Goal: Task Accomplishment & Management: Manage account settings

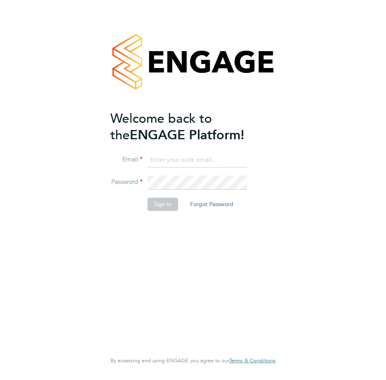
type input "[PERSON_NAME][EMAIL_ADDRESS][DOMAIN_NAME]"
click at [166, 203] on button "Sign In" at bounding box center [162, 204] width 31 height 13
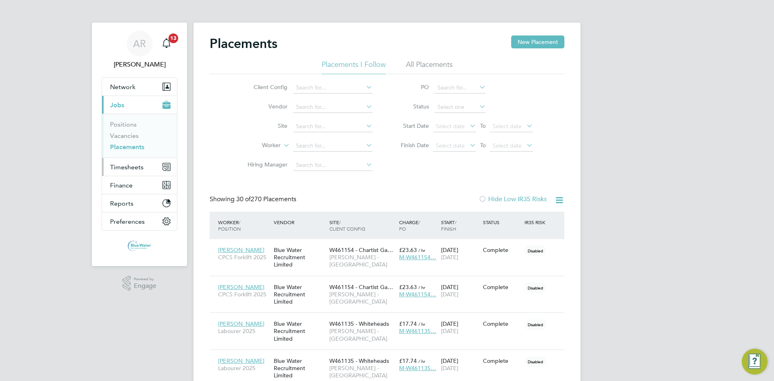
click at [136, 166] on span "Timesheets" at bounding box center [126, 167] width 33 height 8
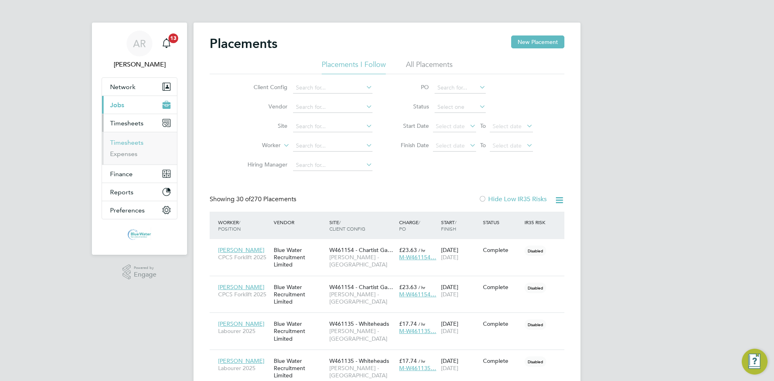
click at [134, 143] on link "Timesheets" at bounding box center [126, 143] width 33 height 8
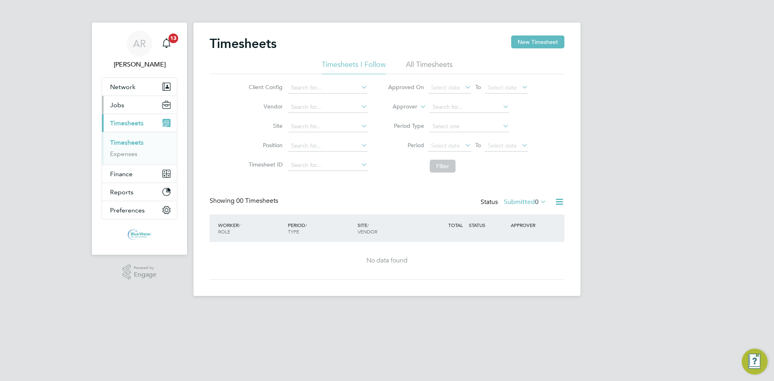
click at [133, 106] on button "Jobs" at bounding box center [139, 105] width 75 height 18
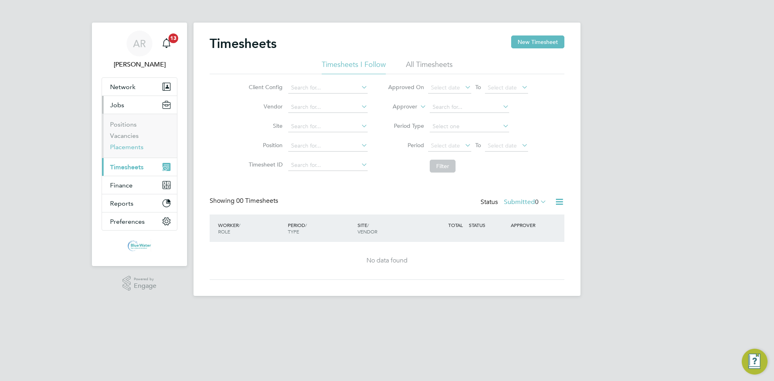
click at [132, 147] on link "Placements" at bounding box center [126, 147] width 33 height 8
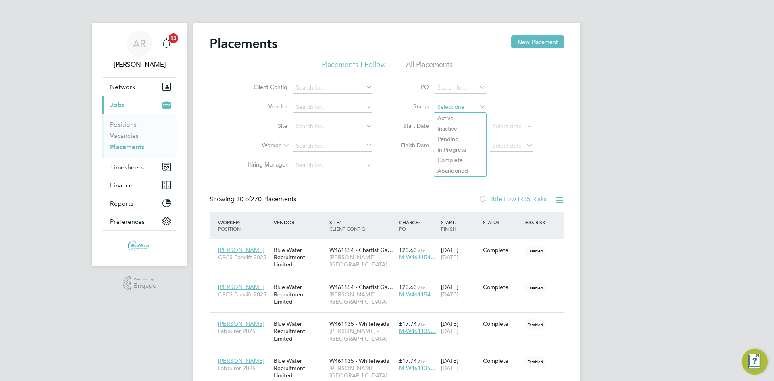
click at [386, 102] on input at bounding box center [459, 107] width 51 height 11
click at [386, 118] on li "Active" at bounding box center [460, 118] width 52 height 10
type input "Active"
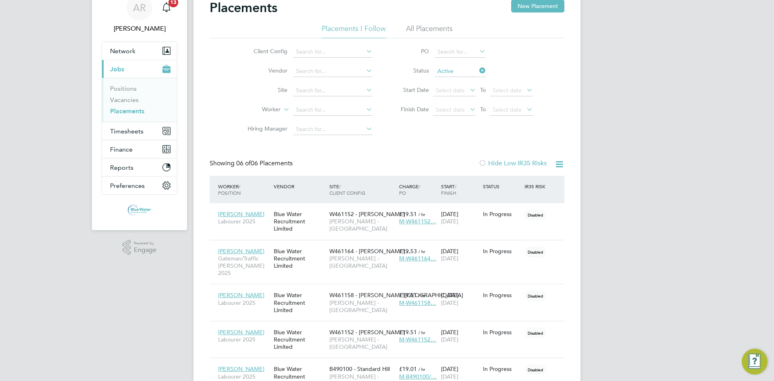
click at [386, 21] on div "Placements New Placement" at bounding box center [387, 12] width 355 height 24
click at [386, 34] on li "All Placements" at bounding box center [429, 31] width 47 height 15
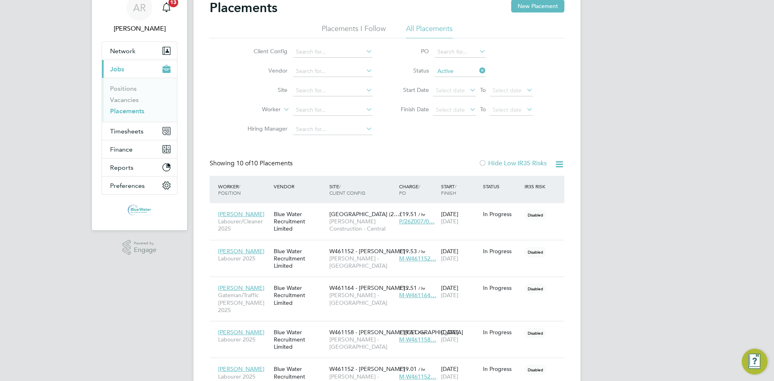
click at [339, 31] on li "Placements I Follow" at bounding box center [354, 31] width 64 height 15
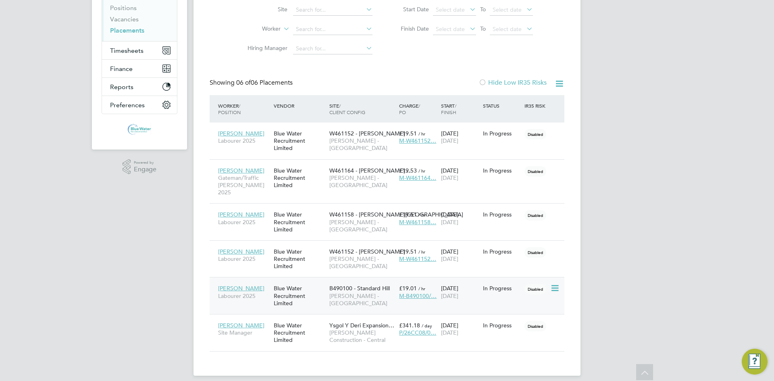
click at [370, 284] on span "B490100 - Standard Hill" at bounding box center [359, 287] width 60 height 7
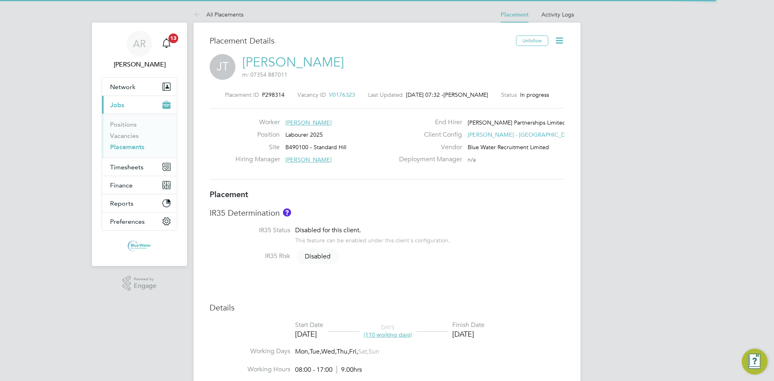
click icon
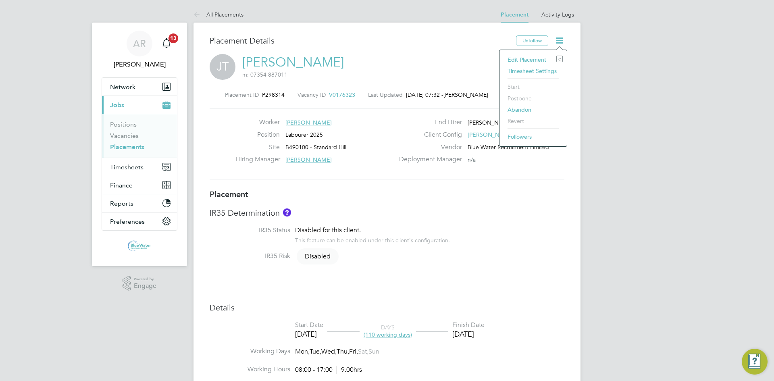
click li "Edit Placement e"
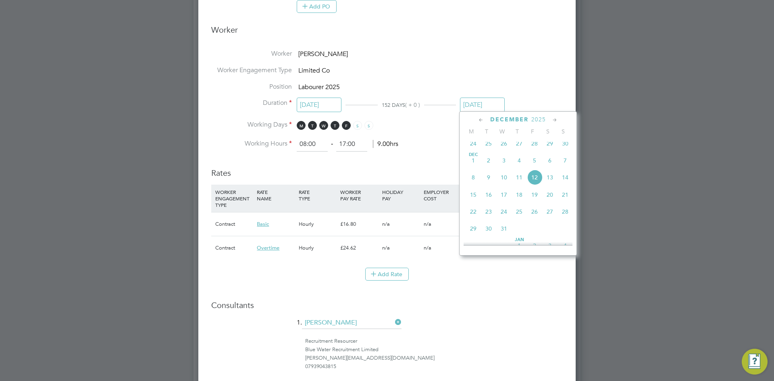
click div "All Placements Placement Activity Logs Placement Activity Logs All Placements P…"
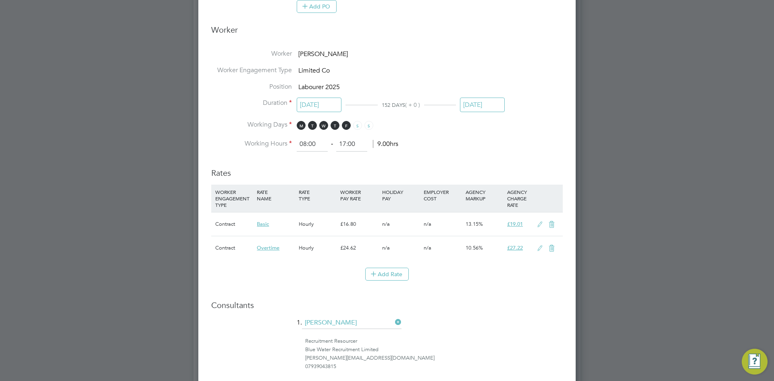
click input "12 Dec 2025"
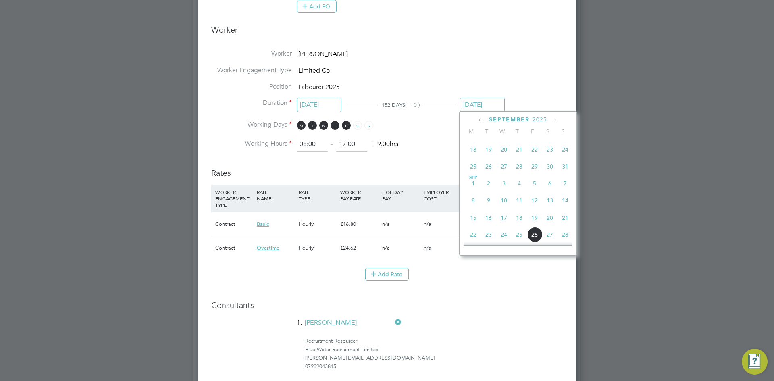
click span "5"
type input "05 Sep 2025"
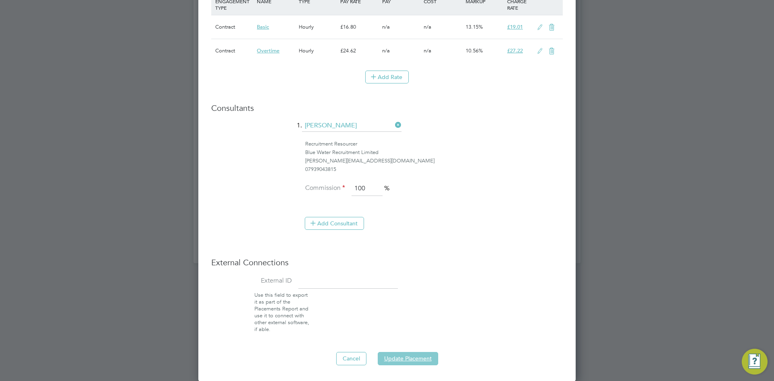
click button "Update Placement"
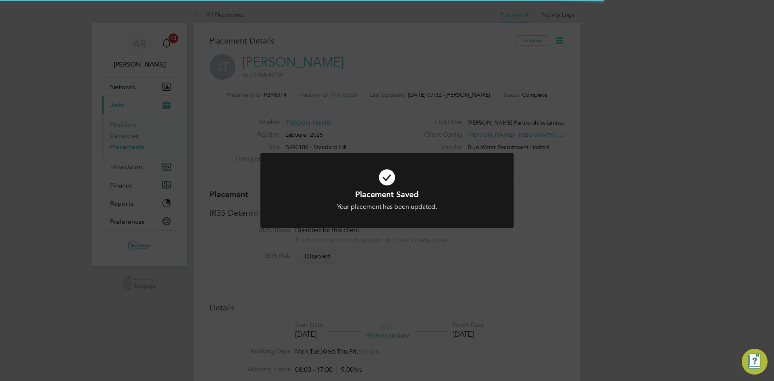
click div
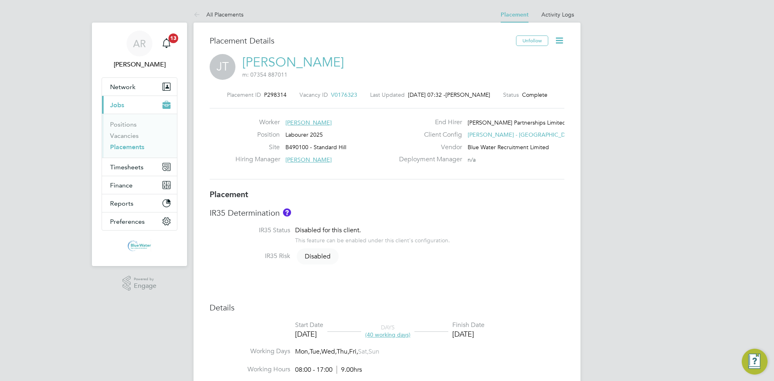
click link "Placements"
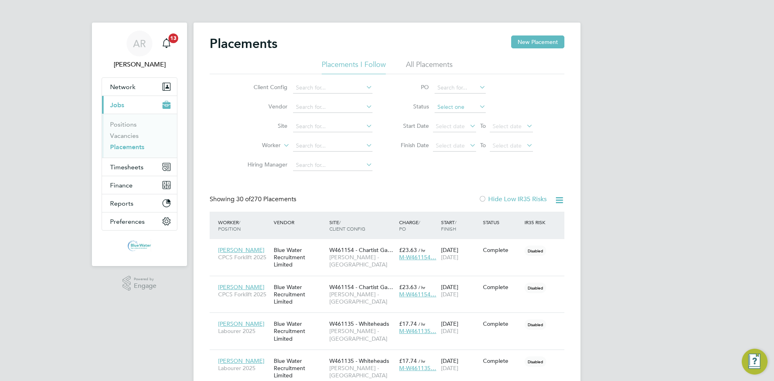
click input
click li "Active"
type input "Active"
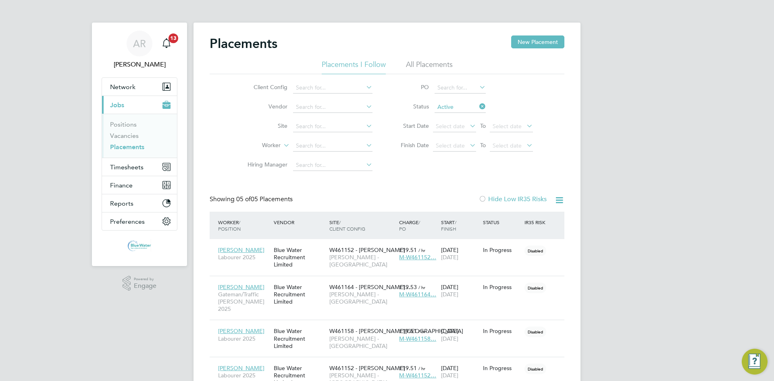
click li "All Placements"
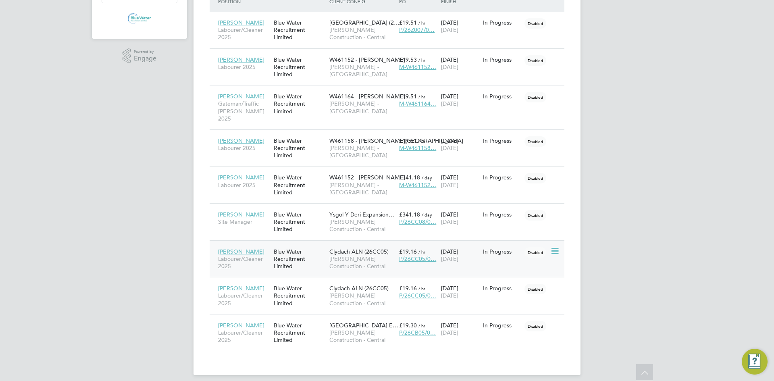
click span "Morgan Sindall Construction - Central"
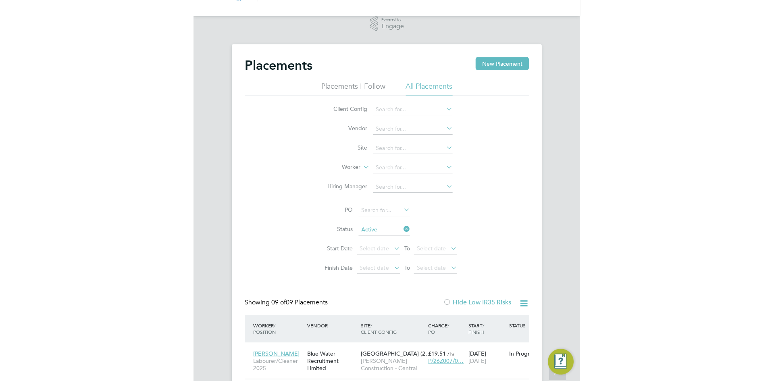
scroll to position [4, 4]
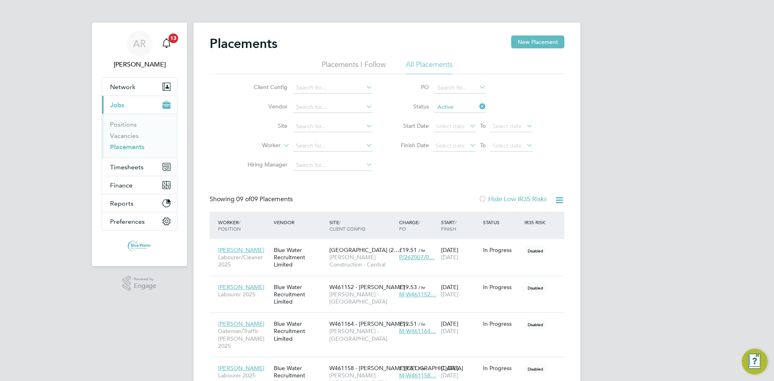
click li "Placements I Follow"
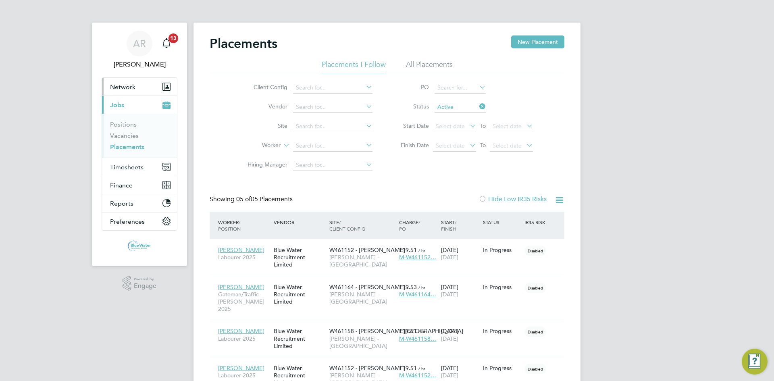
click button "Network"
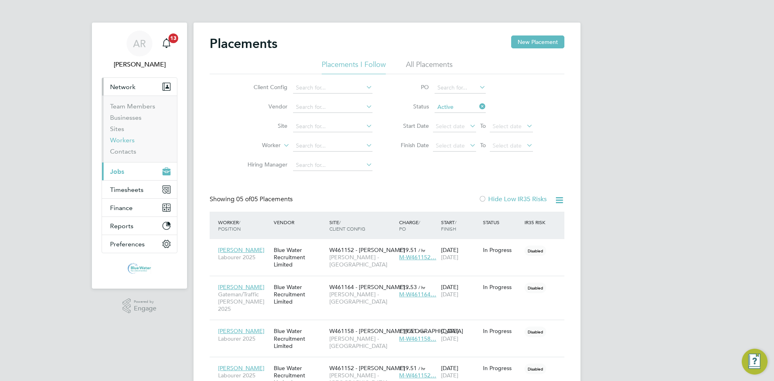
click link "Workers"
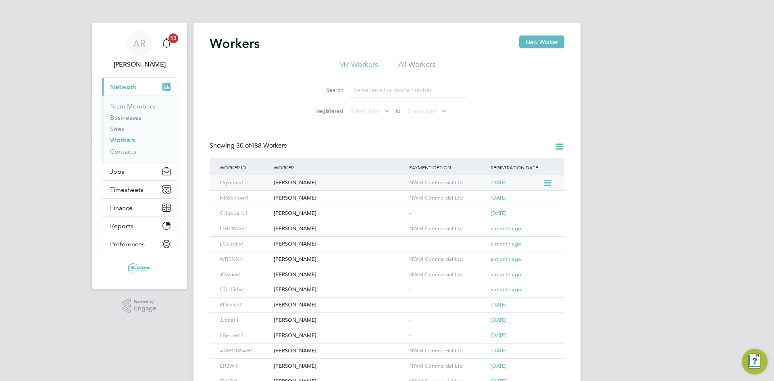
click div "Lewis Symons"
click div "Nigel Robinson"
click div "Conor Hubbard"
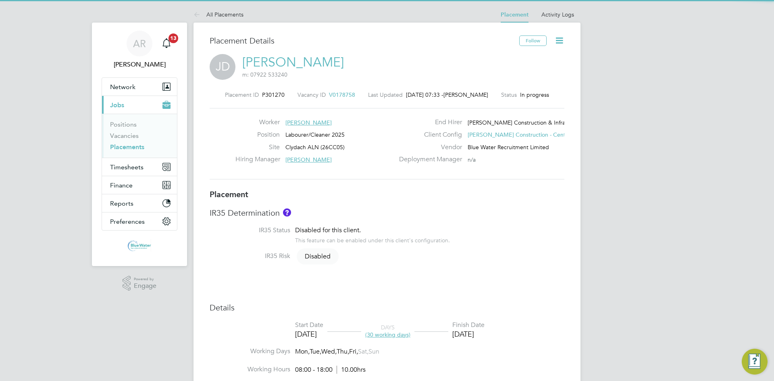
click at [277, 58] on link "Jeffery Davies" at bounding box center [293, 62] width 102 height 16
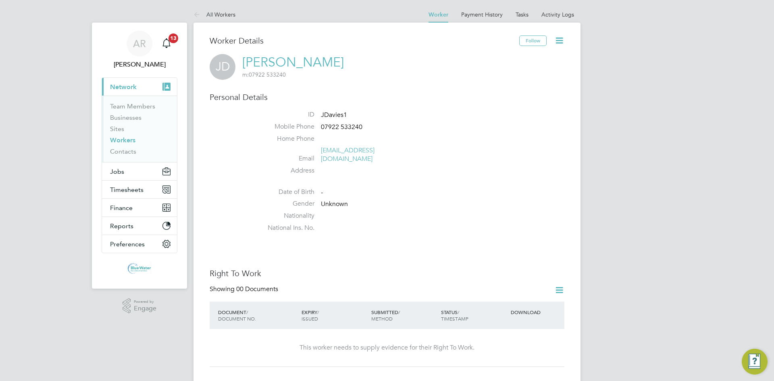
click at [554, 42] on icon at bounding box center [559, 40] width 10 height 10
click at [493, 94] on li "Edit Personal Details e" at bounding box center [513, 93] width 101 height 11
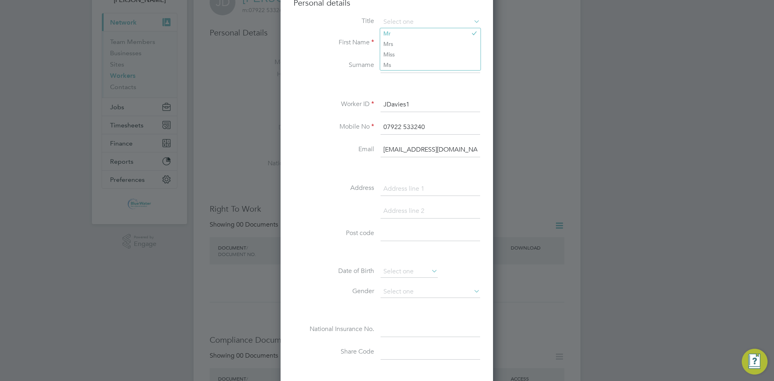
scroll to position [161, 0]
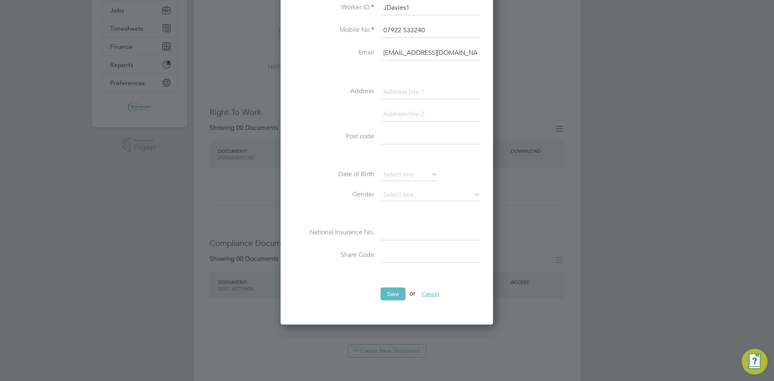
click at [435, 289] on button "Cancel" at bounding box center [430, 293] width 30 height 13
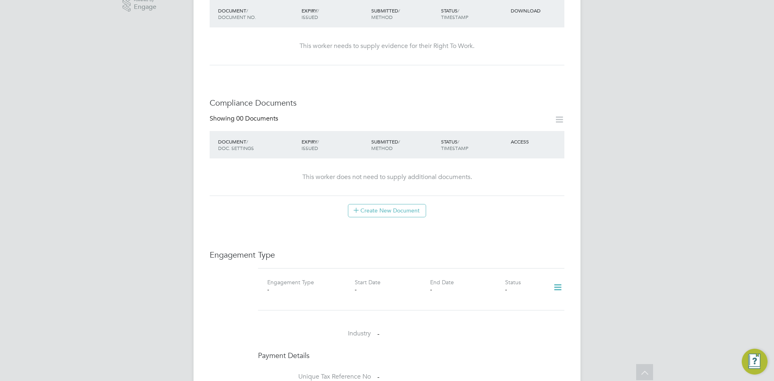
scroll to position [322, 0]
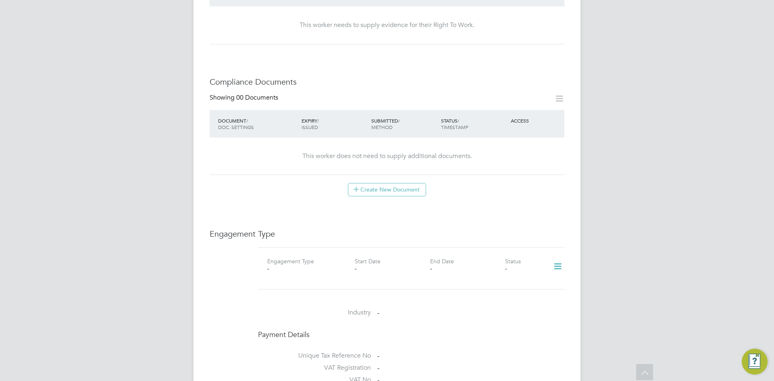
click at [554, 257] on icon at bounding box center [557, 266] width 14 height 19
click at [506, 291] on li "Add Engagement Type" at bounding box center [515, 292] width 91 height 11
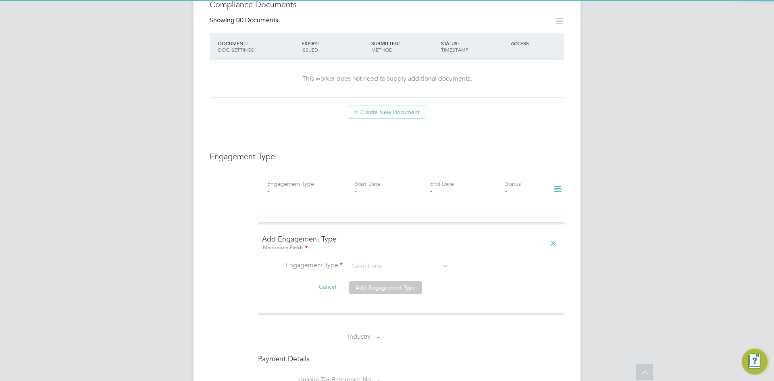
scroll to position [403, 0]
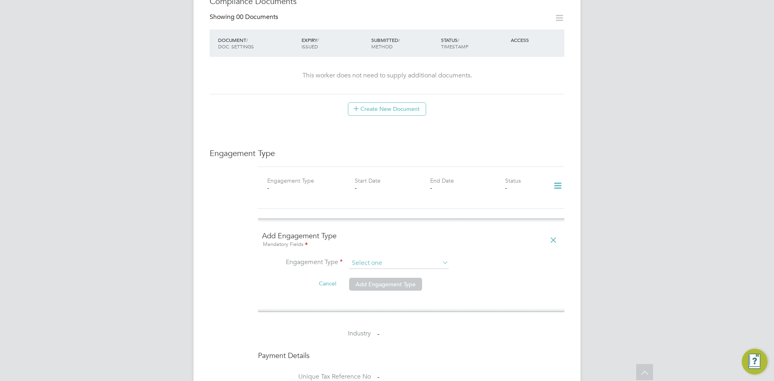
click at [395, 258] on input at bounding box center [399, 263] width 100 height 11
click at [382, 298] on li "Umbrella" at bounding box center [399, 301] width 100 height 12
type input "Umbrella"
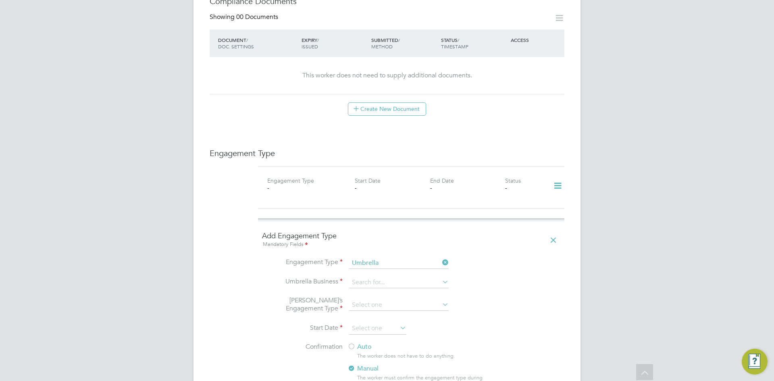
click at [381, 280] on li "Umbrella Business" at bounding box center [411, 286] width 298 height 19
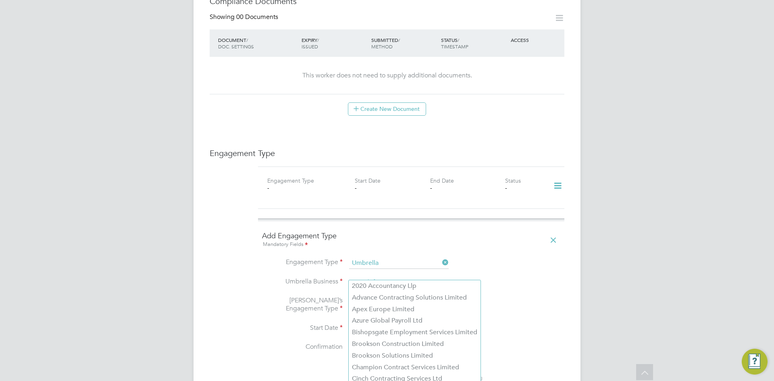
click at [379, 277] on input at bounding box center [399, 282] width 100 height 11
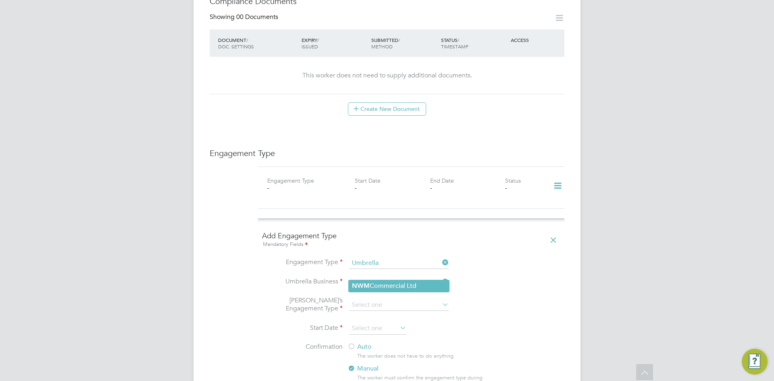
click at [377, 281] on li "NWM Commercial Ltd" at bounding box center [399, 286] width 100 height 12
type input "NWM Commercial Ltd"
click at [370, 299] on input at bounding box center [399, 304] width 100 height 11
click at [384, 355] on li "PAYE Umbrella" at bounding box center [399, 355] width 100 height 12
type input "PAYE Umbrella"
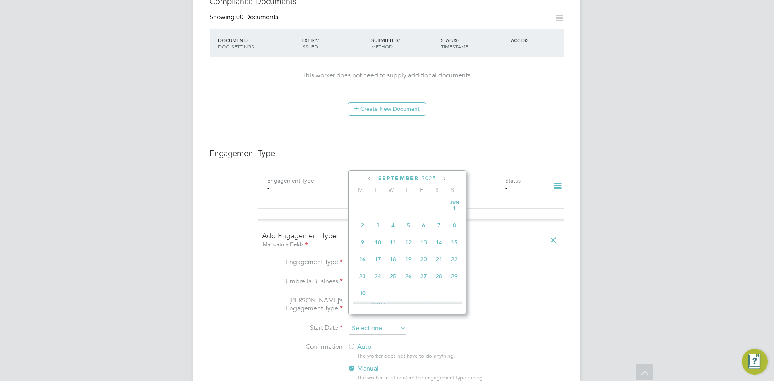
scroll to position [297, 0]
click at [382, 322] on input at bounding box center [377, 328] width 57 height 12
click at [522, 322] on li "Start Date" at bounding box center [411, 332] width 298 height 20
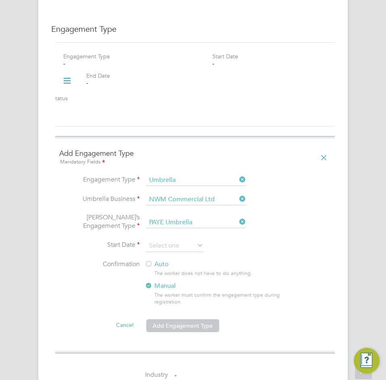
scroll to position [806, 0]
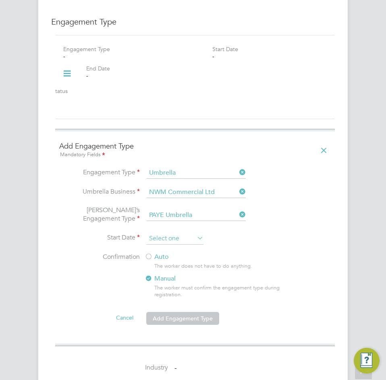
click at [169, 233] on input at bounding box center [174, 239] width 57 height 12
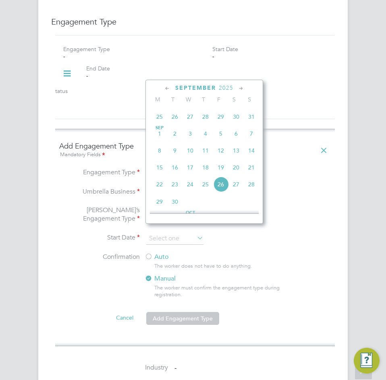
scroll to position [216, 0]
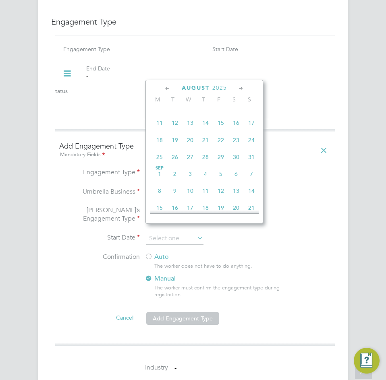
click at [161, 143] on span "18" at bounding box center [159, 140] width 15 height 15
type input "[DATE]"
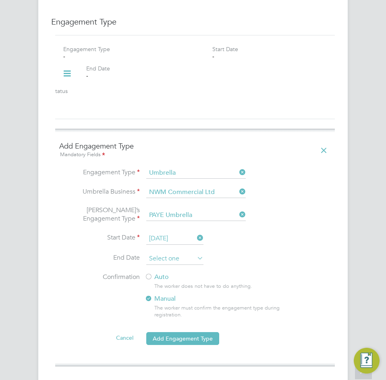
scroll to position [297, 0]
click at [177, 253] on input at bounding box center [174, 259] width 57 height 12
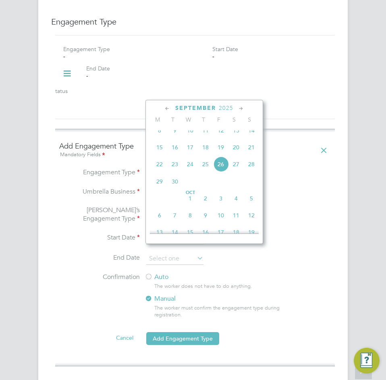
click at [309, 206] on li "Umbrella’s Engagement Type PAYE Umbrella" at bounding box center [195, 219] width 272 height 27
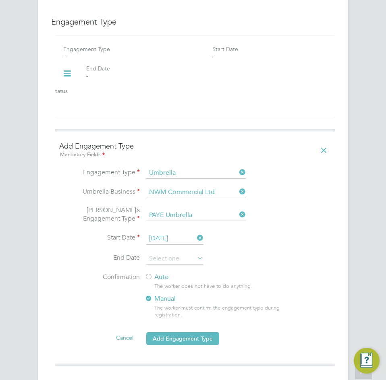
click at [150, 274] on div at bounding box center [149, 278] width 8 height 8
click at [168, 332] on button "Add Engagement Type" at bounding box center [182, 338] width 73 height 13
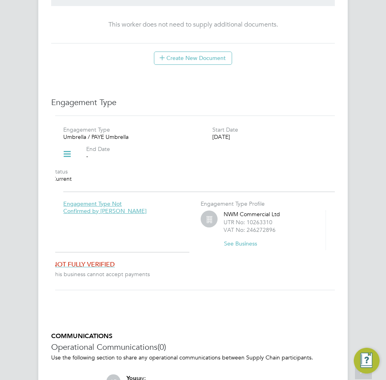
scroll to position [685, 0]
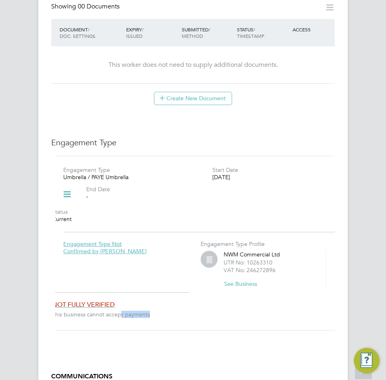
drag, startPoint x: 154, startPoint y: 305, endPoint x: 120, endPoint y: 310, distance: 34.3
click at [120, 311] on li "This business cannot accept payments" at bounding box center [120, 315] width 137 height 9
click at [164, 311] on span "This business cannot accept payments" at bounding box center [120, 314] width 137 height 7
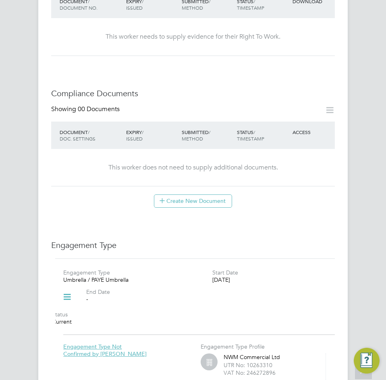
scroll to position [604, 0]
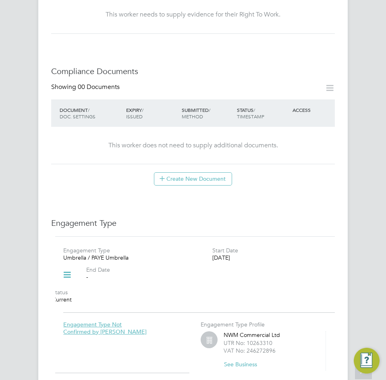
drag, startPoint x: 197, startPoint y: 274, endPoint x: 201, endPoint y: 204, distance: 71.0
click at [114, 266] on div "End Date -" at bounding box center [154, 275] width 137 height 19
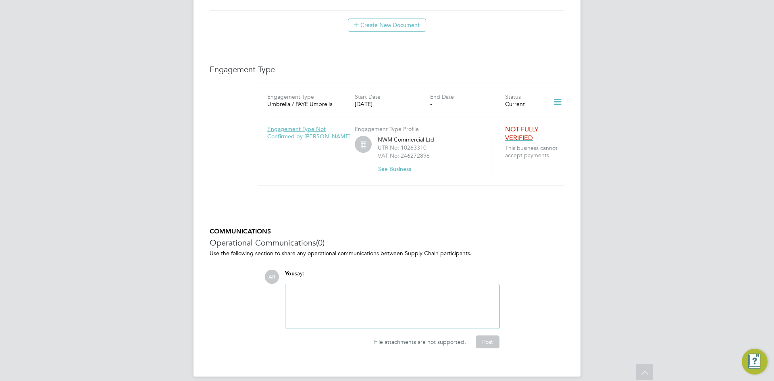
click at [483, 115] on div "Engagement Type Not Confirmed by Umbrella Engagement Type Profile NWM Commercia…" at bounding box center [411, 145] width 313 height 60
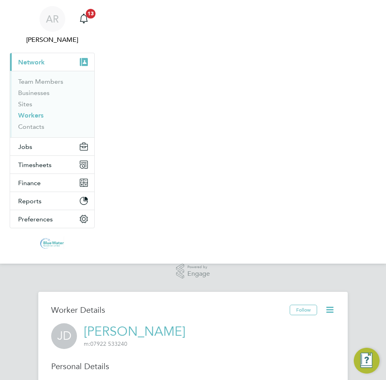
scroll to position [0, 0]
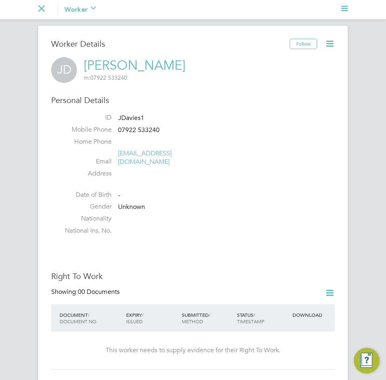
click at [42, 10] on icon "Main navigation" at bounding box center [41, 8] width 6 height 6
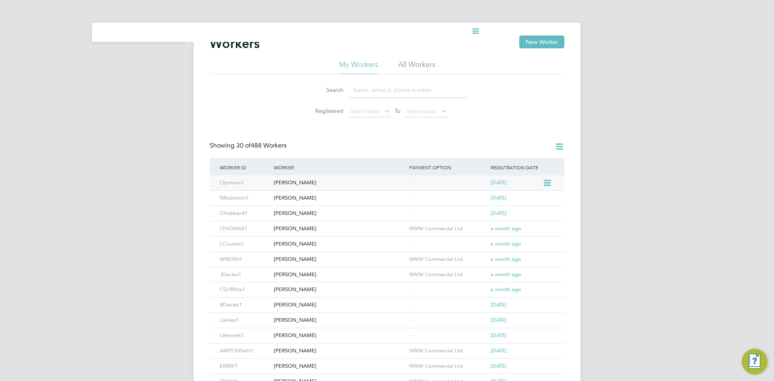
click at [309, 184] on div "[PERSON_NAME]" at bounding box center [339, 182] width 135 height 15
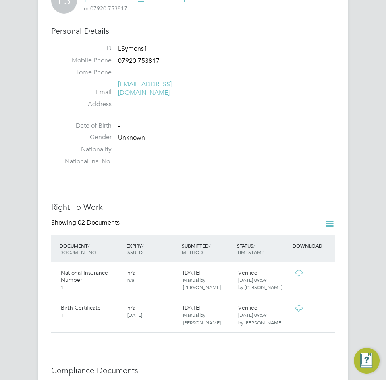
scroll to position [363, 0]
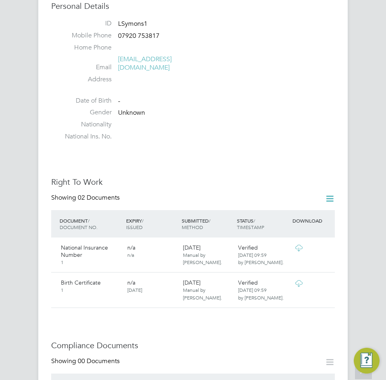
click at [210, 122] on li "Nationality" at bounding box center [195, 126] width 280 height 12
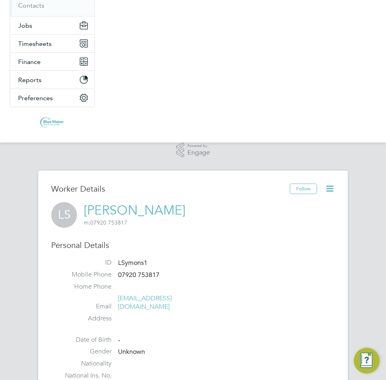
scroll to position [121, 0]
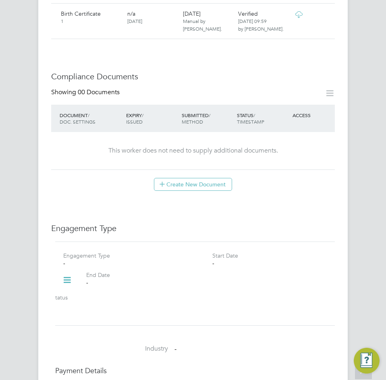
scroll to position [645, 0]
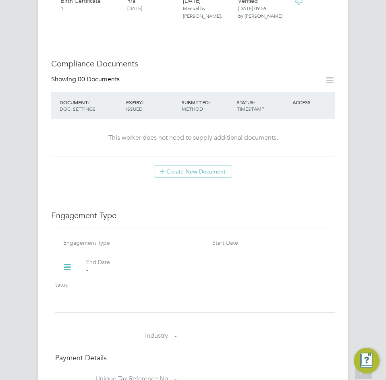
click at [156, 280] on div "Status -" at bounding box center [120, 289] width 137 height 19
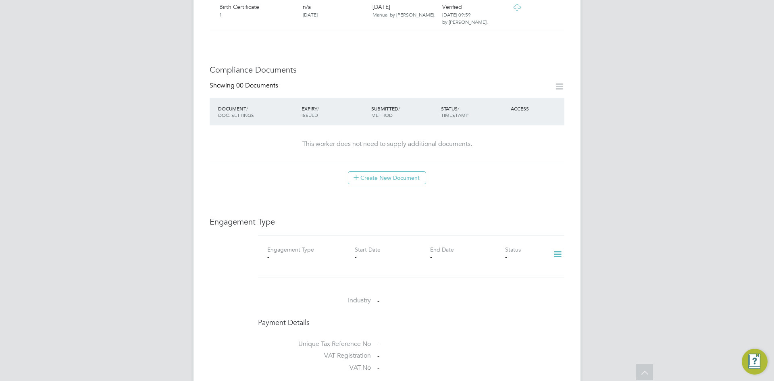
scroll to position [367, 0]
click at [554, 245] on icon at bounding box center [557, 254] width 14 height 19
click at [507, 283] on li "Add Engagement Type" at bounding box center [515, 281] width 91 height 11
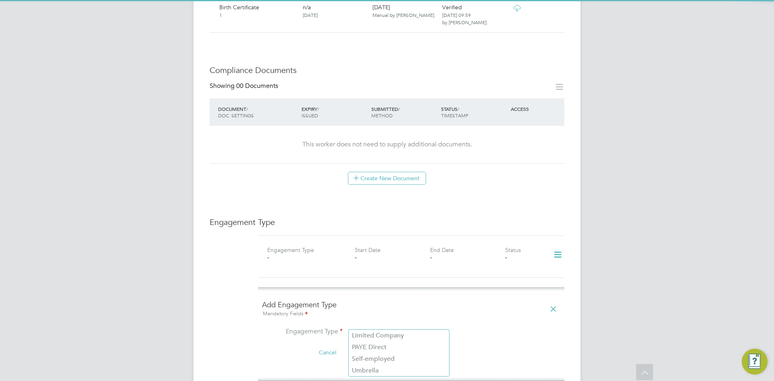
click at [392, 326] on input at bounding box center [399, 331] width 100 height 11
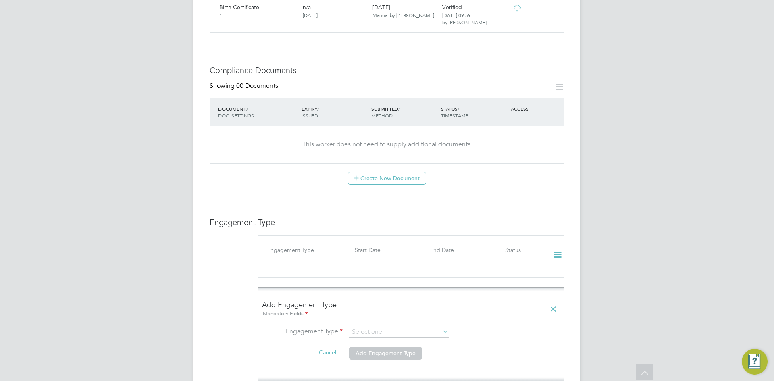
click at [391, 365] on li "Umbrella" at bounding box center [399, 371] width 100 height 12
type input "Umbrella"
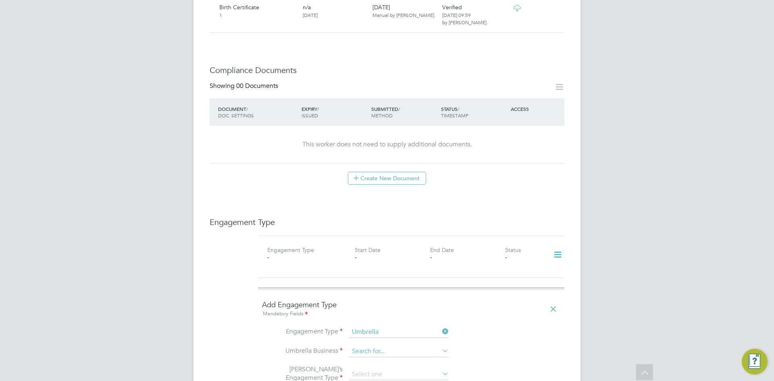
click at [391, 346] on input at bounding box center [399, 351] width 100 height 11
click at [402, 355] on li "NWM Commercial Ltd" at bounding box center [399, 355] width 100 height 12
type input "NWM Commercial Ltd"
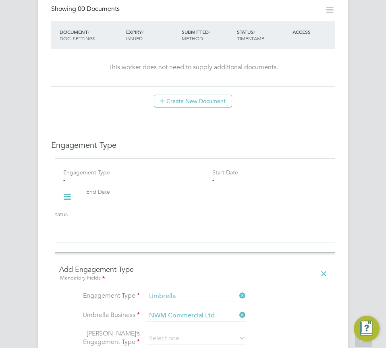
scroll to position [729, 0]
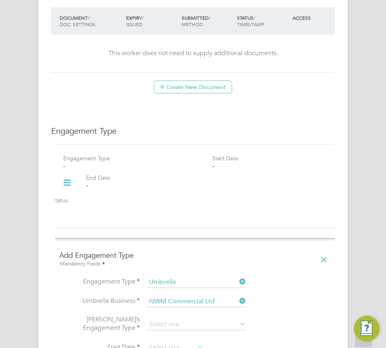
click at [71, 177] on icon at bounding box center [67, 183] width 14 height 19
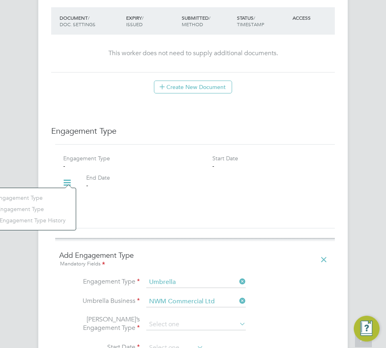
click at [216, 196] on div "Engagement Type - Start Date - End Date - Status -" at bounding box center [195, 186] width 286 height 64
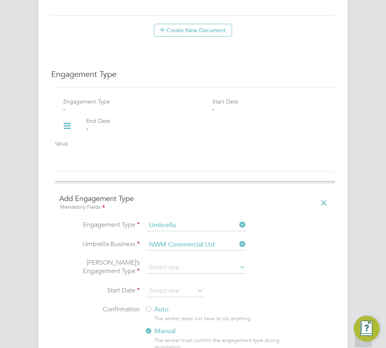
scroll to position [931, 0]
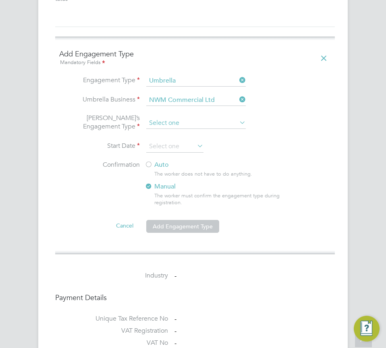
click at [170, 118] on input at bounding box center [196, 123] width 100 height 11
click at [176, 175] on li "PAYE Umbrella" at bounding box center [196, 173] width 100 height 12
type input "PAYE Umbrella"
click at [183, 143] on input at bounding box center [174, 147] width 57 height 12
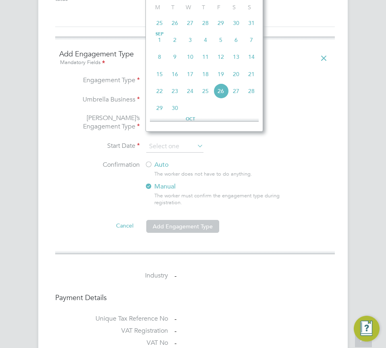
scroll to position [343, 0]
click at [193, 81] on span "17" at bounding box center [190, 73] width 15 height 15
type input "17 Sep 2025"
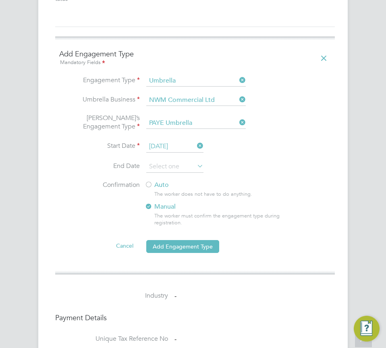
click at [166, 181] on label "Auto" at bounding box center [217, 185] width 145 height 8
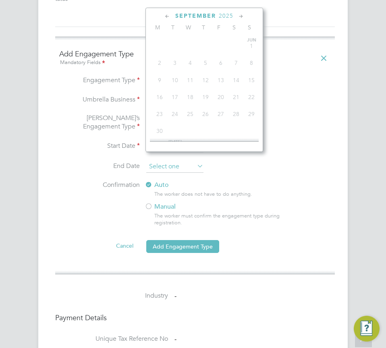
scroll to position [297, 0]
click at [172, 161] on input at bounding box center [174, 167] width 57 height 12
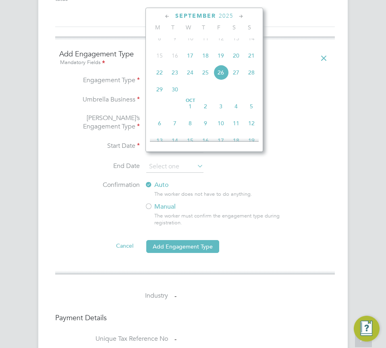
click at [284, 181] on label "Auto" at bounding box center [217, 185] width 145 height 8
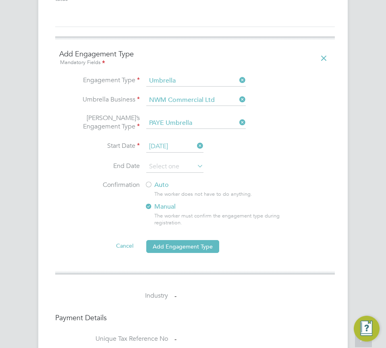
click at [165, 191] on div "The worker does not have to do anything." at bounding box center [224, 194] width 141 height 7
click at [160, 181] on label "Auto" at bounding box center [217, 185] width 145 height 8
click at [179, 240] on button "Add Engagement Type" at bounding box center [182, 246] width 73 height 13
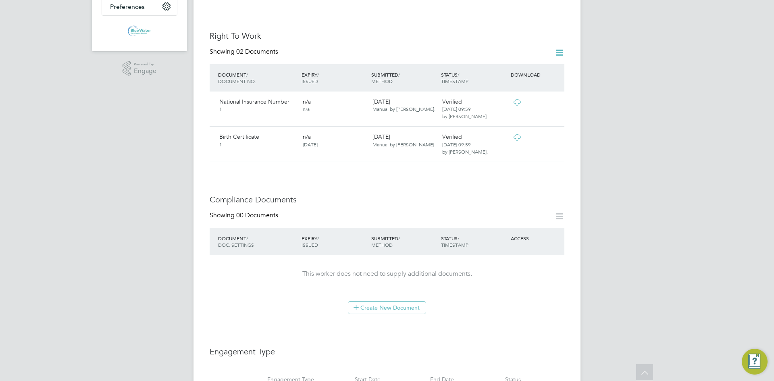
scroll to position [0, 0]
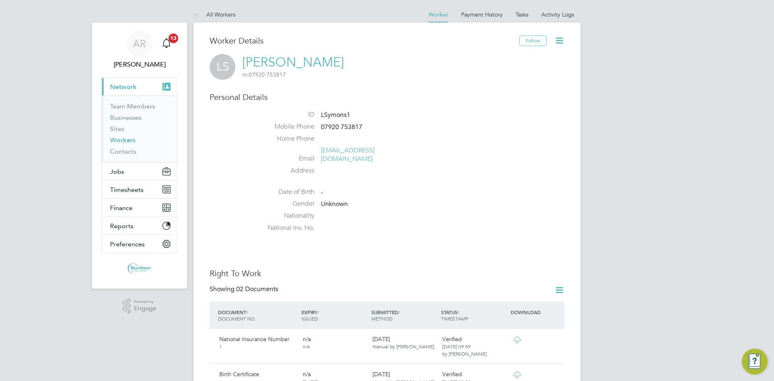
click at [131, 141] on link "Workers" at bounding box center [122, 140] width 25 height 8
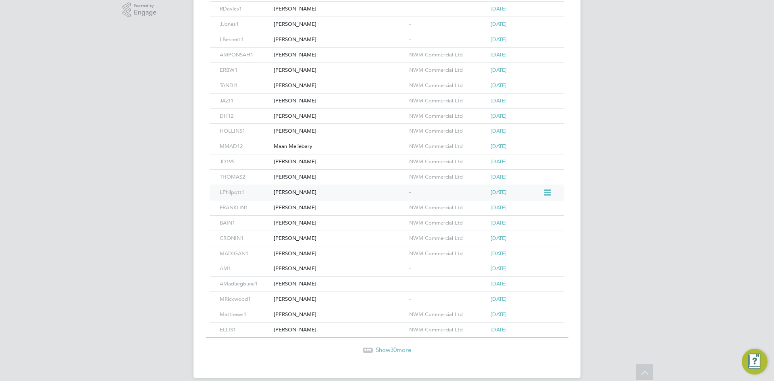
scroll to position [305, 0]
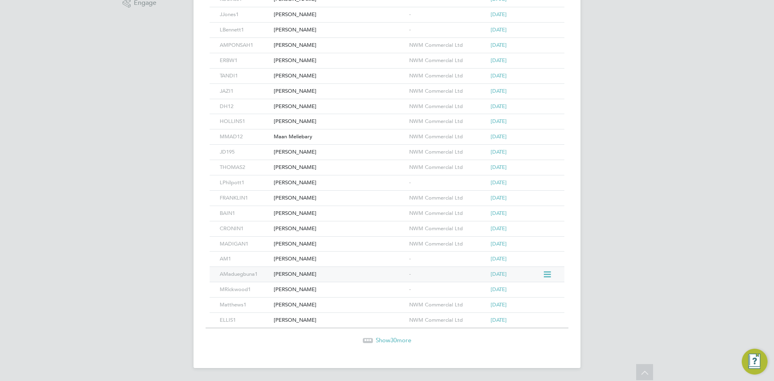
click at [336, 274] on div "Andy Maduegbuna" at bounding box center [339, 274] width 135 height 15
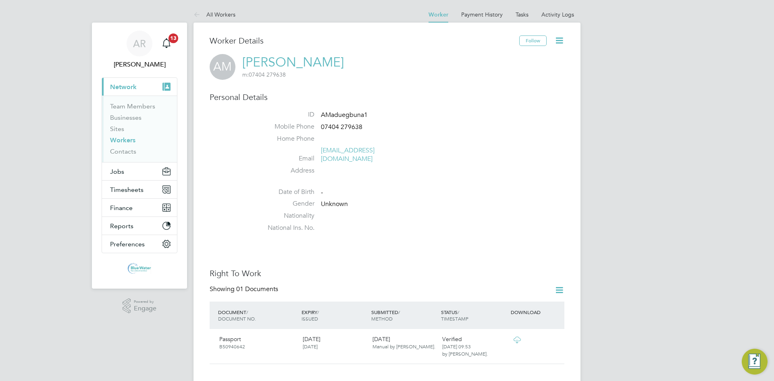
click at [134, 141] on link "Workers" at bounding box center [122, 140] width 25 height 8
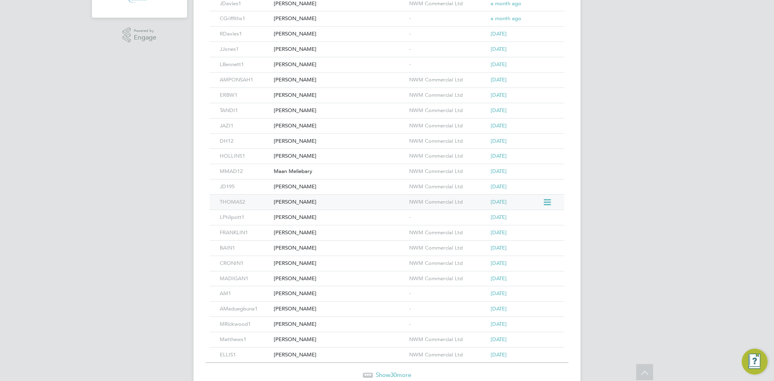
scroll to position [305, 0]
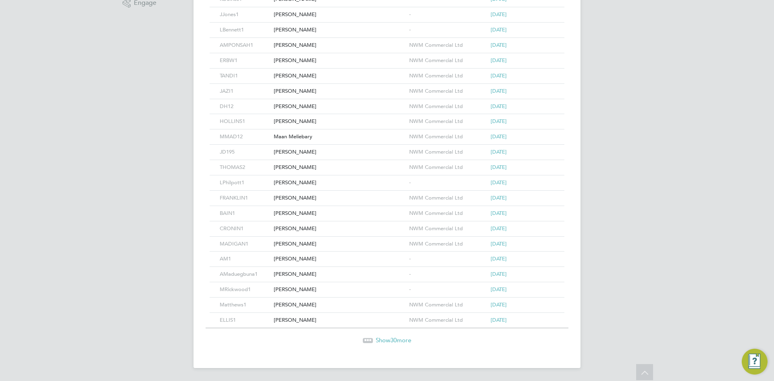
click at [385, 338] on span "Show 30 more" at bounding box center [393, 340] width 35 height 8
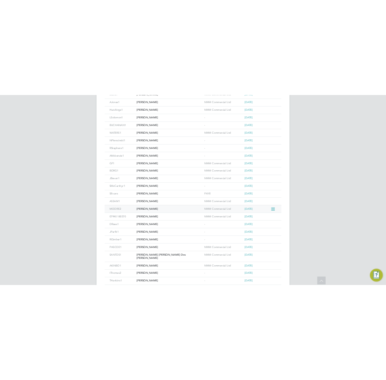
scroll to position [628, 0]
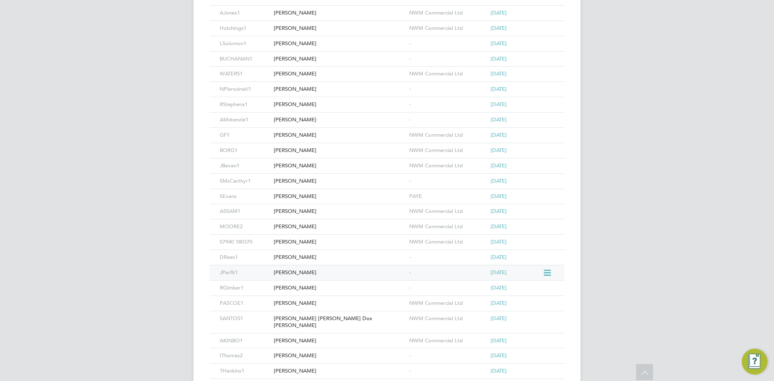
click at [297, 271] on div "[PERSON_NAME]" at bounding box center [339, 272] width 135 height 15
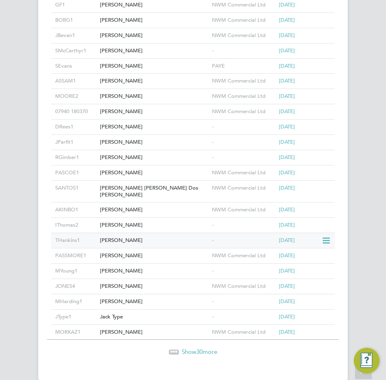
scroll to position [1031, 0]
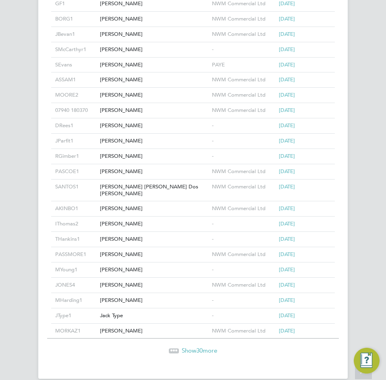
click at [177, 349] on div at bounding box center [174, 351] width 10 height 5
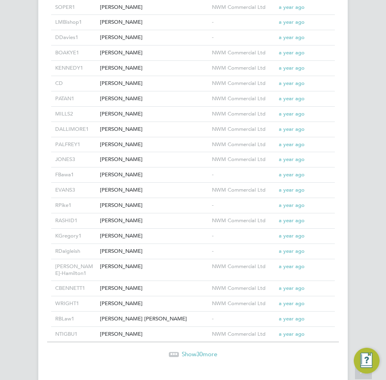
scroll to position [1501, 0]
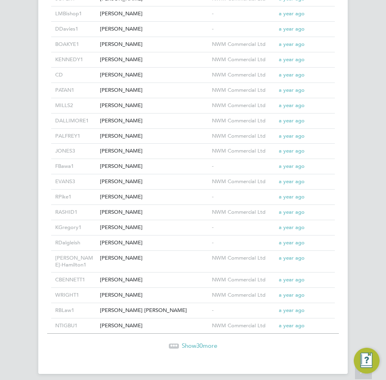
click at [208, 342] on span "Show 30 more" at bounding box center [199, 346] width 35 height 8
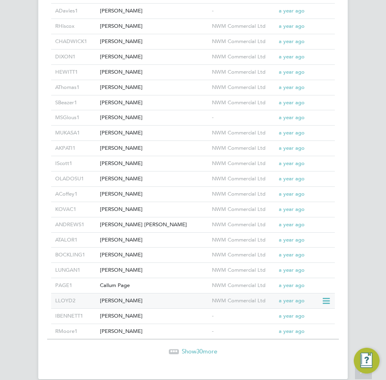
scroll to position [1958, 0]
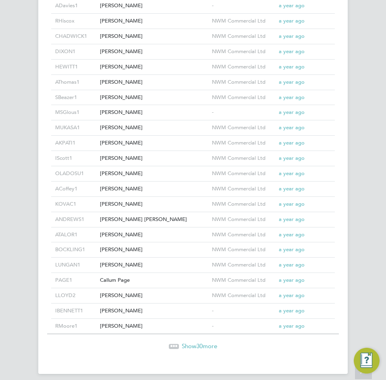
click at [187, 343] on span "Show 30 more" at bounding box center [199, 347] width 35 height 8
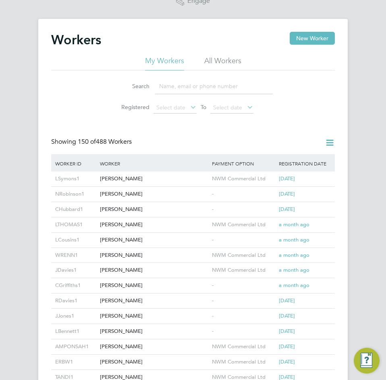
scroll to position [281, 0]
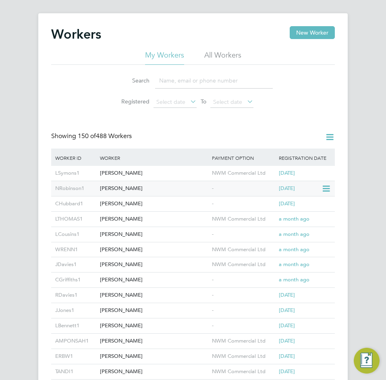
click at [156, 186] on div "[PERSON_NAME]" at bounding box center [154, 188] width 112 height 15
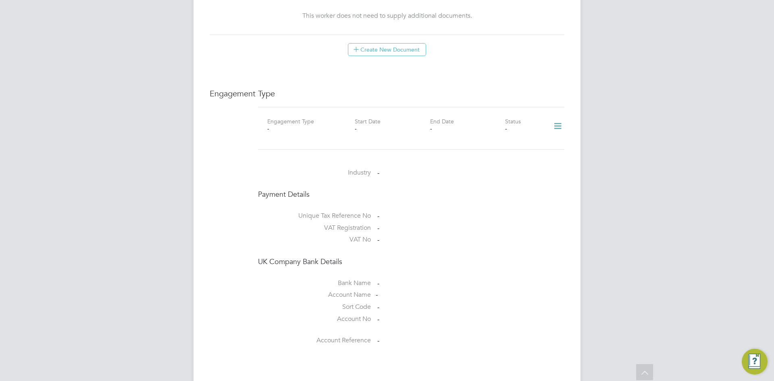
scroll to position [524, 0]
click at [558, 120] on icon at bounding box center [557, 129] width 14 height 19
click at [505, 157] on li "Add Engagement Type" at bounding box center [515, 155] width 91 height 11
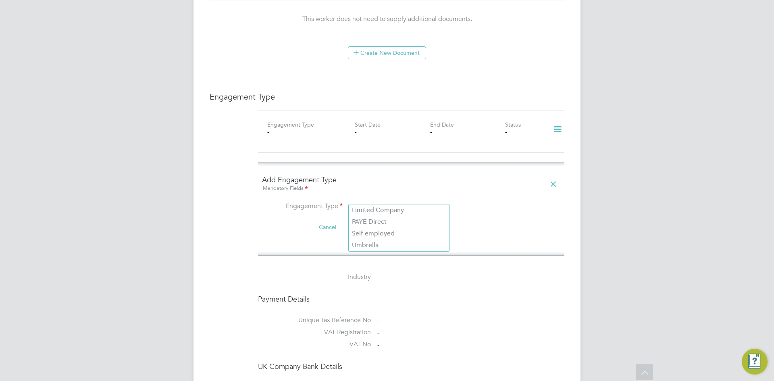
click at [399, 201] on input at bounding box center [399, 206] width 100 height 11
click at [383, 241] on li "Umbrella" at bounding box center [399, 245] width 100 height 12
type input "Umbrella"
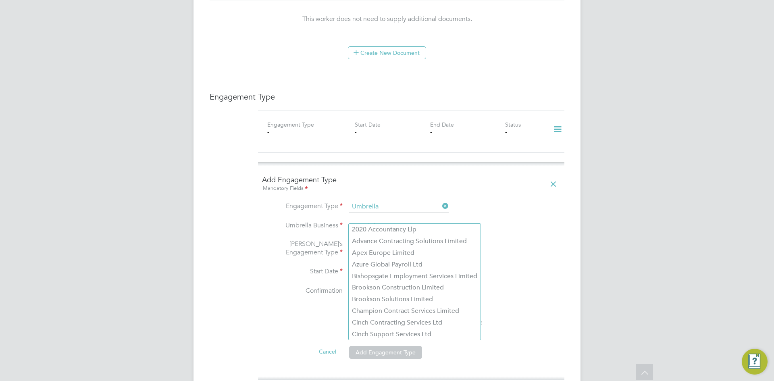
click at [388, 220] on input at bounding box center [399, 225] width 100 height 11
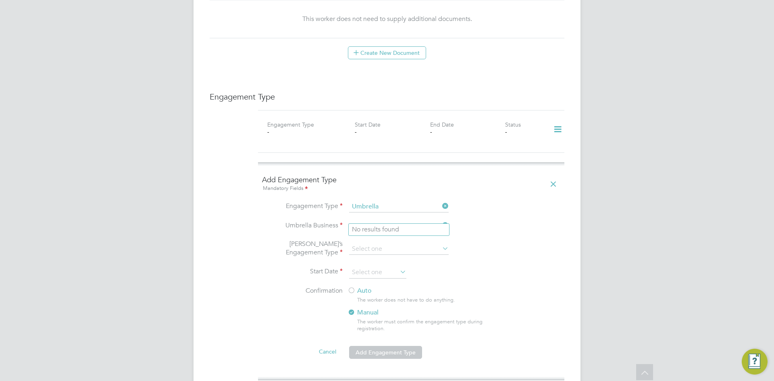
type input "N"
click at [407, 230] on li "N WM Commercial Ltd" at bounding box center [399, 230] width 100 height 12
type input "NWM Commercial Ltd"
drag, startPoint x: 405, startPoint y: 233, endPoint x: 401, endPoint y: 237, distance: 6.0
click at [403, 240] on li "[PERSON_NAME]’s Engagement Type" at bounding box center [411, 253] width 298 height 27
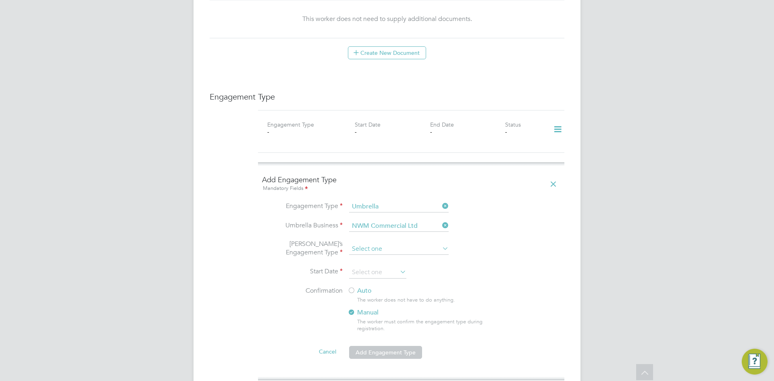
click at [401, 243] on input at bounding box center [399, 248] width 100 height 11
click at [385, 298] on li "PAYE Umbrella" at bounding box center [399, 299] width 100 height 12
type input "PAYE Umbrella"
click at [355, 287] on div at bounding box center [351, 291] width 8 height 8
click at [370, 346] on button "Add Engagement Type" at bounding box center [385, 352] width 73 height 13
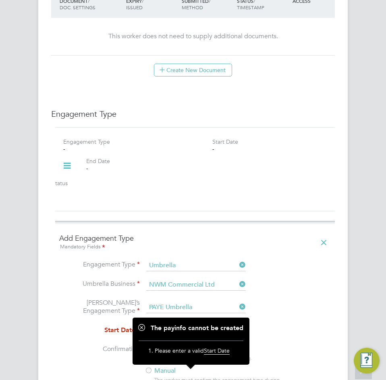
scroll to position [806, 0]
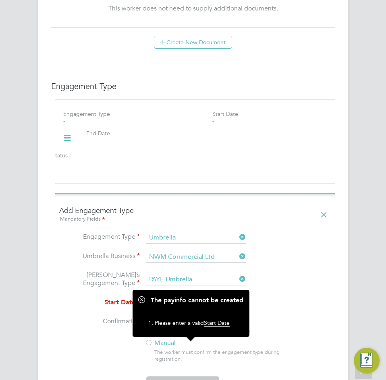
click at [174, 285] on li "Umbrella’s Engagement Type PAYE Umbrella" at bounding box center [195, 284] width 272 height 27
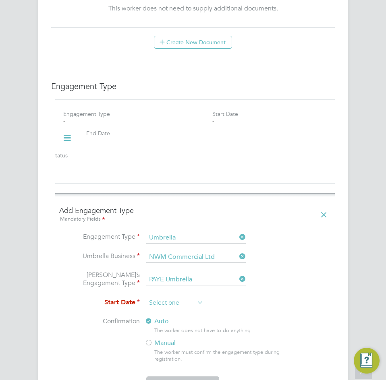
click at [175, 297] on input at bounding box center [174, 303] width 57 height 12
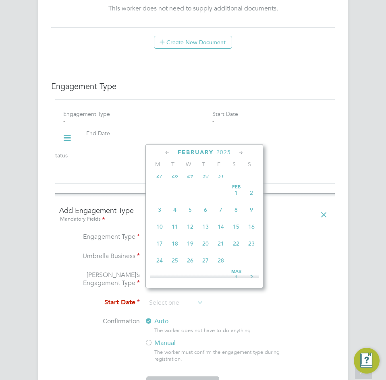
scroll to position [191, 0]
click at [220, 199] on span "7" at bounding box center [220, 195] width 15 height 15
type input "07 Feb 2025"
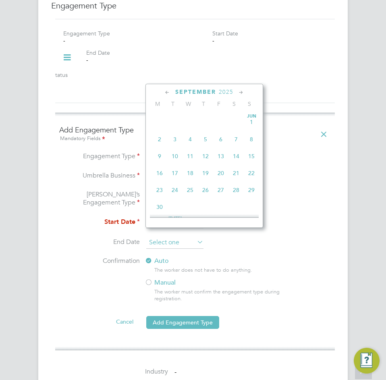
scroll to position [297, 0]
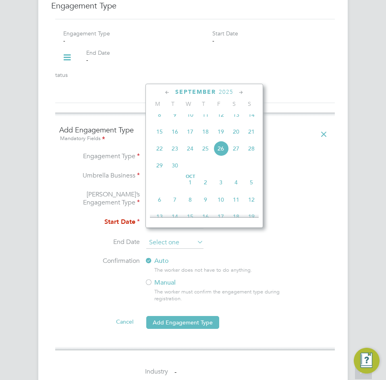
click at [185, 237] on input at bounding box center [174, 243] width 57 height 12
click at [323, 191] on li "Umbrella’s Engagement Type PAYE Umbrella" at bounding box center [195, 204] width 272 height 27
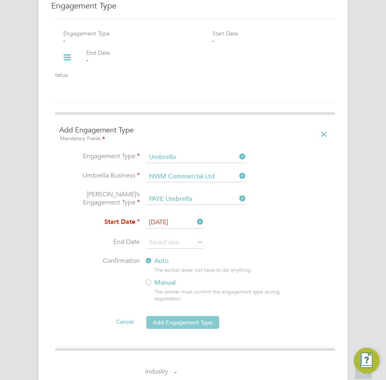
click at [166, 316] on button "Add Engagement Type" at bounding box center [182, 322] width 73 height 13
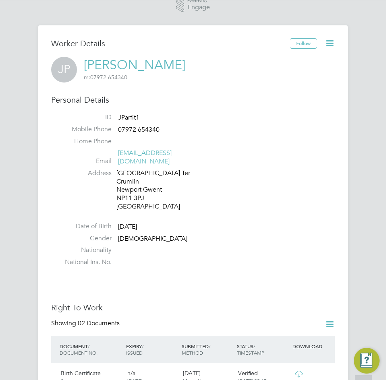
scroll to position [201, 0]
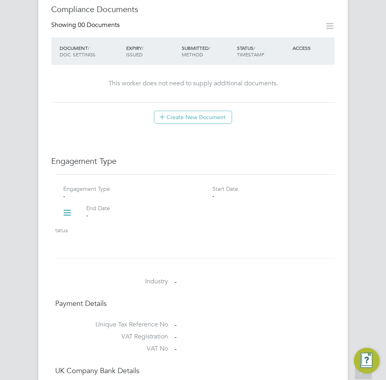
scroll to position [484, 0]
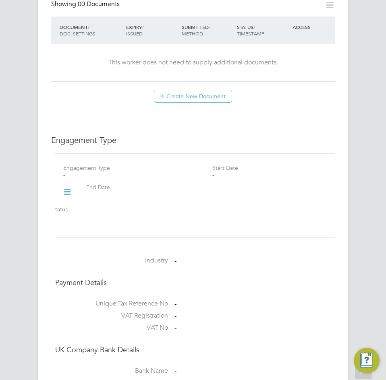
click at [69, 183] on icon at bounding box center [67, 192] width 14 height 19
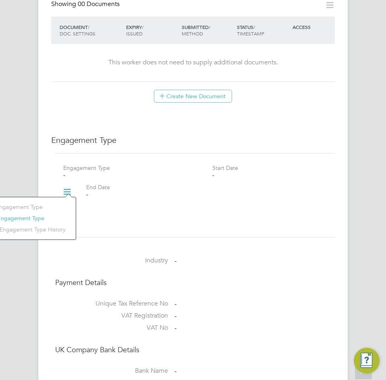
click at [27, 214] on li "Add Engagement Type" at bounding box center [25, 218] width 91 height 11
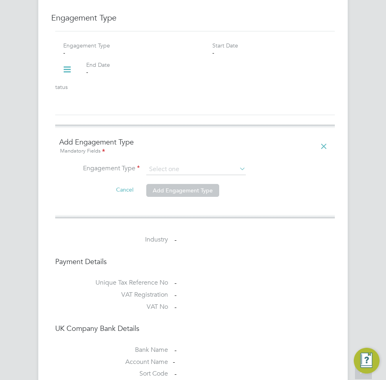
scroll to position [564, 0]
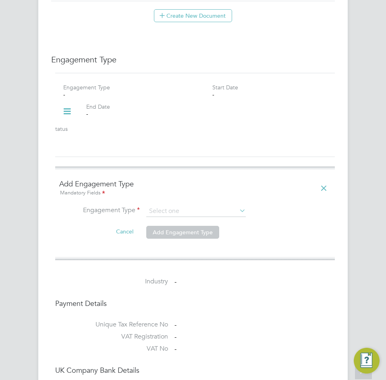
click at [73, 102] on icon at bounding box center [67, 111] width 14 height 19
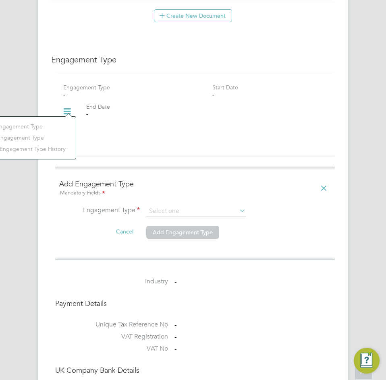
click at [24, 127] on li "Edit Engagement Type" at bounding box center [25, 126] width 91 height 11
click at [194, 120] on div "Engagement Type - Start Date - End Date - Status -" at bounding box center [195, 115] width 286 height 64
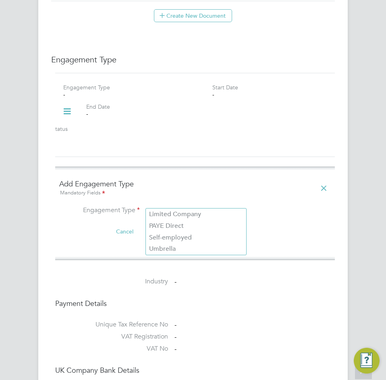
click at [189, 206] on input at bounding box center [196, 211] width 100 height 11
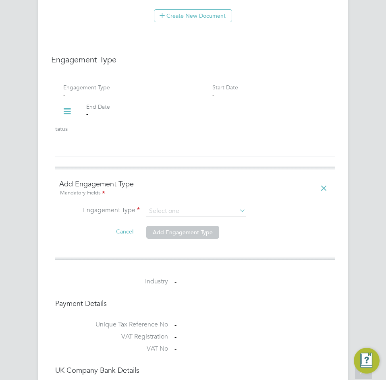
click at [185, 243] on li "Umbrella" at bounding box center [196, 249] width 100 height 12
type input "Umbrella"
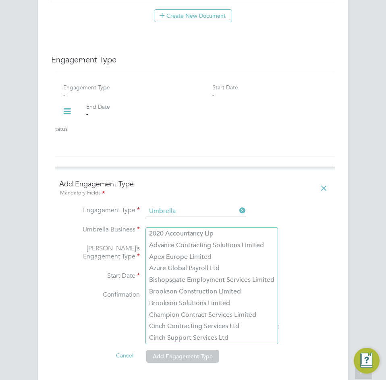
click at [182, 225] on input at bounding box center [196, 230] width 100 height 11
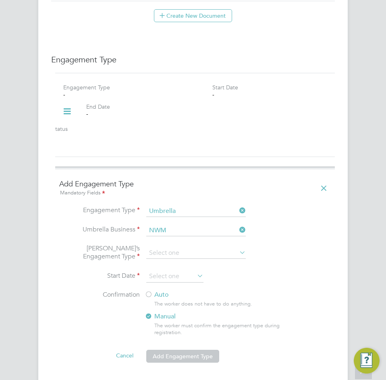
click at [185, 238] on li "NWM Commercial Ltd" at bounding box center [196, 234] width 100 height 12
type input "NWM Commercial Ltd"
click at [182, 248] on input at bounding box center [196, 253] width 100 height 11
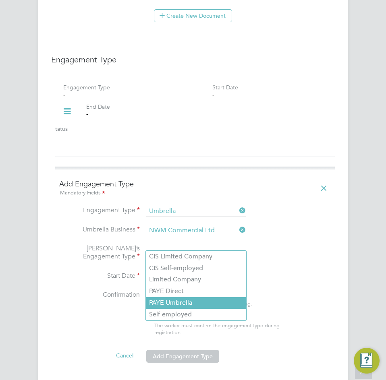
click at [172, 301] on li "PAYE Umbrella" at bounding box center [196, 303] width 100 height 12
type input "PAYE Umbrella"
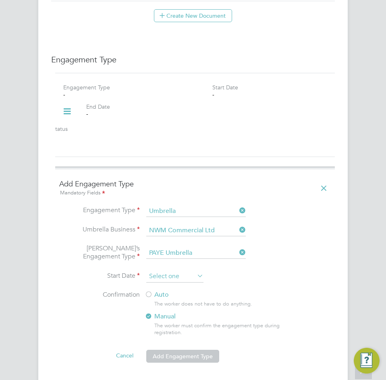
scroll to position [297, 0]
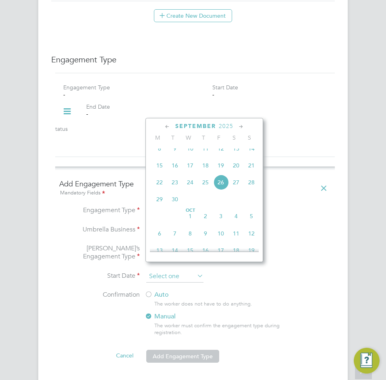
click at [191, 271] on input at bounding box center [174, 277] width 57 height 12
click at [172, 156] on span "9" at bounding box center [174, 148] width 15 height 15
type input "09 Sep 2025"
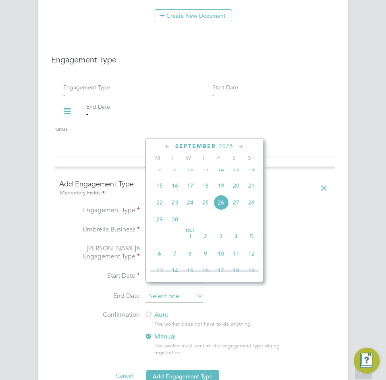
click at [181, 291] on input at bounding box center [174, 297] width 57 height 12
click at [283, 225] on li "Umbrella Business NWM Commercial Ltd" at bounding box center [195, 234] width 272 height 19
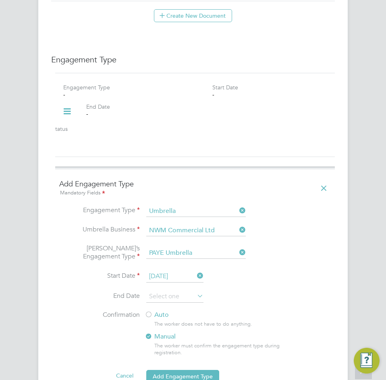
click at [158, 311] on label "Auto" at bounding box center [217, 315] width 145 height 8
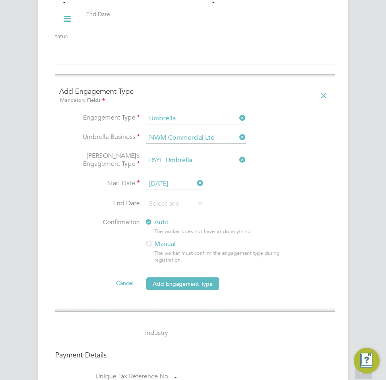
scroll to position [685, 0]
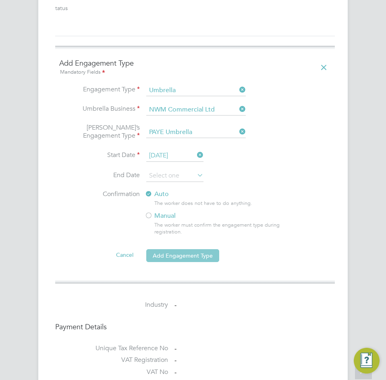
click at [202, 254] on li "Cancel Add Engagement Type" at bounding box center [195, 260] width 272 height 23
click at [202, 254] on button "Add Engagement Type" at bounding box center [182, 255] width 73 height 13
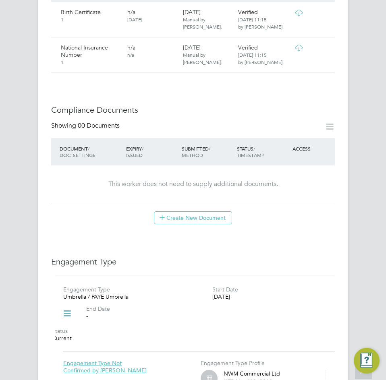
scroll to position [363, 0]
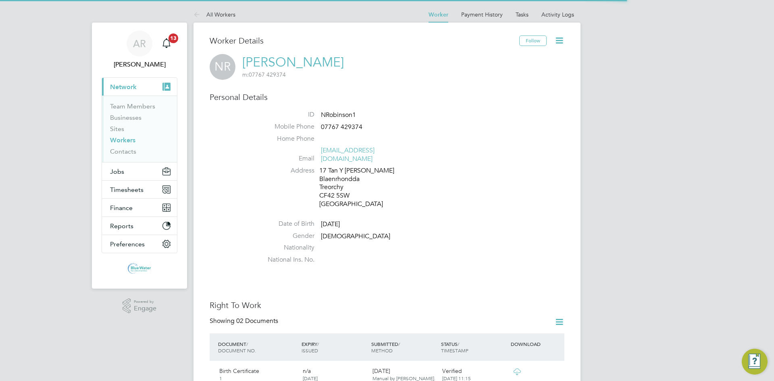
scroll to position [282, 0]
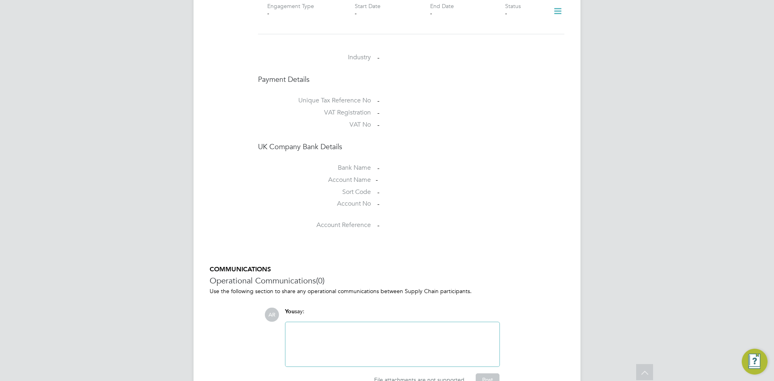
scroll to position [557, 0]
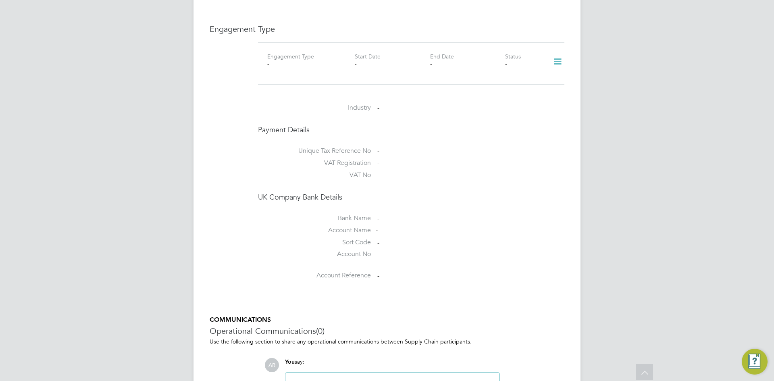
click at [557, 52] on icon at bounding box center [557, 61] width 14 height 19
click at [496, 76] on li "Add Engagement Type" at bounding box center [515, 79] width 91 height 11
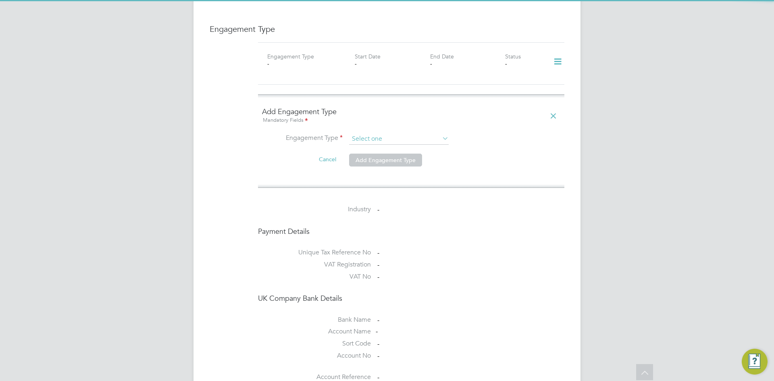
click at [370, 133] on input at bounding box center [399, 138] width 100 height 11
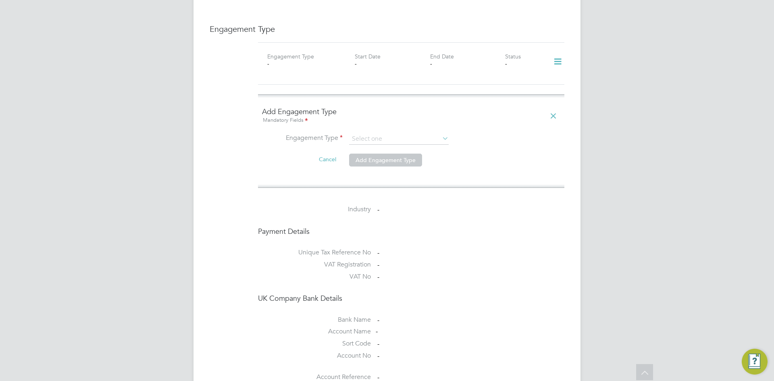
click at [378, 167] on li "Umbrella" at bounding box center [399, 169] width 100 height 12
type input "Umbrella"
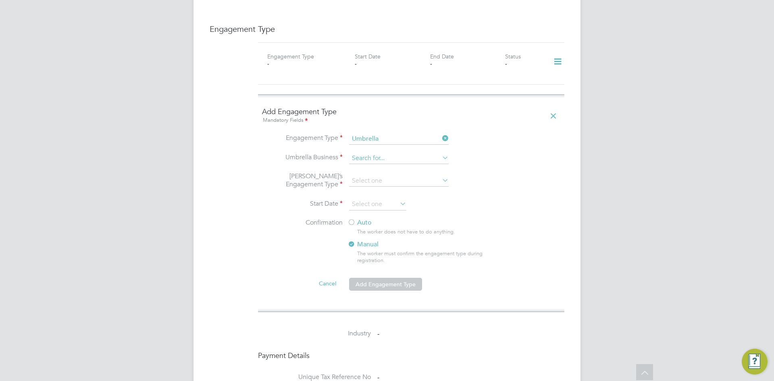
click at [376, 153] on input at bounding box center [399, 158] width 100 height 11
click at [380, 152] on li "NWM Commercial Ltd" at bounding box center [399, 153] width 100 height 12
type input "NWM Commercial Ltd"
click at [376, 175] on input at bounding box center [399, 180] width 100 height 11
click at [383, 221] on li "PAYE Umbrella" at bounding box center [399, 223] width 100 height 12
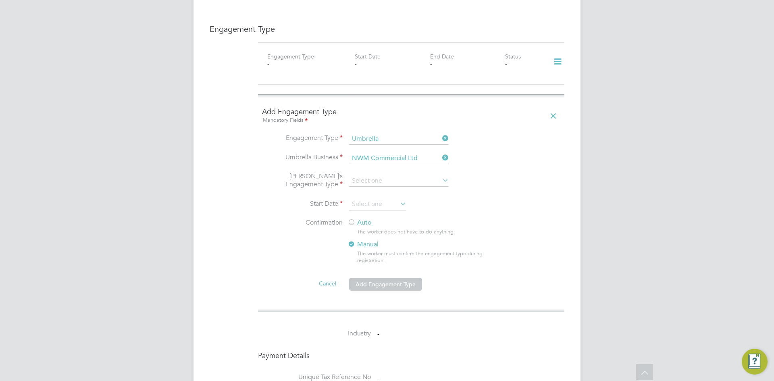
type input "PAYE Umbrella"
click at [393, 198] on input at bounding box center [377, 204] width 57 height 12
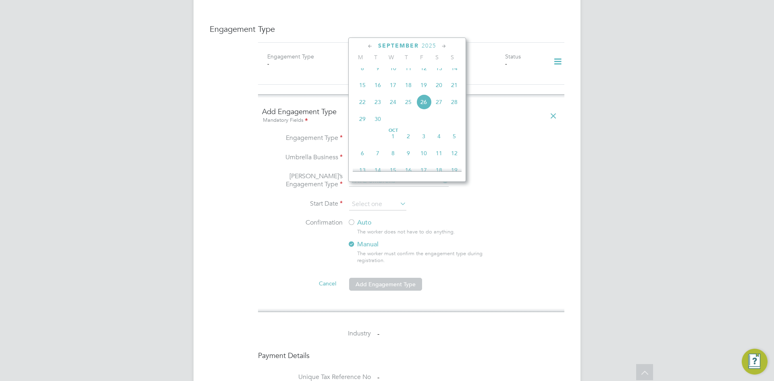
click at [550, 172] on li "Umbrella’s Engagement Type PAYE Umbrella" at bounding box center [411, 185] width 298 height 27
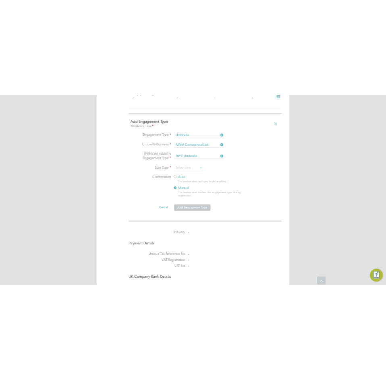
scroll to position [604, 0]
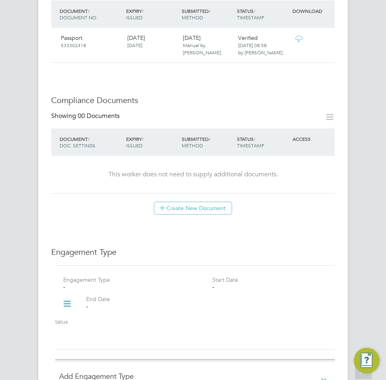
click at [71, 295] on icon at bounding box center [67, 304] width 14 height 19
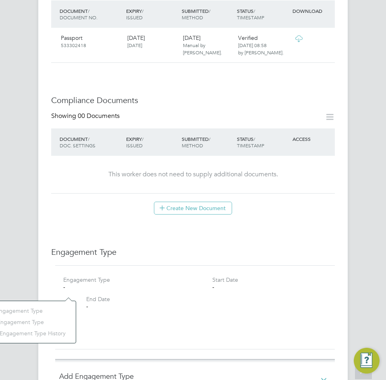
click at [183, 284] on div "-" at bounding box center [131, 287] width 137 height 7
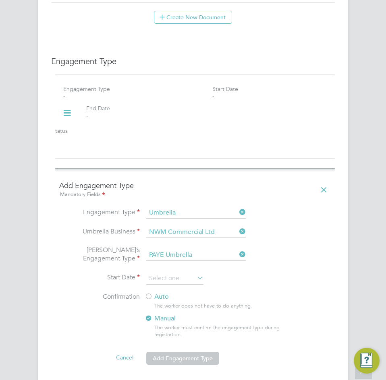
scroll to position [806, 0]
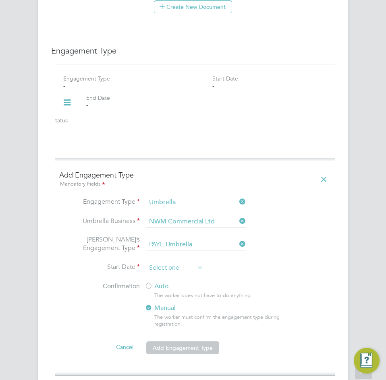
click at [179, 262] on input at bounding box center [174, 268] width 57 height 12
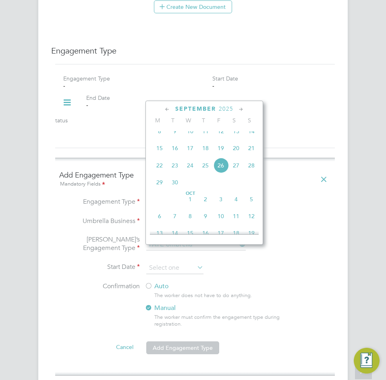
click at [171, 138] on span "9" at bounding box center [174, 131] width 15 height 15
type input "[DATE]"
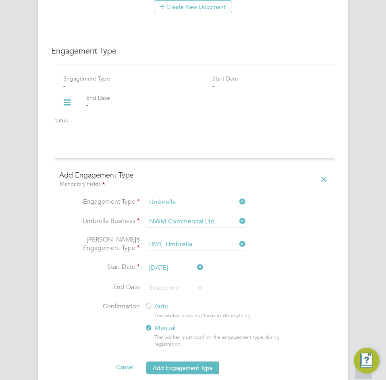
click at [155, 282] on li "End Date" at bounding box center [195, 292] width 272 height 20
click at [152, 303] on div at bounding box center [149, 307] width 8 height 8
click at [195, 361] on li "Cancel Add Engagement Type" at bounding box center [195, 372] width 272 height 23
click at [198, 362] on button "Add Engagement Type" at bounding box center [182, 368] width 73 height 13
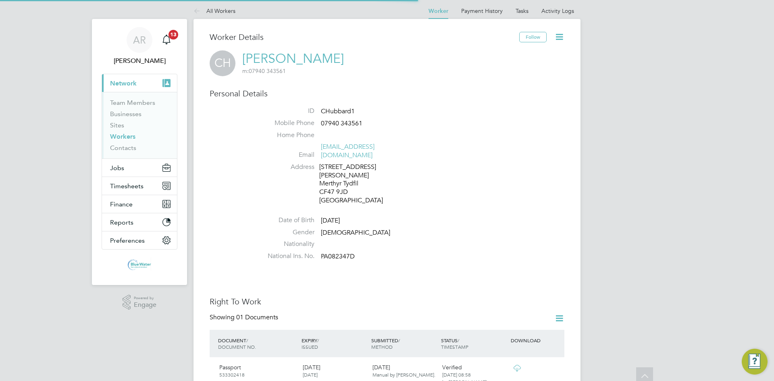
scroll to position [0, 0]
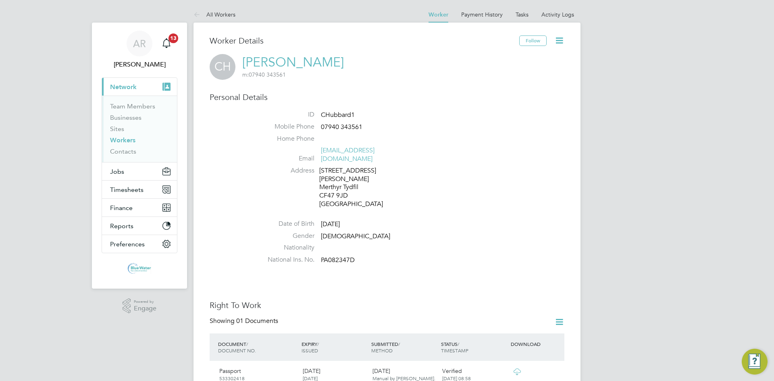
click at [299, 66] on link "[PERSON_NAME]" at bounding box center [293, 62] width 102 height 16
click at [519, 12] on link "Tasks" at bounding box center [521, 14] width 13 height 7
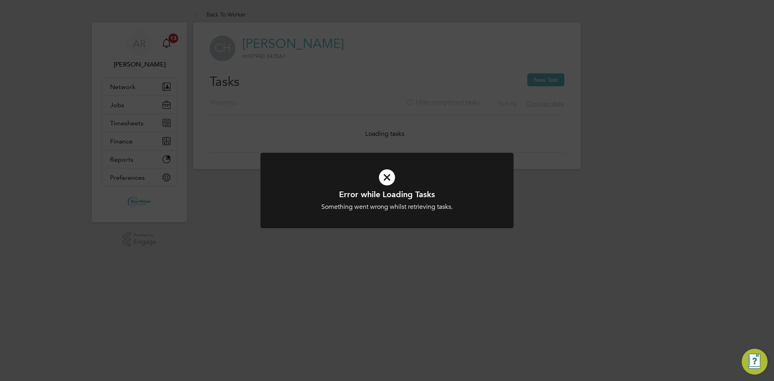
click at [479, 102] on div "Error while Loading Tasks Something went wrong whilst retrieving tasks. Cancel …" at bounding box center [387, 190] width 774 height 381
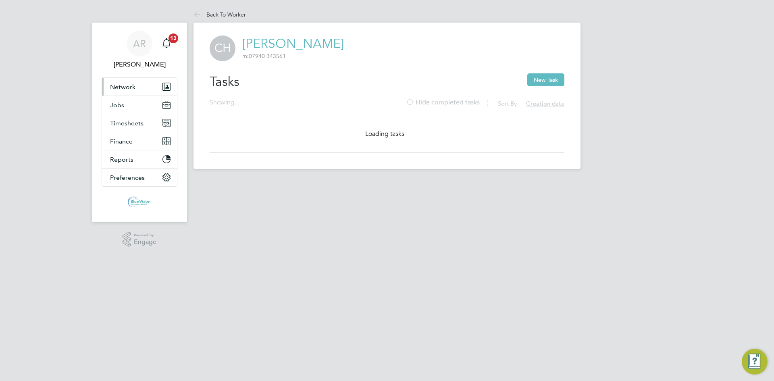
click at [131, 83] on span "Network" at bounding box center [122, 87] width 25 height 8
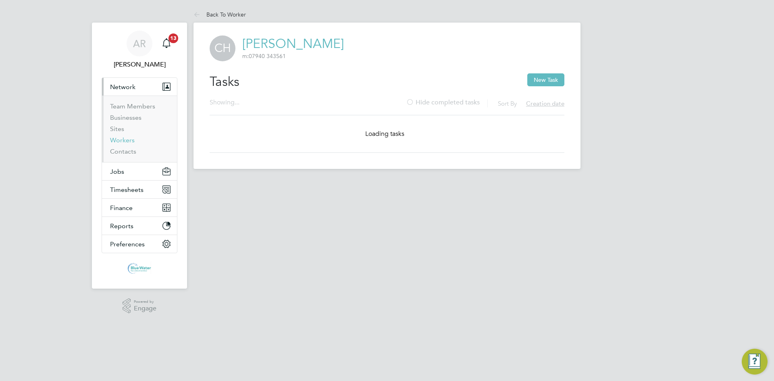
click at [127, 142] on link "Workers" at bounding box center [122, 140] width 25 height 8
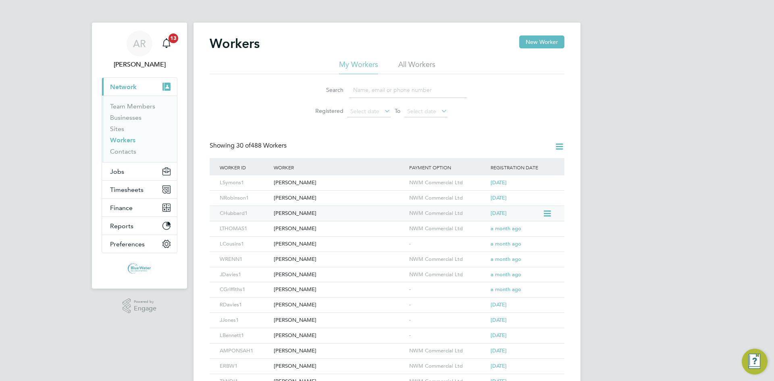
click at [327, 212] on div "[PERSON_NAME]" at bounding box center [339, 213] width 135 height 15
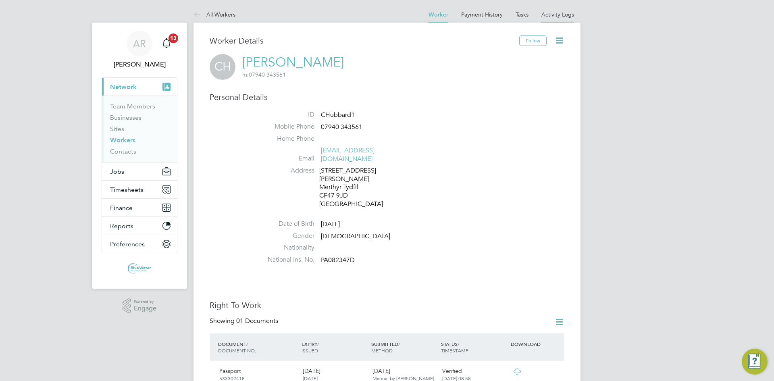
click at [548, 18] on li "Activity Logs" at bounding box center [557, 14] width 33 height 16
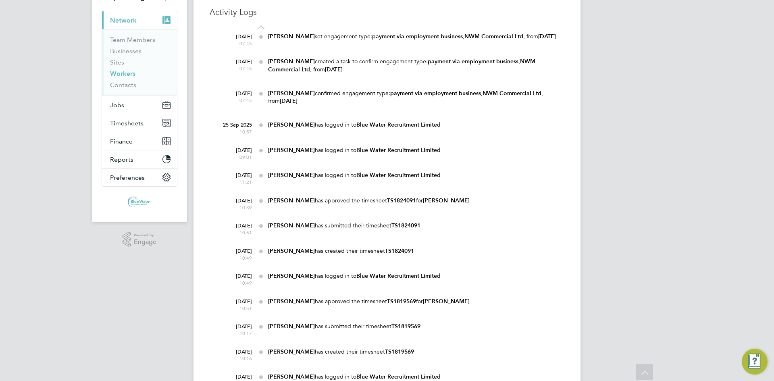
scroll to position [81, 0]
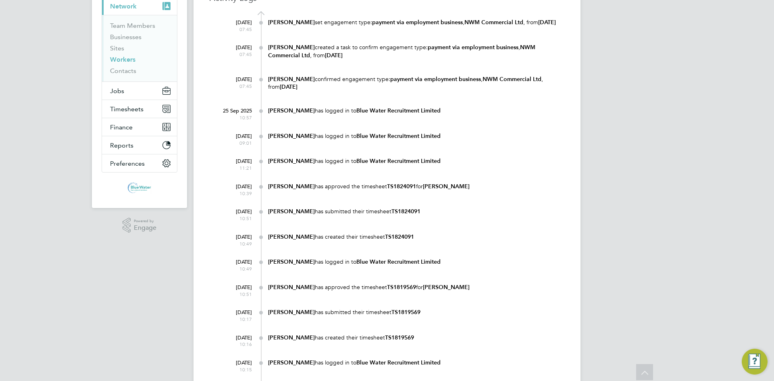
click at [451, 190] on b "[PERSON_NAME]" at bounding box center [446, 186] width 47 height 7
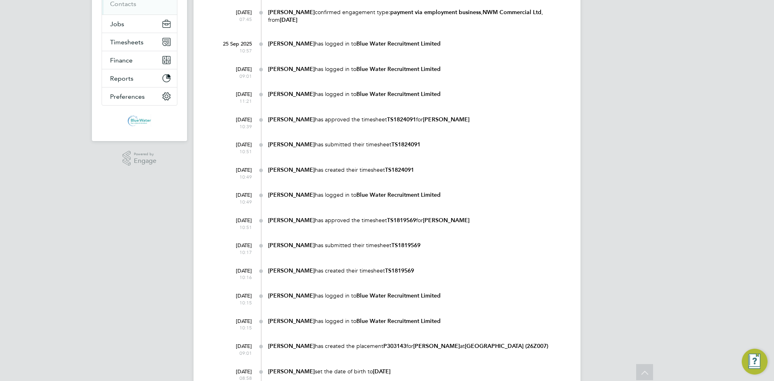
scroll to position [161, 0]
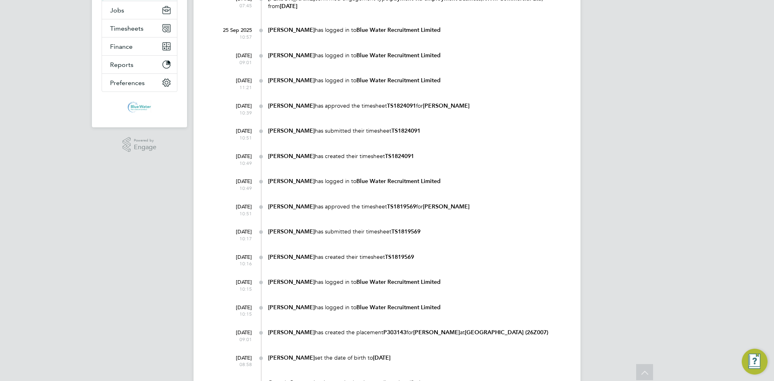
click at [427, 210] on b "[PERSON_NAME]" at bounding box center [446, 206] width 47 height 7
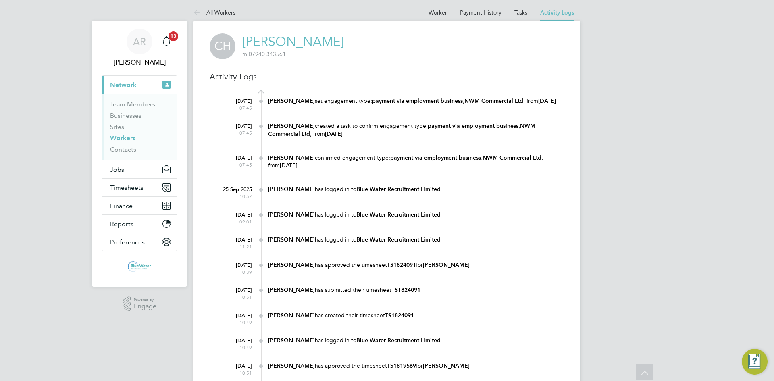
scroll to position [0, 0]
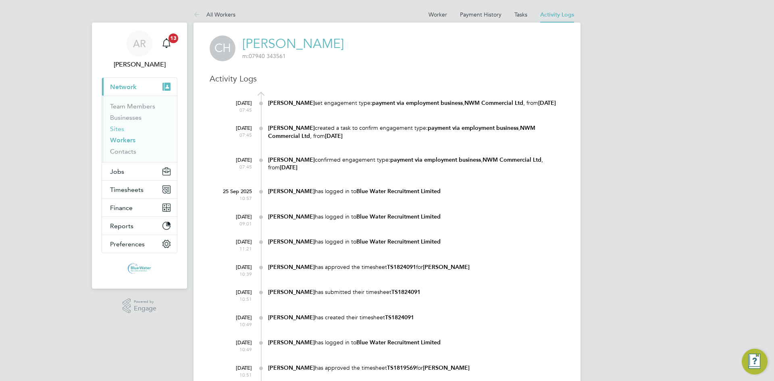
click at [123, 129] on link "Sites" at bounding box center [117, 129] width 14 height 8
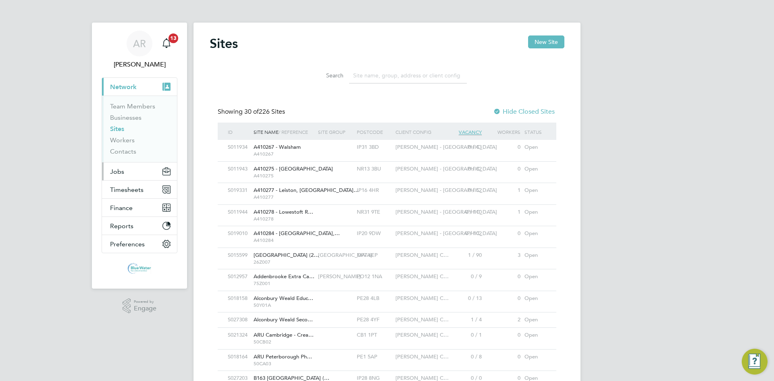
click at [124, 169] on button "Jobs" at bounding box center [139, 171] width 75 height 18
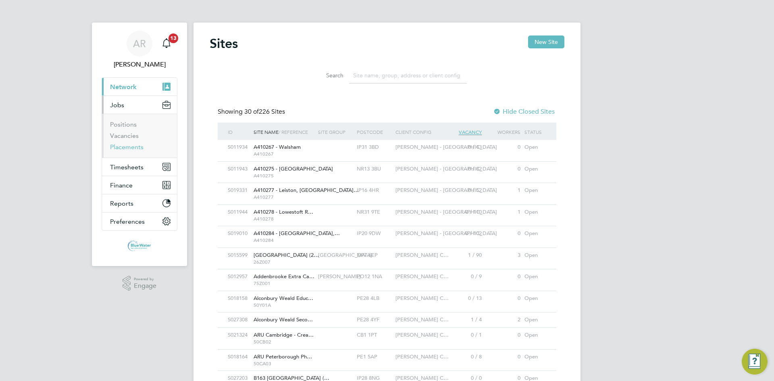
click at [132, 147] on link "Placements" at bounding box center [126, 147] width 33 height 8
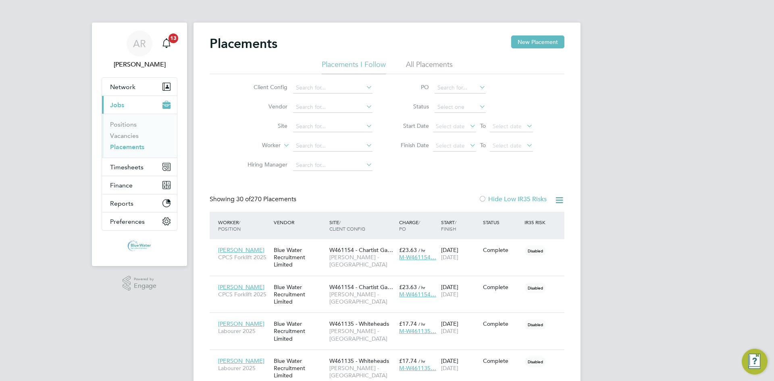
click at [417, 63] on li "All Placements" at bounding box center [429, 67] width 47 height 15
click at [323, 127] on input at bounding box center [332, 126] width 79 height 11
click at [350, 133] on li "Aber gavenny School (26Z007)" at bounding box center [340, 137] width 94 height 11
type input "[GEOGRAPHIC_DATA] (26Z007)"
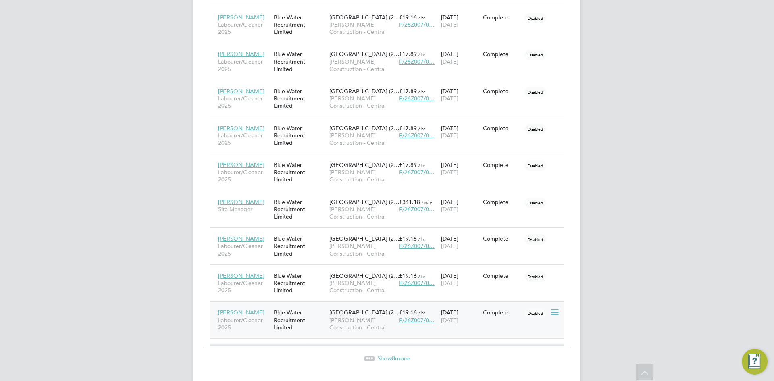
click at [309, 316] on div "Blue Water Recruitment Limited" at bounding box center [300, 320] width 56 height 30
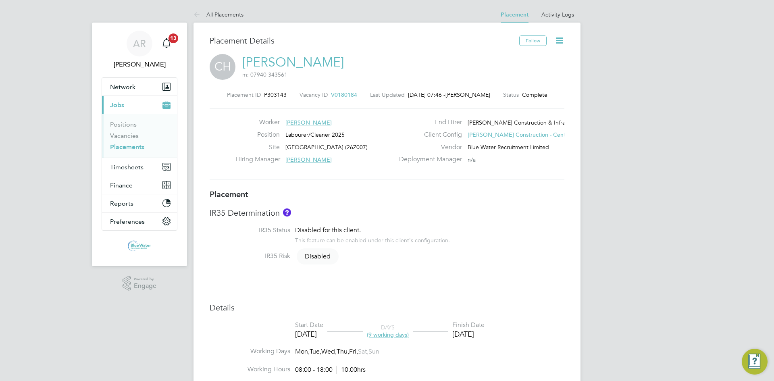
click at [563, 43] on icon at bounding box center [559, 40] width 10 height 10
click at [530, 56] on li "Edit Placement e" at bounding box center [532, 59] width 59 height 11
type input "Scott Morris"
type input "Gary Corbett"
type input "09 Sep 2025"
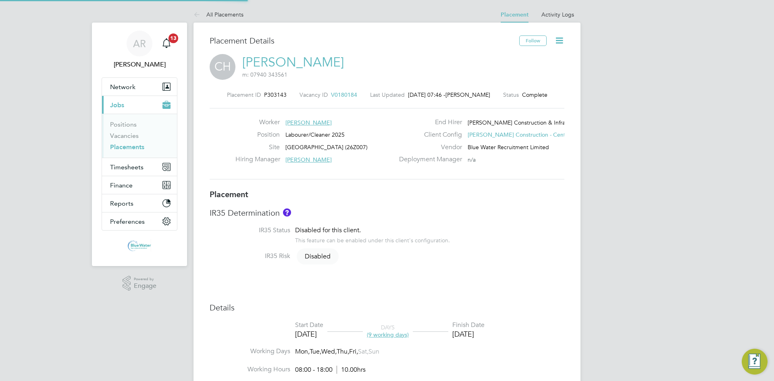
type input "19 Sep 2025"
type input "08:00"
type input "18:00"
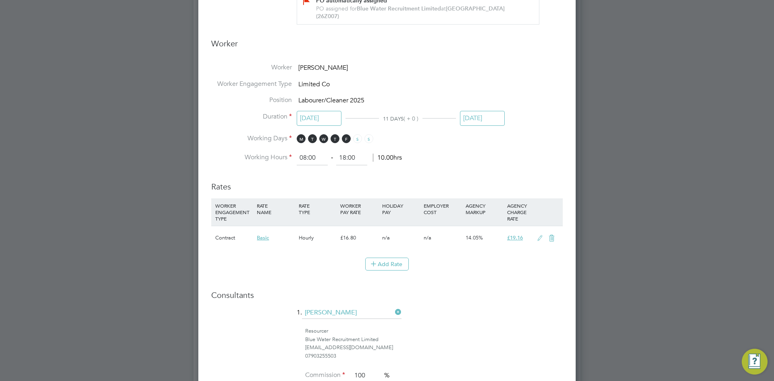
click at [484, 118] on input "19 Sep 2025" at bounding box center [482, 118] width 45 height 15
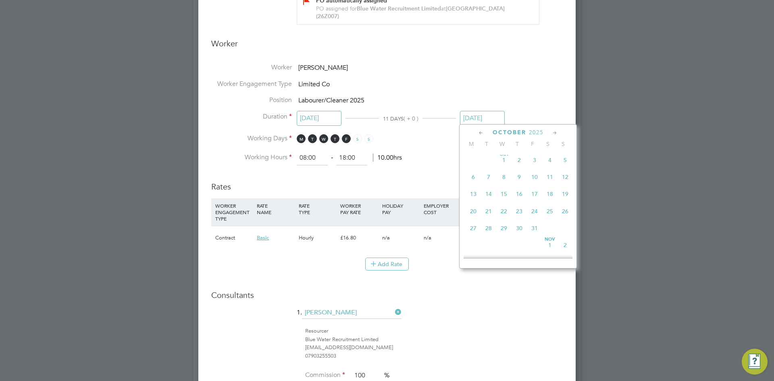
click at [531, 233] on span "31" at bounding box center [534, 227] width 15 height 15
type input "31 Oct 2025"
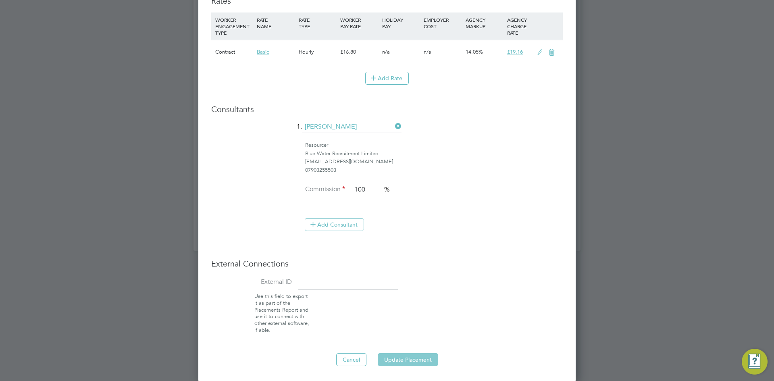
click at [404, 359] on button "Update Placement" at bounding box center [408, 359] width 60 height 13
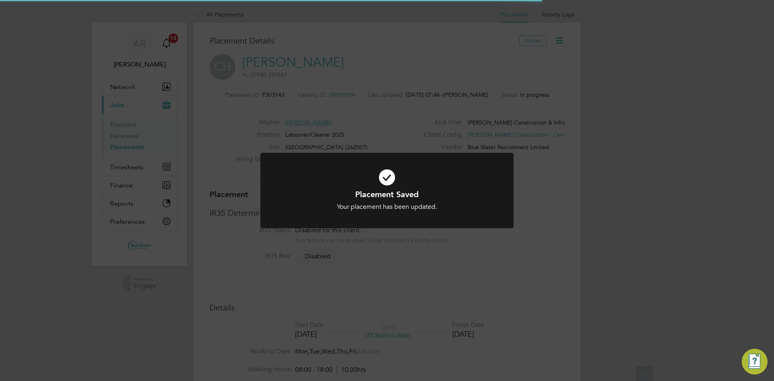
click at [338, 151] on div "Placement Saved Your placement has been updated. Cancel Okay" at bounding box center [387, 190] width 774 height 381
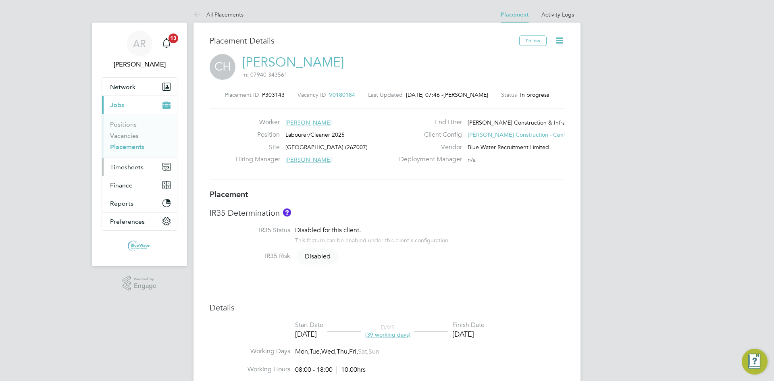
drag, startPoint x: 139, startPoint y: 147, endPoint x: 147, endPoint y: 159, distance: 14.2
click at [139, 147] on link "Placements" at bounding box center [127, 147] width 34 height 8
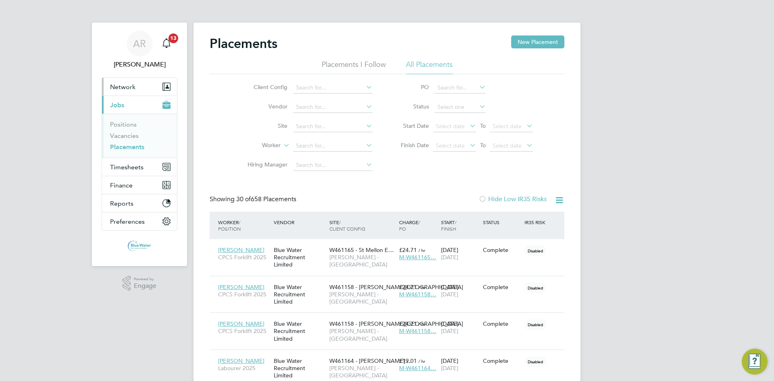
click at [120, 87] on span "Network" at bounding box center [122, 87] width 25 height 8
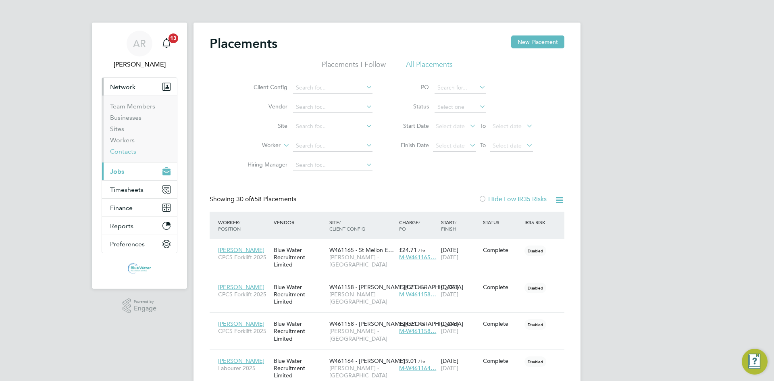
click at [130, 150] on link "Contacts" at bounding box center [123, 151] width 26 height 8
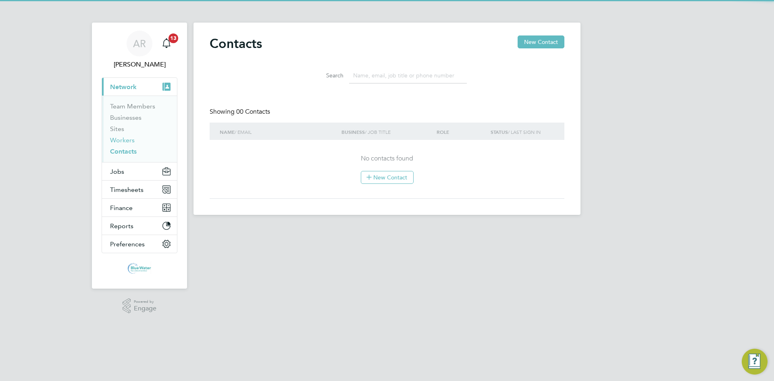
click at [124, 139] on link "Workers" at bounding box center [122, 140] width 25 height 8
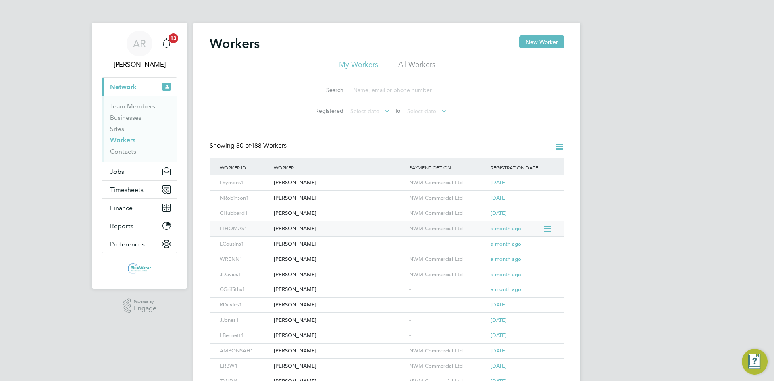
click at [332, 227] on div "Leslie Thomas" at bounding box center [339, 228] width 135 height 15
click at [336, 240] on div "Leon Cousins" at bounding box center [339, 244] width 135 height 15
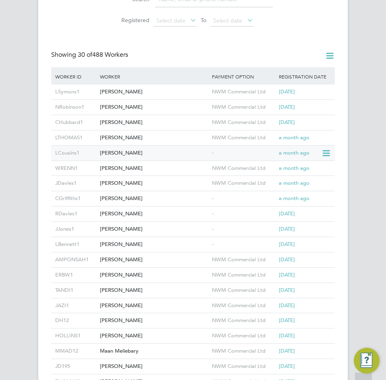
scroll to position [363, 0]
click at [147, 170] on div "Alan Wrenn" at bounding box center [154, 168] width 112 height 15
click at [131, 180] on div "[PERSON_NAME]" at bounding box center [154, 183] width 112 height 15
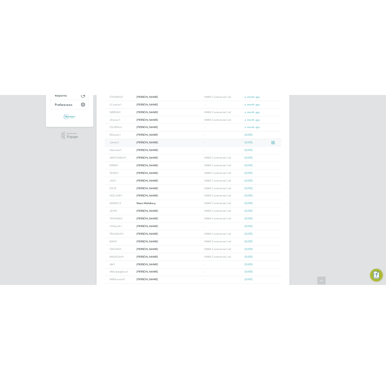
scroll to position [104, 0]
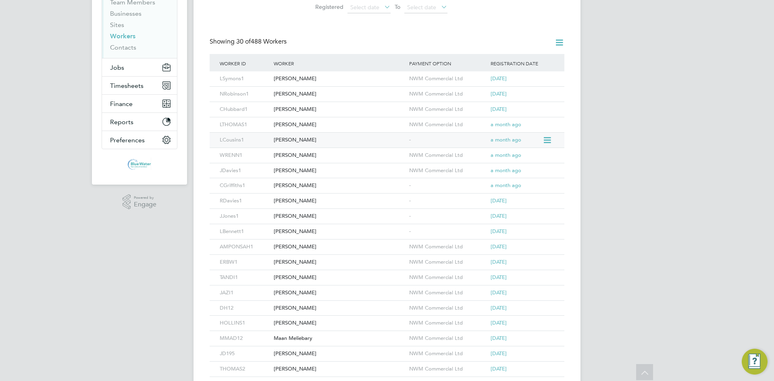
click at [345, 142] on div "Leon Cousins" at bounding box center [339, 140] width 135 height 15
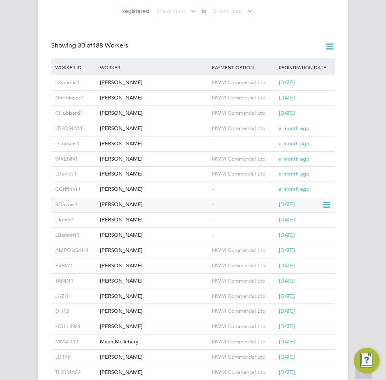
scroll to position [386, 0]
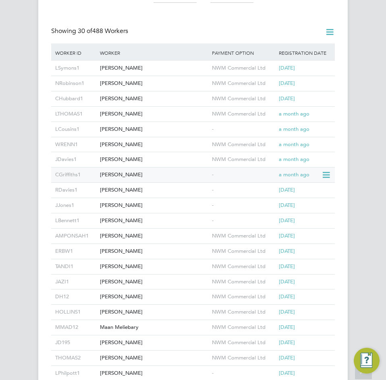
click at [234, 176] on div "-" at bounding box center [243, 175] width 67 height 15
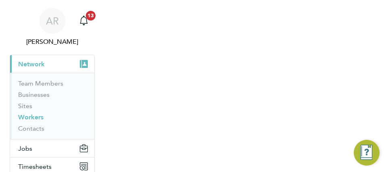
click at [235, 172] on html "AR [PERSON_NAME] Notifications 13 Applications: Current page: Network Team Memb…" at bounding box center [193, 86] width 386 height 172
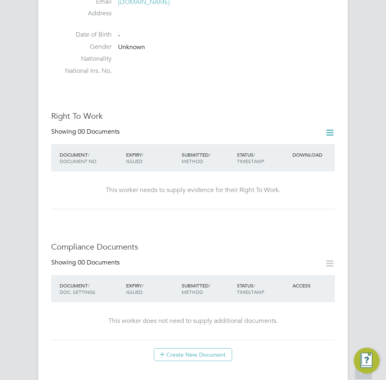
scroll to position [443, 0]
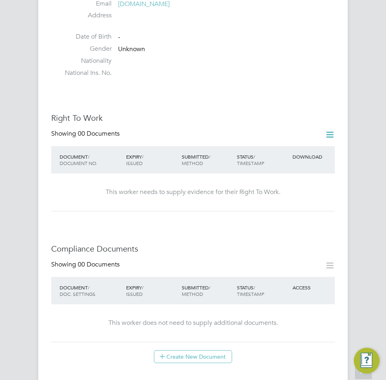
click at [325, 130] on icon at bounding box center [330, 135] width 10 height 10
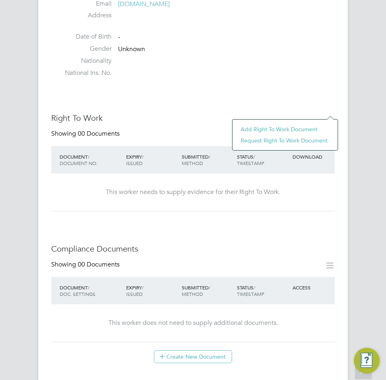
click at [281, 129] on li "Add Right To Work Document" at bounding box center [285, 129] width 97 height 11
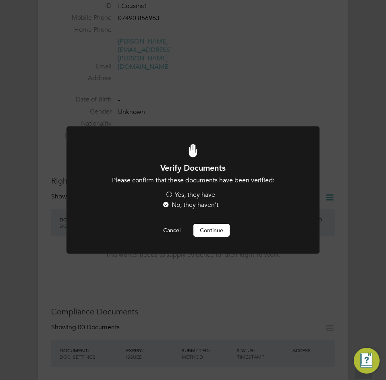
click at [170, 194] on label "Yes, they have" at bounding box center [190, 195] width 50 height 8
click at [0, 0] on input "Yes, they have" at bounding box center [0, 0] width 0 height 0
click at [216, 230] on button "Continue" at bounding box center [211, 230] width 36 height 13
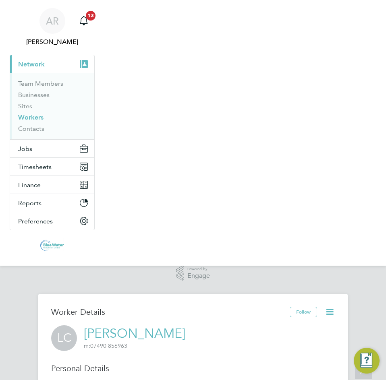
scroll to position [380, 0]
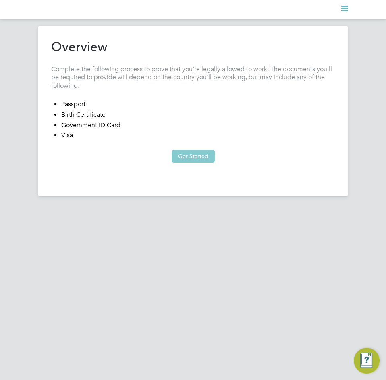
click at [192, 154] on button "Get Started" at bounding box center [193, 156] width 43 height 13
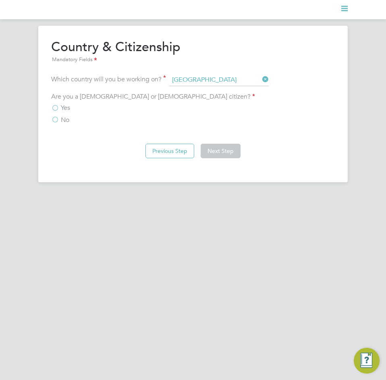
click at [52, 106] on label "Yes" at bounding box center [60, 108] width 19 height 8
click at [0, 0] on input "Yes" at bounding box center [0, 0] width 0 height 0
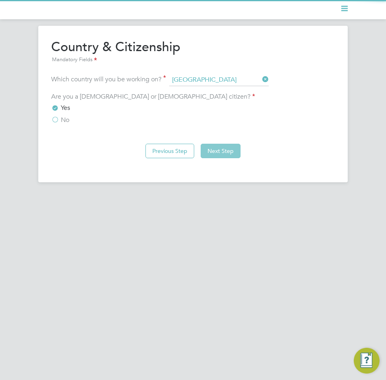
click at [214, 149] on button "Next Step" at bounding box center [221, 151] width 40 height 15
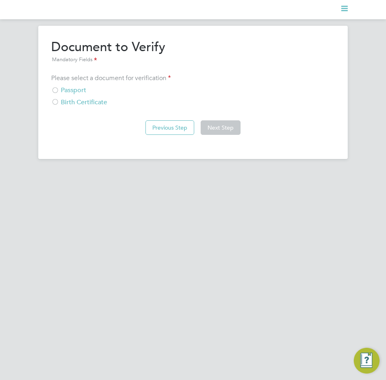
click at [66, 106] on div "Birth Certificate" at bounding box center [193, 102] width 284 height 8
click at [232, 127] on button "Next Step" at bounding box center [221, 127] width 40 height 15
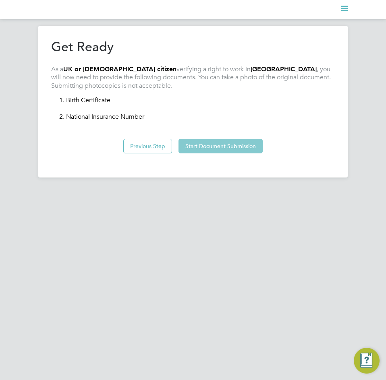
click at [213, 150] on button "Start Document Submission" at bounding box center [221, 146] width 84 height 15
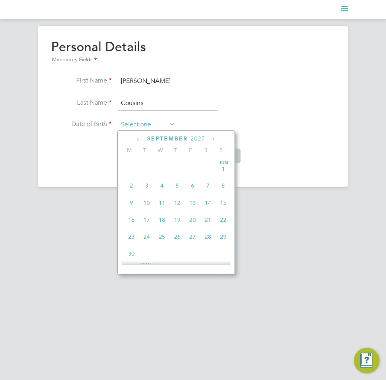
scroll to position [297, 0]
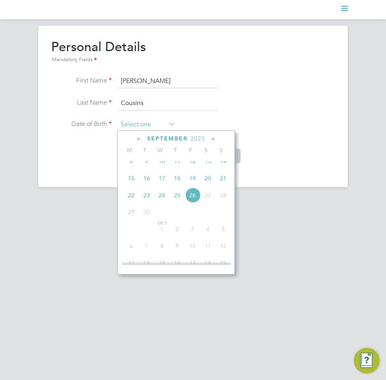
click at [142, 120] on input at bounding box center [146, 125] width 57 height 12
click at [195, 141] on span "2025" at bounding box center [198, 138] width 15 height 7
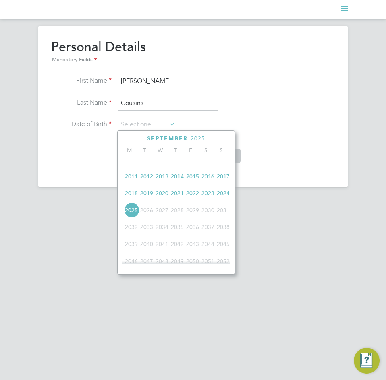
scroll to position [173, 0]
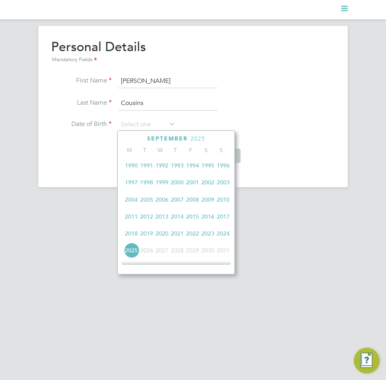
click at [179, 187] on span "2000" at bounding box center [177, 182] width 15 height 15
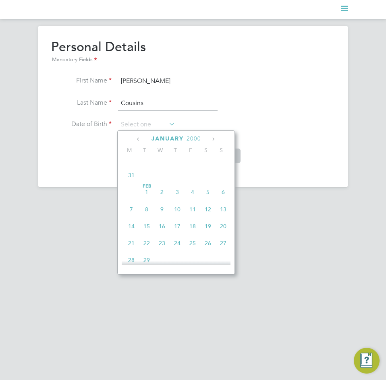
scroll to position [158, 0]
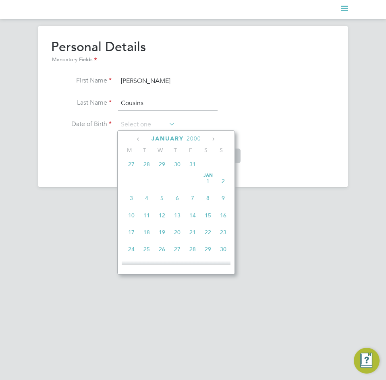
click at [189, 253] on span "28" at bounding box center [192, 249] width 15 height 15
type input "[DATE]"
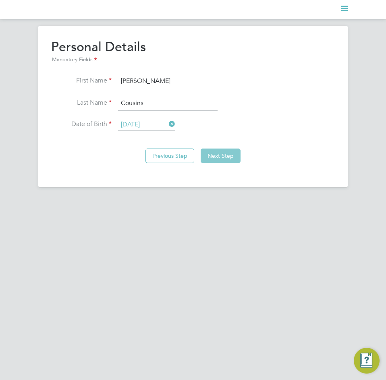
click at [220, 156] on button "Next Step" at bounding box center [221, 156] width 40 height 15
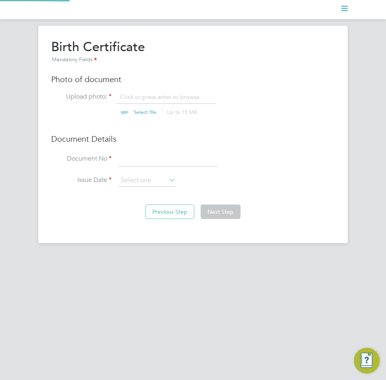
scroll to position [11, 100]
click at [134, 106] on input "file" at bounding box center [152, 105] width 127 height 24
type input "C:\fakepath\[PERSON_NAME] (PG089808A) Birth Certificate.jpg"
click at [171, 163] on input at bounding box center [168, 159] width 100 height 15
click at [150, 158] on input at bounding box center [168, 159] width 100 height 15
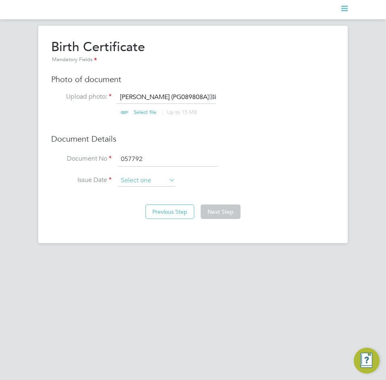
type input "057792"
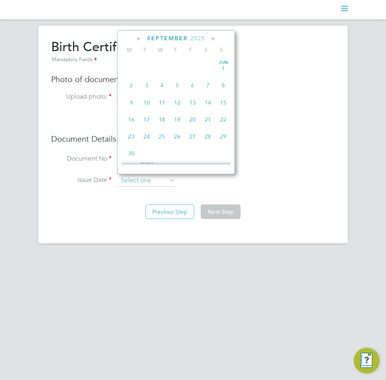
click at [157, 179] on input at bounding box center [146, 181] width 57 height 12
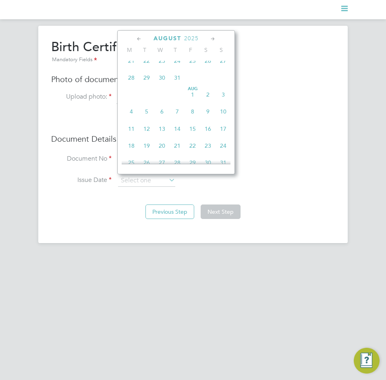
scroll to position [135, 0]
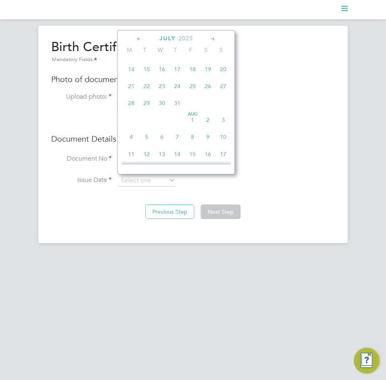
click at [186, 38] on span "2025" at bounding box center [186, 38] width 15 height 7
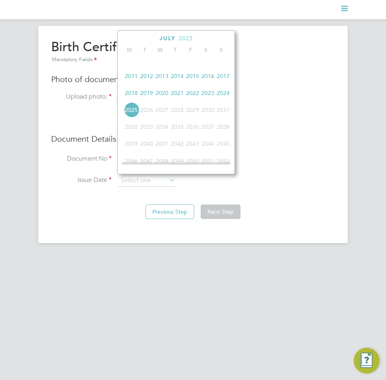
click at [188, 41] on span "2025" at bounding box center [186, 38] width 15 height 7
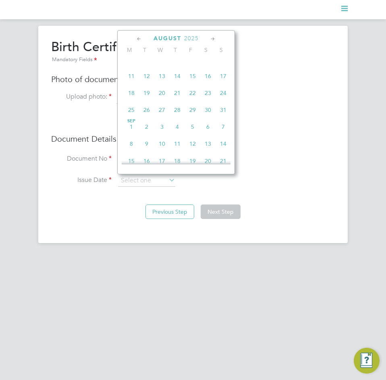
click at [193, 40] on span "2025" at bounding box center [191, 38] width 15 height 7
click at [225, 101] on span "2024" at bounding box center [223, 92] width 15 height 15
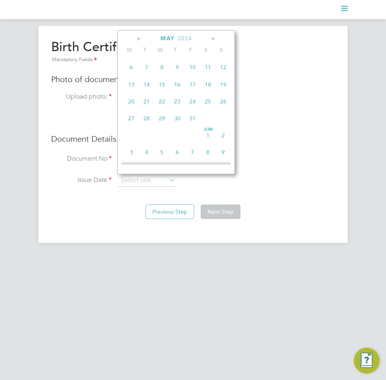
scroll to position [152, 0]
click at [148, 141] on span "21" at bounding box center [146, 137] width 15 height 15
type input "[DATE]"
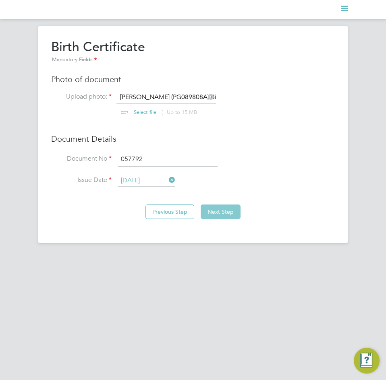
click at [221, 208] on button "Next Step" at bounding box center [221, 212] width 40 height 15
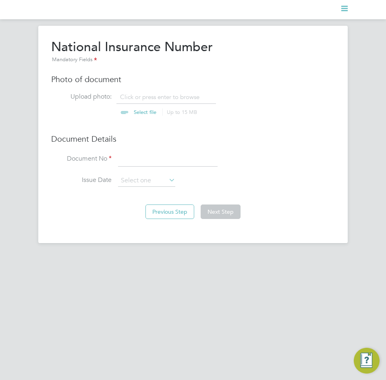
scroll to position [11, 100]
click at [166, 90] on div "National Insurance Number Mandatory Fields Photo of document Upload photo: Clic…" at bounding box center [193, 117] width 284 height 156
click at [163, 96] on input "file" at bounding box center [152, 105] width 127 height 24
type input "C:\fakepath\[PERSON_NAME] (PG089808A) PONI&POA.jpg"
click at [152, 161] on input at bounding box center [168, 159] width 100 height 15
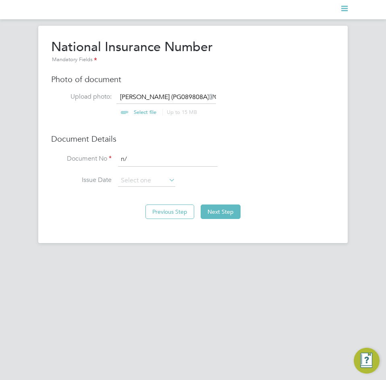
type input "n"
type input "N/A"
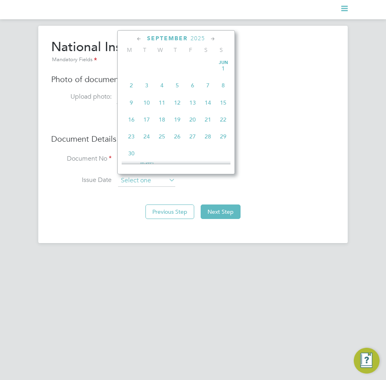
scroll to position [297, 0]
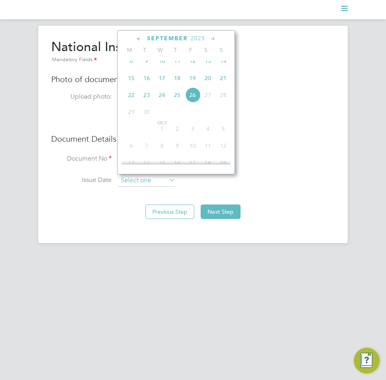
click at [142, 181] on input at bounding box center [146, 181] width 57 height 12
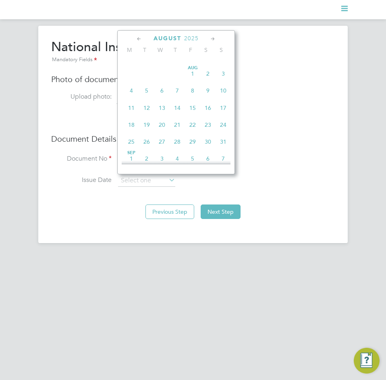
scroll to position [135, 0]
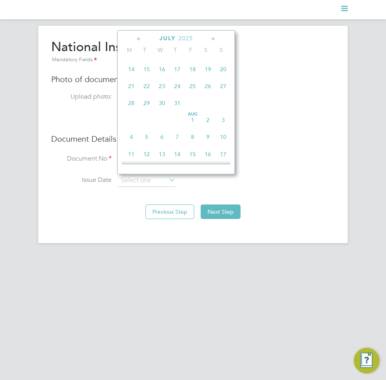
click at [185, 39] on span "2025" at bounding box center [186, 38] width 15 height 7
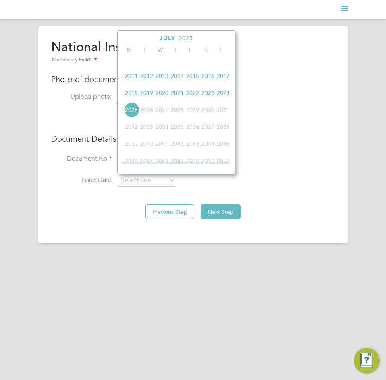
click at [224, 98] on span "2024" at bounding box center [223, 92] width 15 height 15
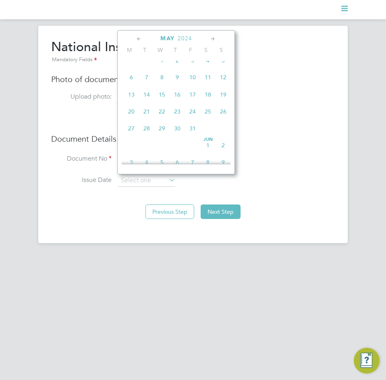
scroll to position [87, 0]
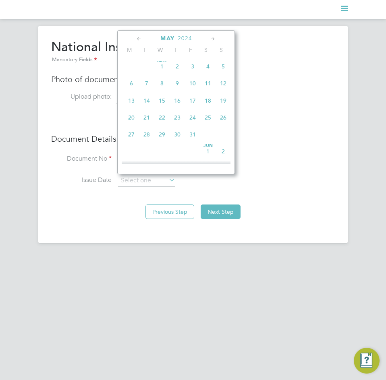
click at [145, 120] on span "21" at bounding box center [146, 117] width 15 height 15
type input "[DATE]"
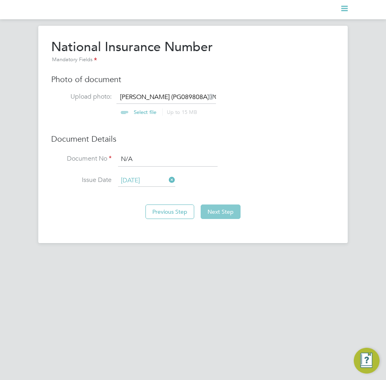
click at [224, 205] on button "Next Step" at bounding box center [221, 212] width 40 height 15
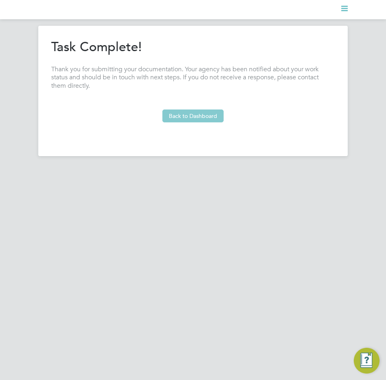
click at [197, 120] on button "Back to Dashboard" at bounding box center [192, 116] width 61 height 13
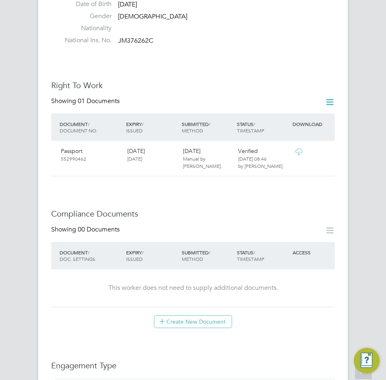
scroll to position [397, 0]
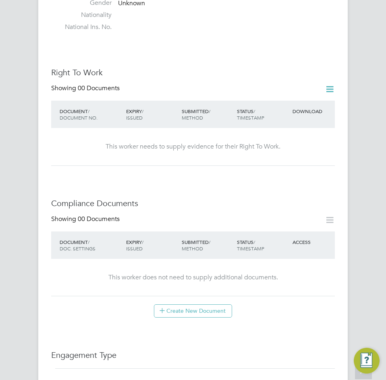
scroll to position [161, 0]
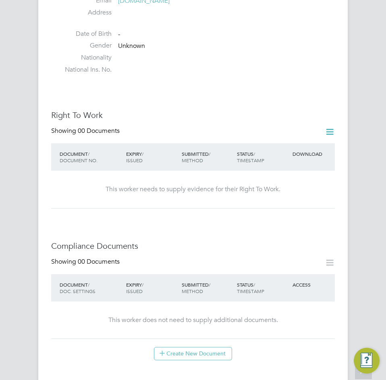
click at [330, 127] on icon at bounding box center [330, 132] width 10 height 10
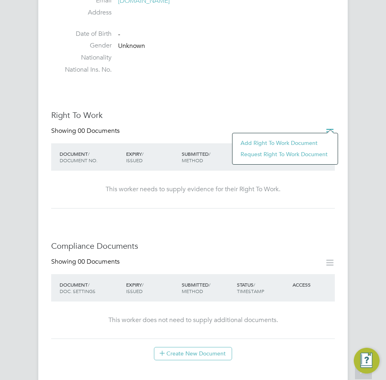
click at [284, 142] on li "Add Right To Work Document" at bounding box center [285, 142] width 97 height 11
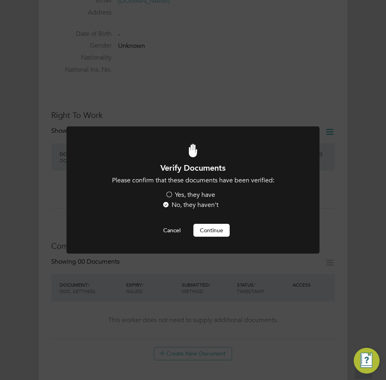
click at [189, 197] on label "Yes, they have" at bounding box center [190, 195] width 50 height 8
click at [0, 0] on input "Yes, they have" at bounding box center [0, 0] width 0 height 0
click at [212, 225] on button "Continue" at bounding box center [211, 230] width 36 height 13
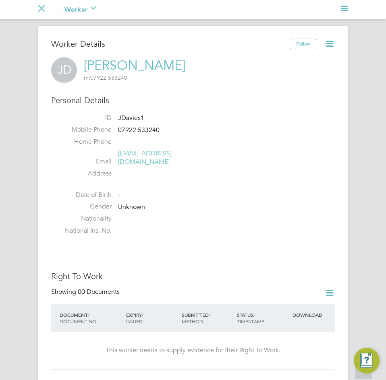
scroll to position [161, 0]
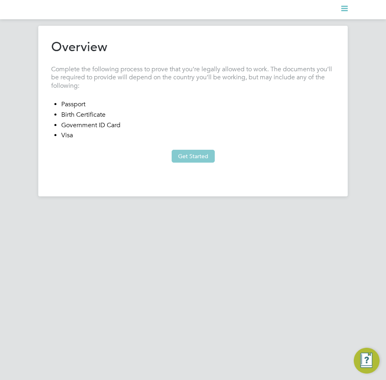
click at [188, 158] on button "Get Started" at bounding box center [193, 156] width 43 height 13
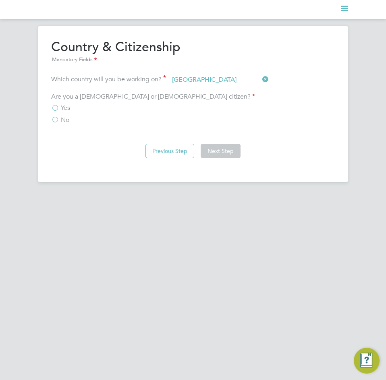
click at [68, 110] on span "Yes" at bounding box center [65, 108] width 9 height 8
click at [0, 0] on input "Yes" at bounding box center [0, 0] width 0 height 0
click at [210, 147] on button "Next Step" at bounding box center [221, 151] width 40 height 15
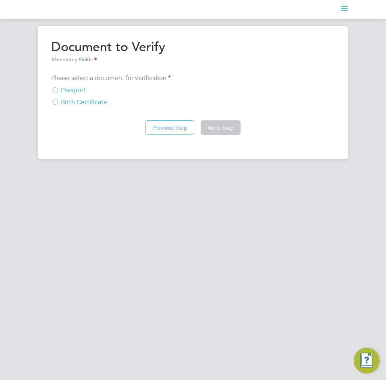
click at [51, 100] on div "Overview Complete the following process to prove that you’re legally allowed to…" at bounding box center [192, 92] width 309 height 133
click at [52, 100] on div at bounding box center [55, 103] width 8 height 8
click at [207, 125] on button "Next Step" at bounding box center [221, 127] width 40 height 15
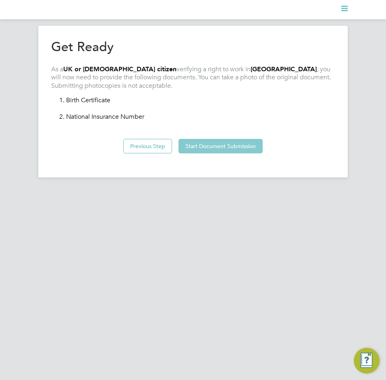
click at [223, 146] on button "Start Document Submission" at bounding box center [221, 146] width 84 height 15
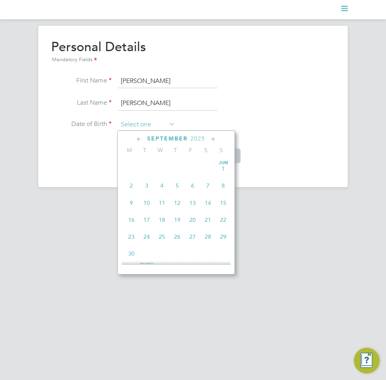
scroll to position [297, 0]
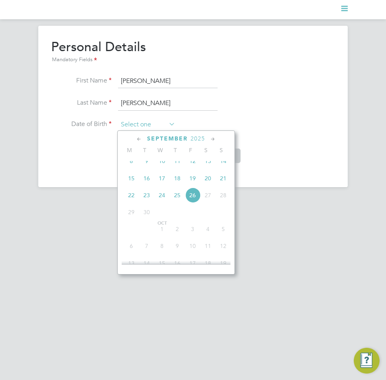
click at [145, 123] on input at bounding box center [146, 125] width 57 height 12
click at [197, 138] on span "2025" at bounding box center [198, 138] width 15 height 7
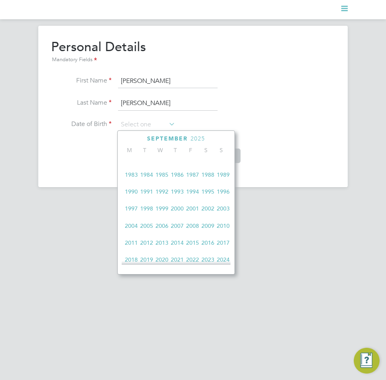
scroll to position [133, 0]
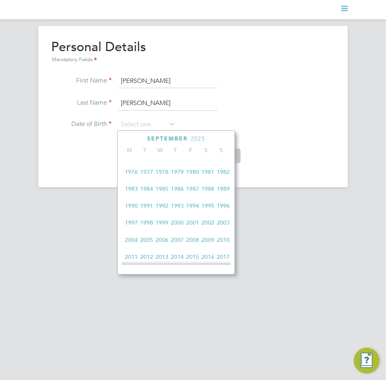
click at [130, 210] on span "1990" at bounding box center [131, 205] width 15 height 15
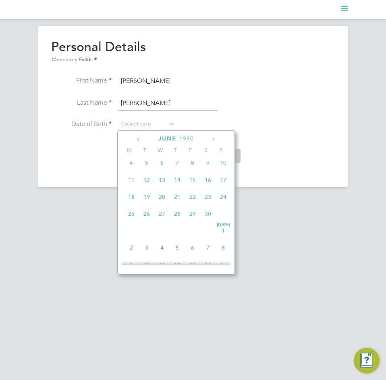
scroll to position [99, 0]
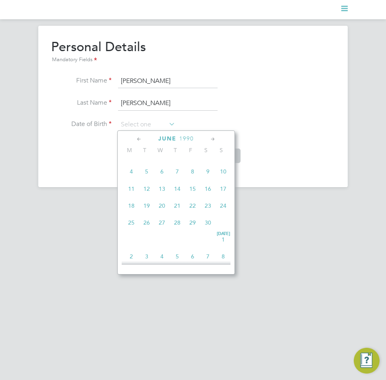
click at [222, 172] on span "10" at bounding box center [223, 171] width 15 height 15
type input "10 Jun 1990"
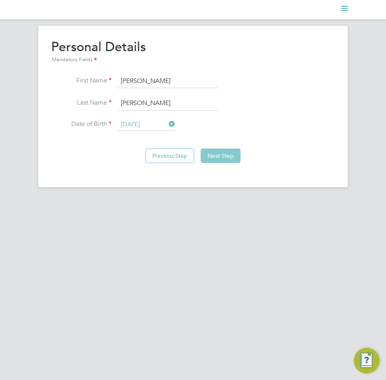
click at [217, 156] on button "Next Step" at bounding box center [221, 156] width 40 height 15
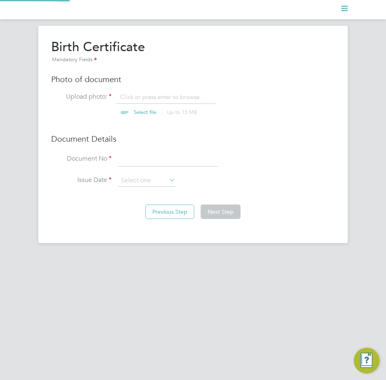
scroll to position [11, 100]
click at [145, 93] on input "file" at bounding box center [152, 105] width 127 height 24
type input "C:\fakepath\Jeffery Davies (JS091463D) Birth Certificate - Signed.jpg"
click at [189, 162] on input at bounding box center [168, 159] width 100 height 15
click at [133, 163] on input at bounding box center [168, 159] width 100 height 15
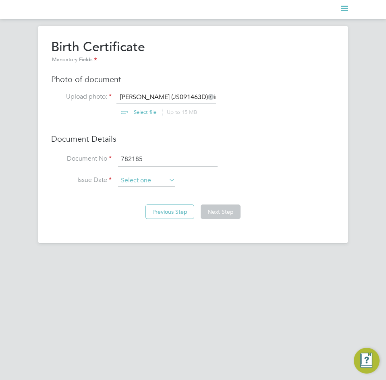
type input "782185"
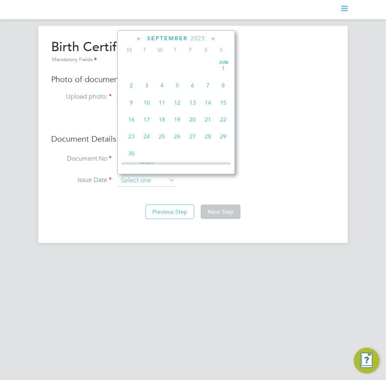
click at [139, 179] on input at bounding box center [146, 181] width 57 height 12
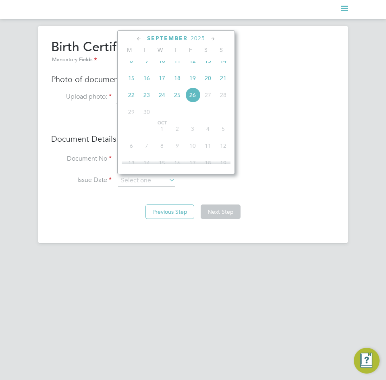
click at [204, 36] on span "2025" at bounding box center [198, 38] width 15 height 7
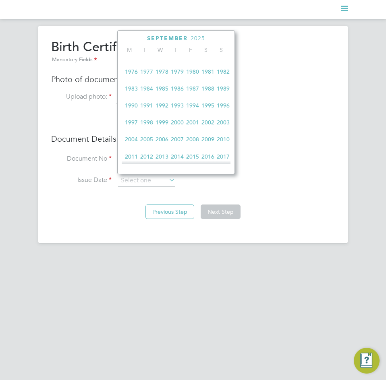
scroll to position [173, 0]
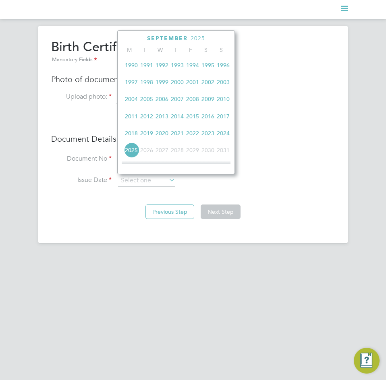
click at [194, 138] on span "2022" at bounding box center [192, 133] width 15 height 15
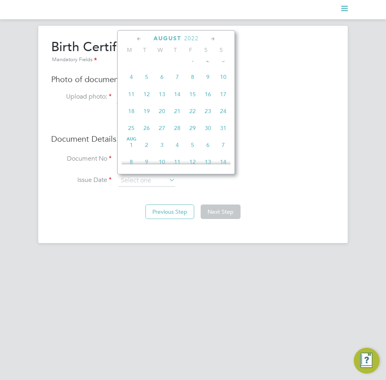
scroll to position [93, 0]
click at [162, 81] on span "6" at bounding box center [161, 77] width 15 height 15
type input "06 Jul 2022"
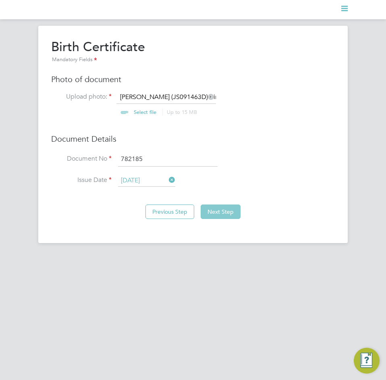
click at [217, 207] on button "Next Step" at bounding box center [221, 212] width 40 height 15
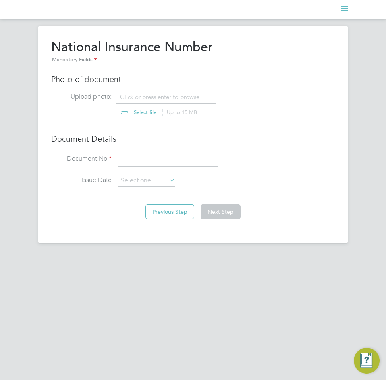
scroll to position [11, 100]
click at [145, 96] on input "file" at bounding box center [152, 105] width 127 height 24
type input "C:\fakepath\Jeffery Davies (JS091463D) PONI - Signed.jpg"
click at [172, 165] on input at bounding box center [168, 159] width 100 height 15
type input "N/A"
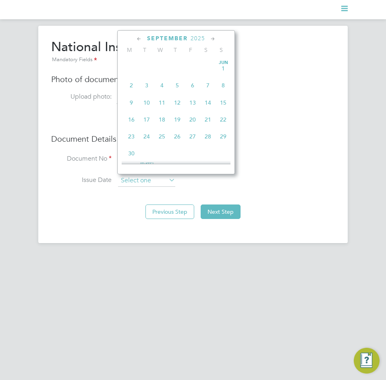
scroll to position [297, 0]
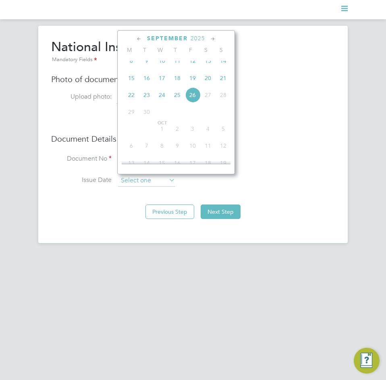
click at [131, 179] on input at bounding box center [146, 181] width 57 height 12
click at [198, 42] on span "2025" at bounding box center [198, 38] width 15 height 7
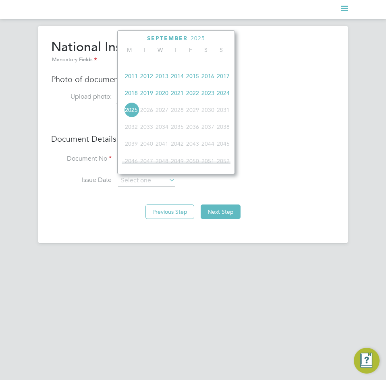
click at [188, 96] on span "2022" at bounding box center [192, 92] width 15 height 15
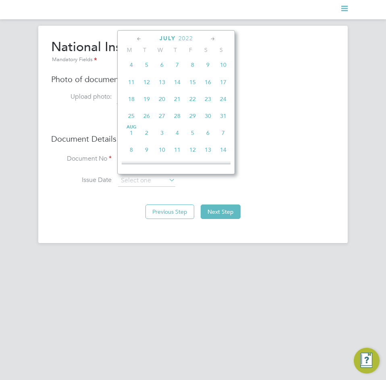
scroll to position [93, 0]
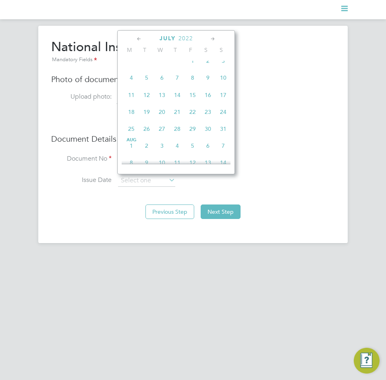
click at [162, 80] on span "6" at bounding box center [161, 77] width 15 height 15
type input "06 Jul 2022"
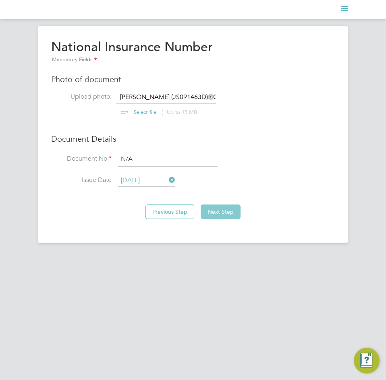
click at [223, 209] on button "Next Step" at bounding box center [221, 212] width 40 height 15
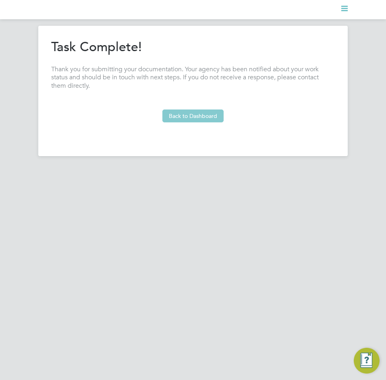
click at [197, 120] on button "Back to Dashboard" at bounding box center [192, 116] width 61 height 13
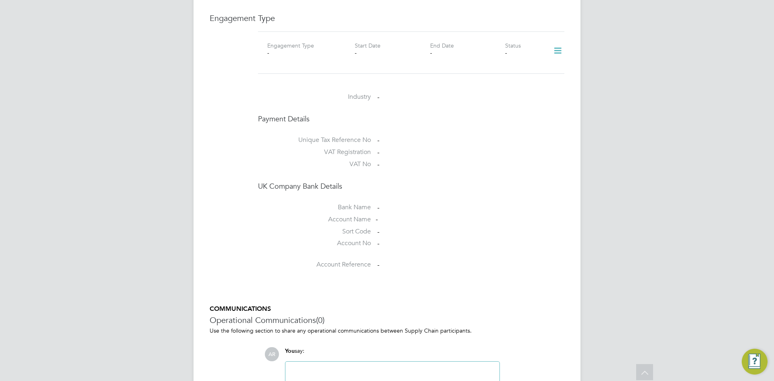
scroll to position [488, 0]
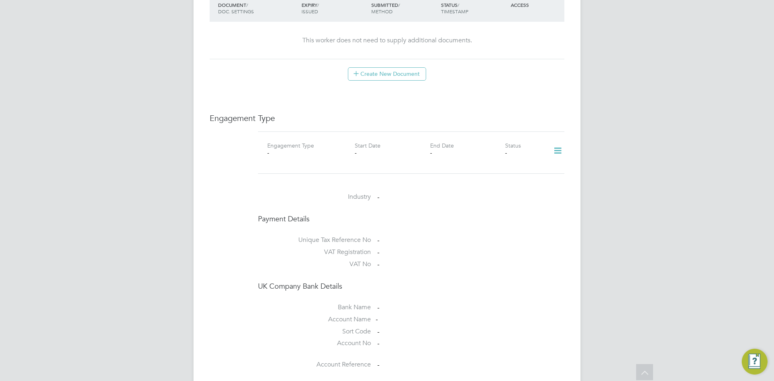
drag, startPoint x: 548, startPoint y: 126, endPoint x: 553, endPoint y: 127, distance: 4.5
click at [552, 141] on div at bounding box center [554, 152] width 25 height 23
click at [553, 141] on icon at bounding box center [557, 150] width 14 height 19
click at [490, 158] on li "Add Engagement Type" at bounding box center [515, 160] width 91 height 11
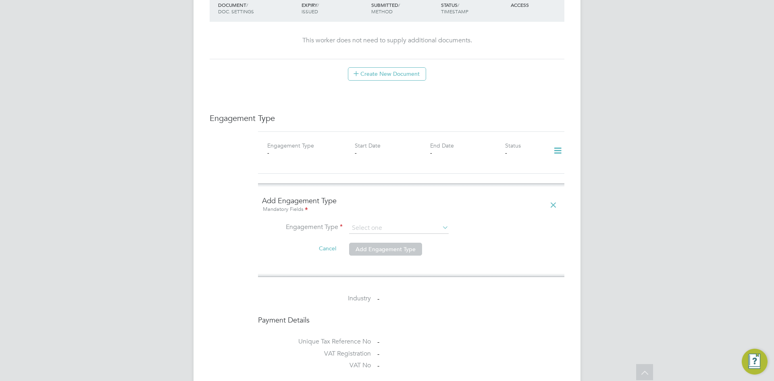
scroll to position [447, 0]
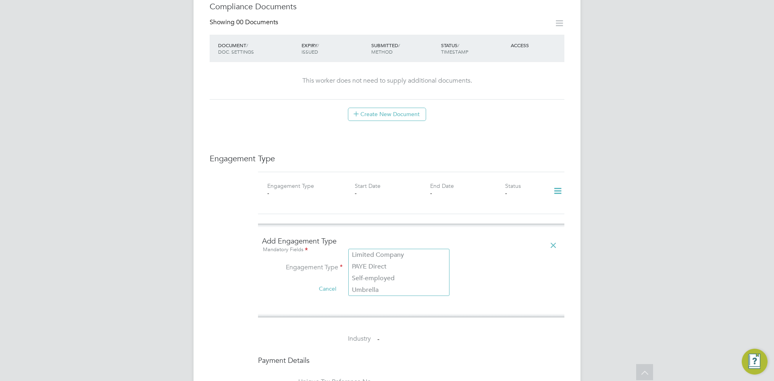
click at [376, 249] on div "All Workers Worker Payment History Tasks Activity Logs Worker Payment History T…" at bounding box center [386, 127] width 387 height 1136
click at [387, 285] on li "Umbrella" at bounding box center [399, 290] width 100 height 12
type input "Umbrella"
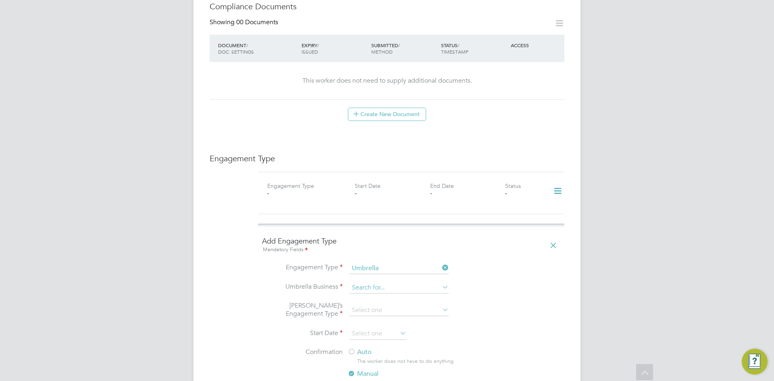
click at [389, 282] on input at bounding box center [399, 287] width 100 height 11
click at [388, 268] on li "NWM Commercial Ltd" at bounding box center [399, 274] width 100 height 12
type input "NWM Commercial Ltd"
click at [381, 305] on input at bounding box center [399, 310] width 100 height 11
click at [386, 342] on li "PAYE Umbrella" at bounding box center [399, 344] width 100 height 12
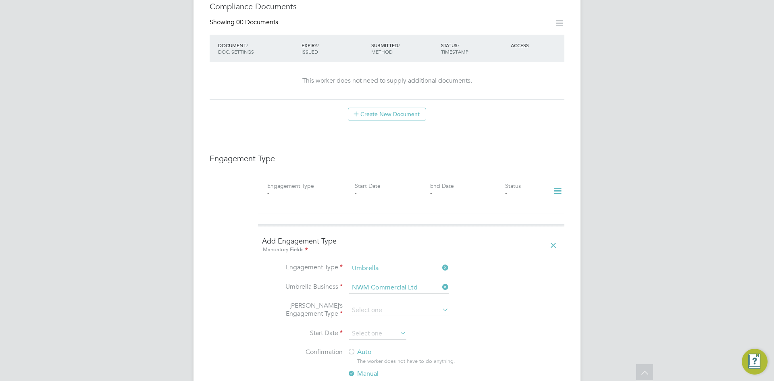
type input "PAYE Umbrella"
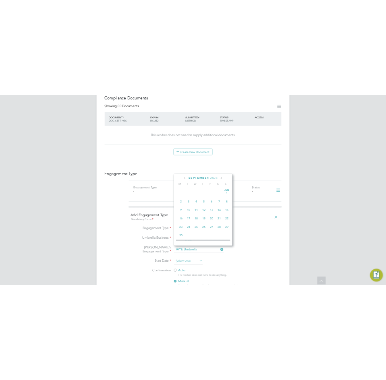
scroll to position [297, 0]
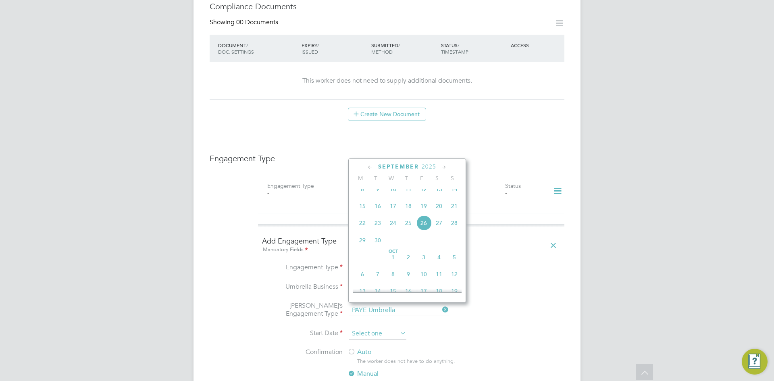
click at [375, 328] on input at bounding box center [377, 334] width 57 height 12
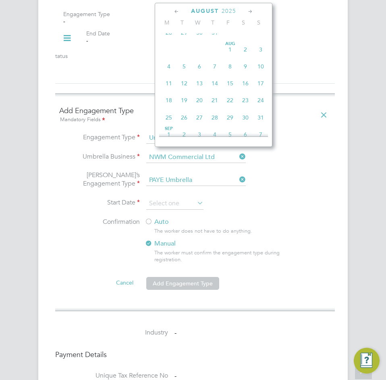
scroll to position [176, 0]
click at [187, 106] on span "19" at bounding box center [184, 103] width 15 height 15
type input "[DATE]"
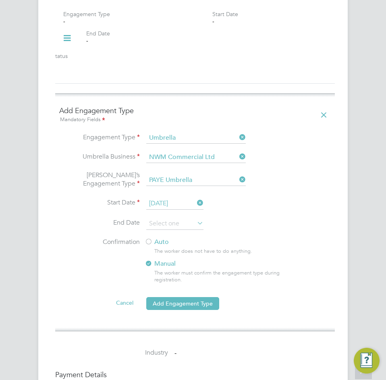
click at [158, 238] on label "Auto" at bounding box center [217, 242] width 145 height 8
click at [204, 297] on button "Add Engagement Type" at bounding box center [182, 303] width 73 height 13
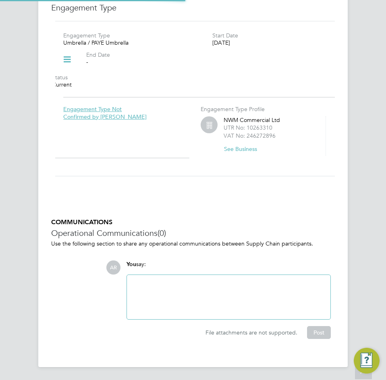
scroll to position [863, 0]
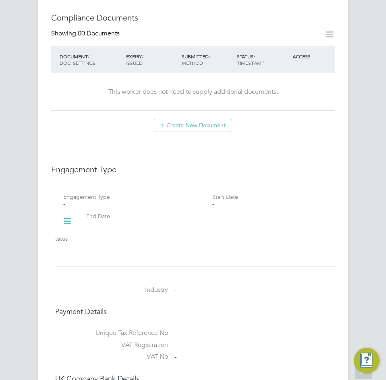
scroll to position [443, 0]
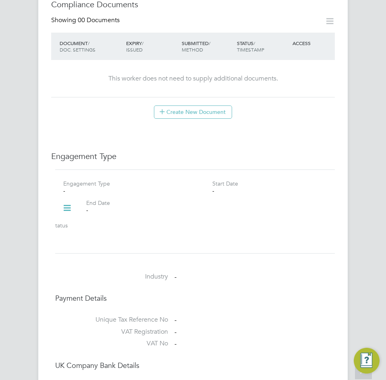
click at [71, 199] on icon at bounding box center [67, 208] width 14 height 19
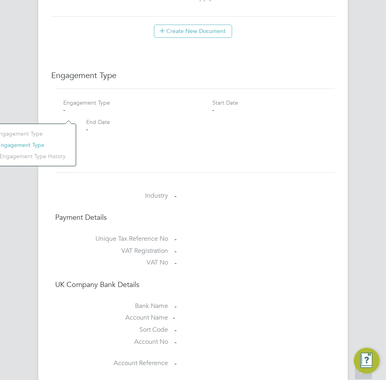
scroll to position [524, 0]
click at [21, 144] on li "Add Engagement Type" at bounding box center [25, 145] width 91 height 11
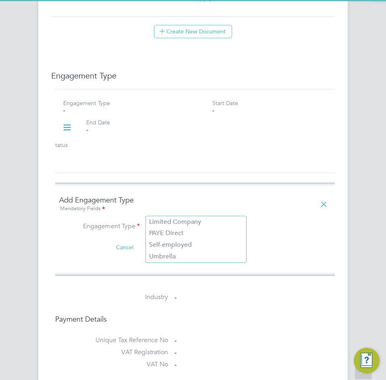
click at [204, 222] on input at bounding box center [196, 227] width 100 height 11
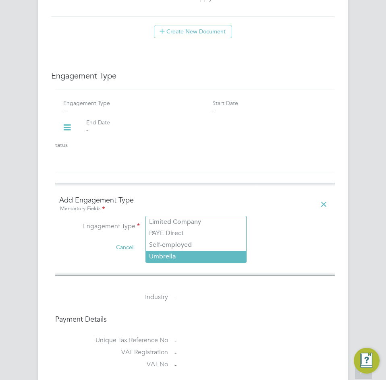
click at [179, 253] on li "Umbrella" at bounding box center [196, 257] width 100 height 12
type input "Umbrella"
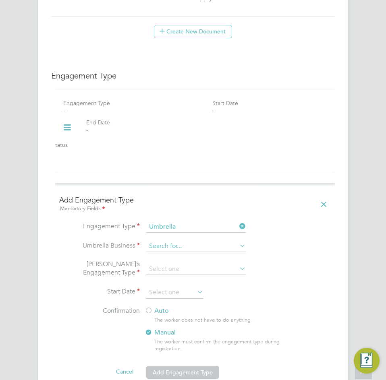
click at [174, 241] on input at bounding box center [196, 246] width 100 height 11
click at [173, 239] on li "NWM Commercial Ltd" at bounding box center [196, 242] width 100 height 12
type input "NWM Commercial Ltd"
click at [164, 264] on input at bounding box center [196, 269] width 100 height 11
click at [185, 309] on li "PAYE Umbrella" at bounding box center [196, 311] width 100 height 12
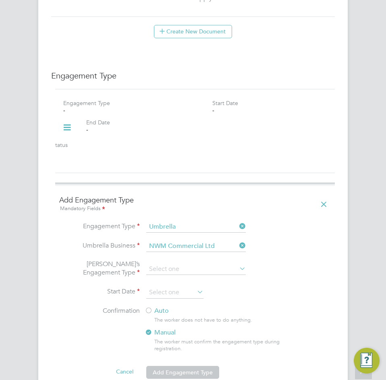
type input "PAYE Umbrella"
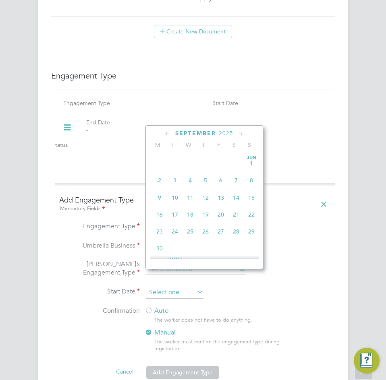
scroll to position [297, 0]
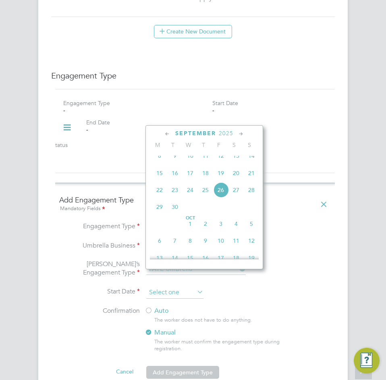
click at [166, 287] on input at bounding box center [174, 293] width 57 height 12
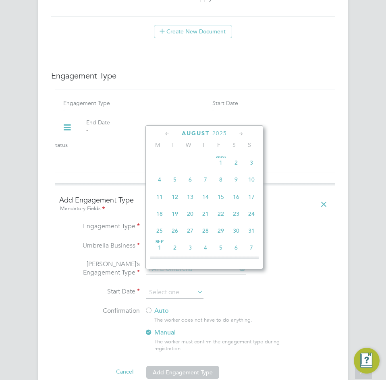
scroll to position [176, 0]
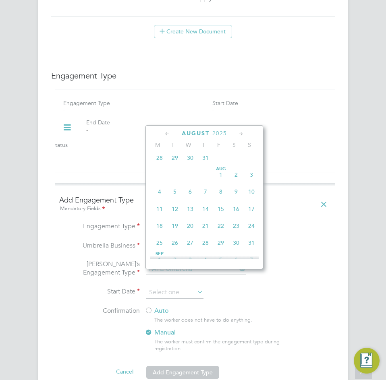
click at [205, 214] on span "14" at bounding box center [205, 208] width 15 height 15
type input "14 Aug 2025"
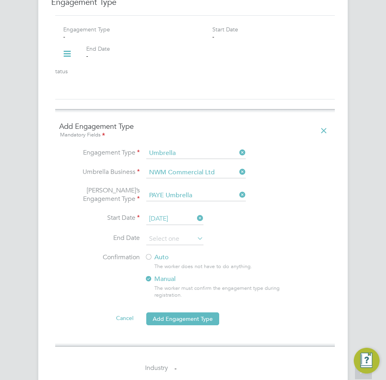
scroll to position [604, 0]
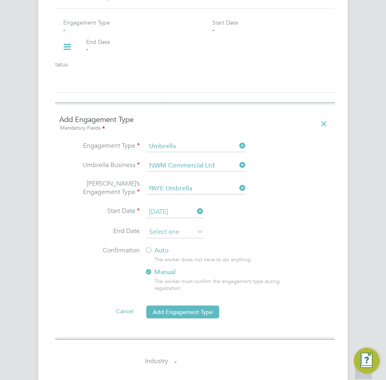
click at [181, 226] on input at bounding box center [174, 232] width 57 height 12
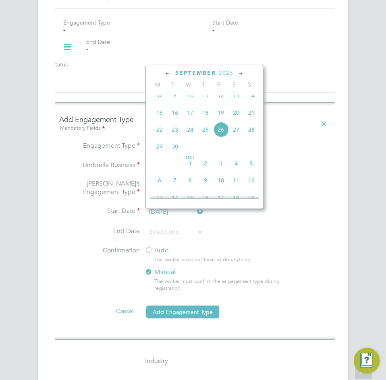
drag, startPoint x: 284, startPoint y: 238, endPoint x: 152, endPoint y: 236, distance: 132.2
click at [284, 247] on div "Auto The worker does not have to do anything. Manual The worker must confirm th…" at bounding box center [220, 272] width 151 height 50
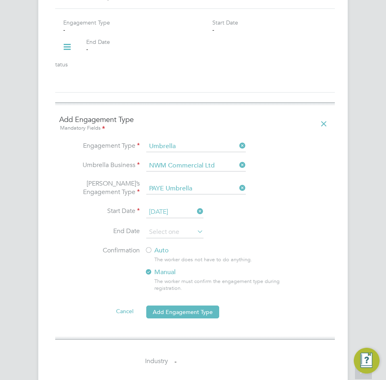
click at [150, 247] on div at bounding box center [149, 251] width 8 height 8
click at [190, 306] on button "Add Engagement Type" at bounding box center [182, 312] width 73 height 13
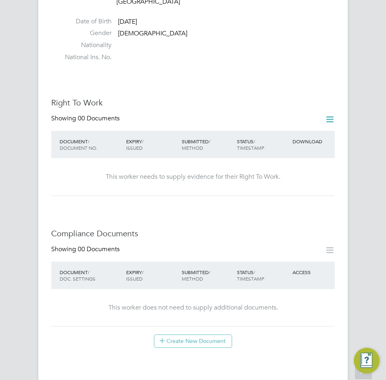
scroll to position [201, 0]
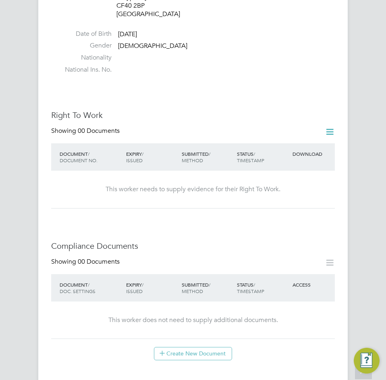
click at [326, 127] on icon at bounding box center [330, 132] width 10 height 10
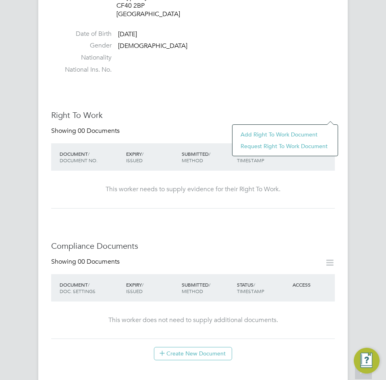
click at [284, 134] on li "Add Right To Work Document" at bounding box center [285, 134] width 97 height 11
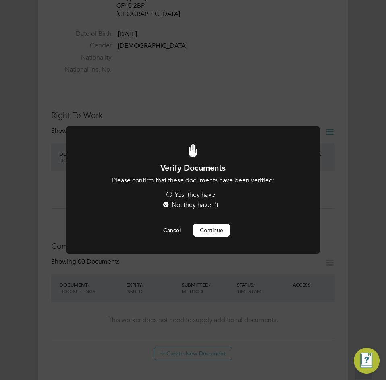
click at [188, 195] on label "Yes, they have" at bounding box center [190, 195] width 50 height 8
click at [0, 0] on input "Yes, they have" at bounding box center [0, 0] width 0 height 0
click at [211, 229] on button "Continue" at bounding box center [211, 230] width 36 height 13
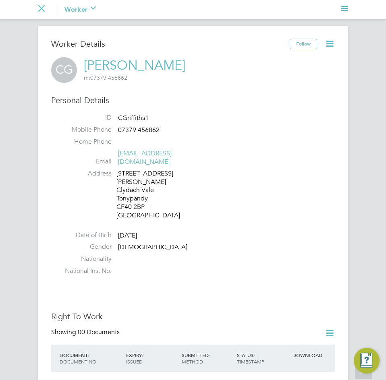
scroll to position [201, 0]
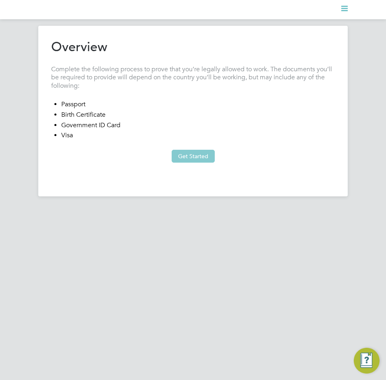
click at [178, 151] on button "Get Started" at bounding box center [193, 156] width 43 height 13
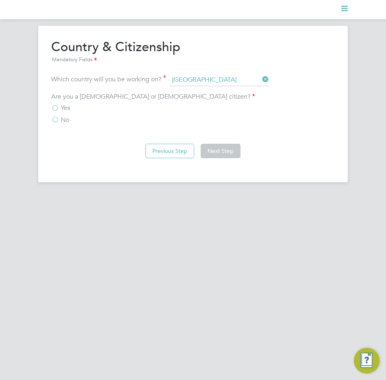
click at [54, 106] on label "Yes" at bounding box center [60, 108] width 19 height 8
click at [0, 0] on input "Yes" at bounding box center [0, 0] width 0 height 0
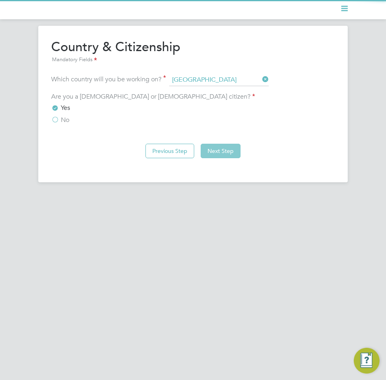
click at [212, 147] on button "Next Step" at bounding box center [221, 151] width 40 height 15
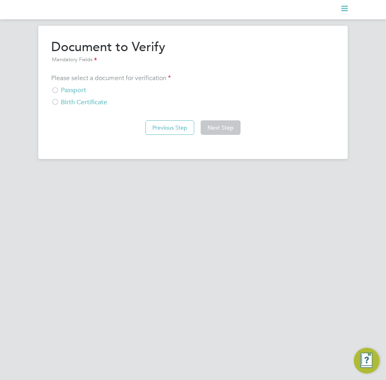
click at [59, 106] on div "Birth Certificate" at bounding box center [193, 102] width 284 height 8
click at [211, 125] on button "Next Step" at bounding box center [221, 127] width 40 height 15
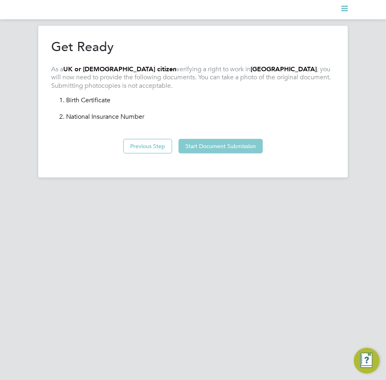
click at [250, 152] on button "Start Document Submission" at bounding box center [221, 146] width 84 height 15
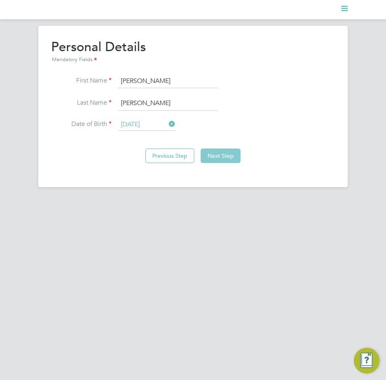
click at [227, 150] on button "Next Step" at bounding box center [221, 156] width 40 height 15
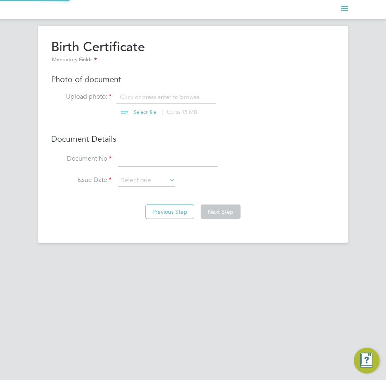
scroll to position [11, 100]
click at [154, 95] on input "file" at bounding box center [152, 105] width 127 height 24
type input "C:\fakepath\[PERSON_NAME] (PJ226420A) Birth Certificate.jpg"
click at [163, 158] on input at bounding box center [168, 159] width 100 height 15
click at [145, 159] on input at bounding box center [168, 159] width 100 height 15
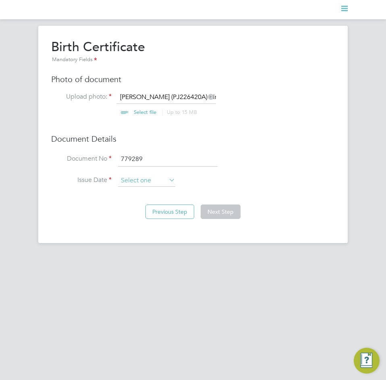
type input "779289"
click at [151, 177] on input at bounding box center [146, 181] width 57 height 12
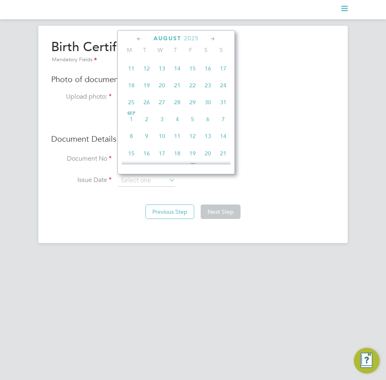
scroll to position [216, 0]
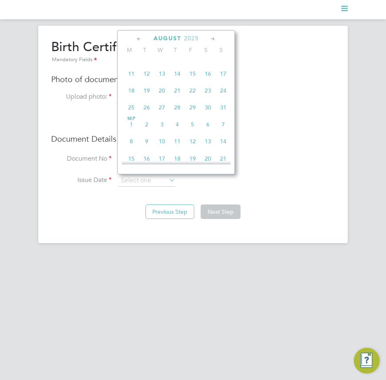
click at [130, 79] on span "11" at bounding box center [131, 73] width 15 height 15
type input "[DATE]"
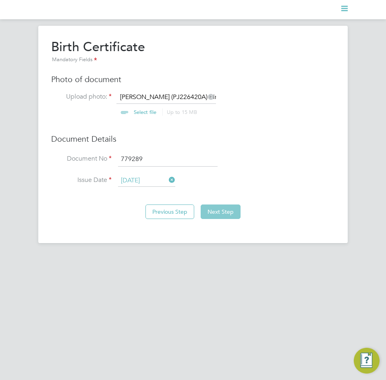
click at [217, 211] on button "Next Step" at bounding box center [221, 212] width 40 height 15
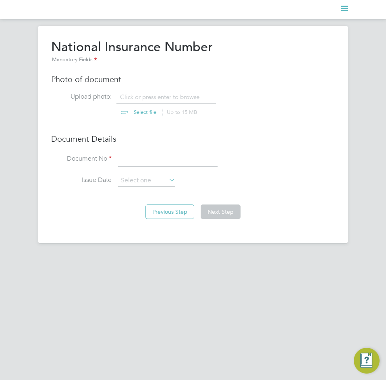
scroll to position [11, 100]
click at [137, 97] on input "file" at bounding box center [152, 105] width 127 height 24
type input "C:\fakepath\[PERSON_NAME] (PJ226420A) PONI.png"
click at [165, 159] on input at bounding box center [168, 159] width 100 height 15
type input "N/A"
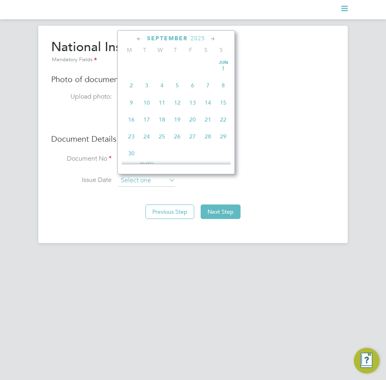
scroll to position [297, 0]
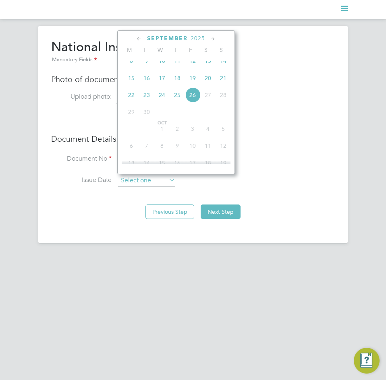
click at [144, 186] on input at bounding box center [146, 181] width 57 height 12
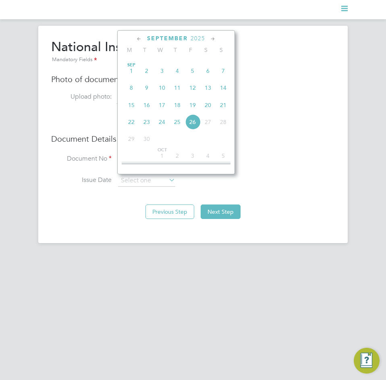
scroll to position [256, 0]
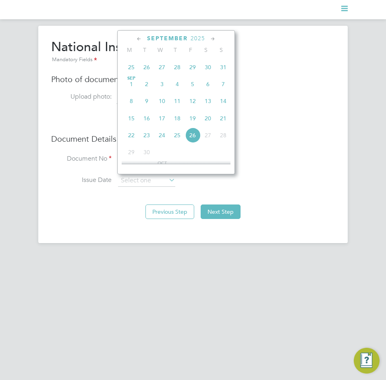
click at [181, 106] on span "11" at bounding box center [177, 100] width 15 height 15
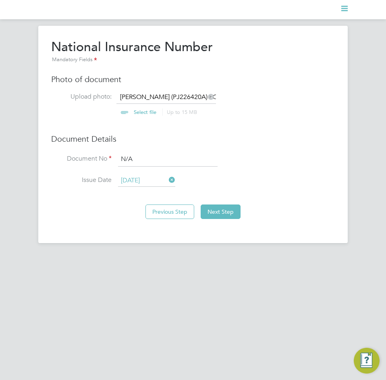
click at [161, 162] on input "N/A" at bounding box center [168, 159] width 100 height 15
click at [150, 180] on input "[DATE]" at bounding box center [146, 181] width 57 height 12
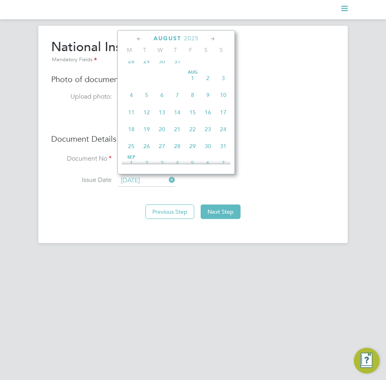
scroll to position [141, 0]
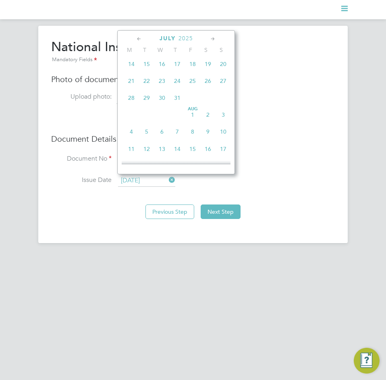
click at [131, 155] on span "11" at bounding box center [131, 148] width 15 height 15
type input "[DATE]"
click at [160, 181] on input "[DATE]" at bounding box center [146, 181] width 57 height 12
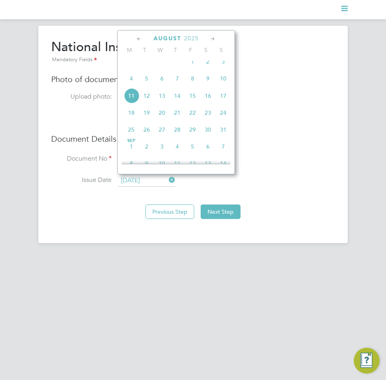
drag, startPoint x: 287, startPoint y: 190, endPoint x: 237, endPoint y: 202, distance: 51.0
click at [285, 191] on li "Issue Date [DATE]" at bounding box center [193, 185] width 284 height 20
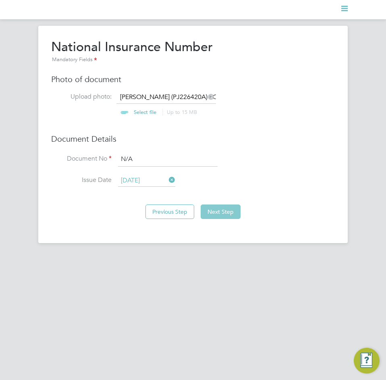
click at [222, 208] on button "Next Step" at bounding box center [221, 212] width 40 height 15
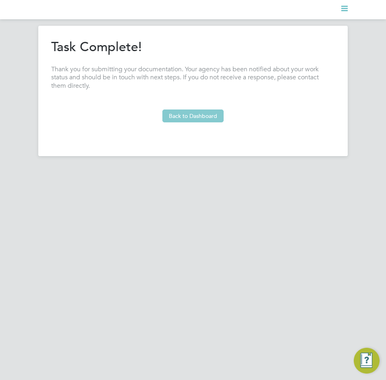
click at [210, 116] on button "Back to Dashboard" at bounding box center [192, 116] width 61 height 13
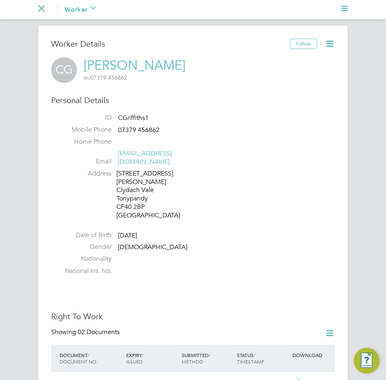
click at [39, 11] on icon "Main navigation" at bounding box center [41, 8] width 6 height 6
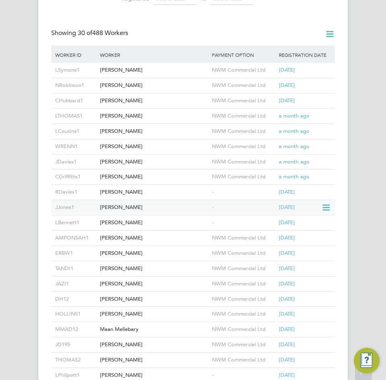
scroll to position [121, 0]
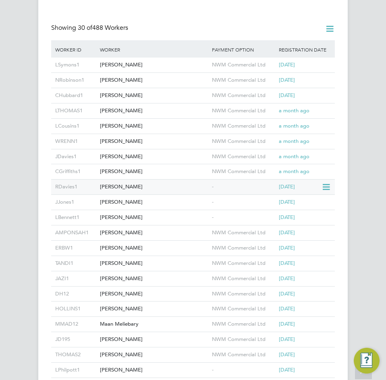
click at [156, 186] on div "[PERSON_NAME]" at bounding box center [154, 187] width 112 height 15
click at [188, 200] on div "[PERSON_NAME]" at bounding box center [154, 202] width 112 height 15
click at [141, 223] on div "[PERSON_NAME]" at bounding box center [154, 217] width 112 height 15
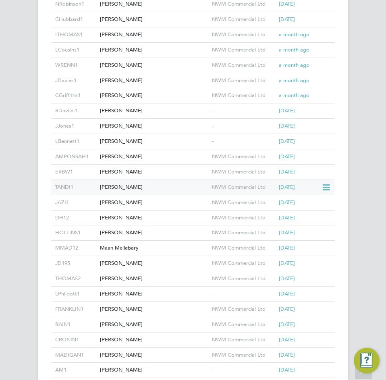
scroll to position [201, 0]
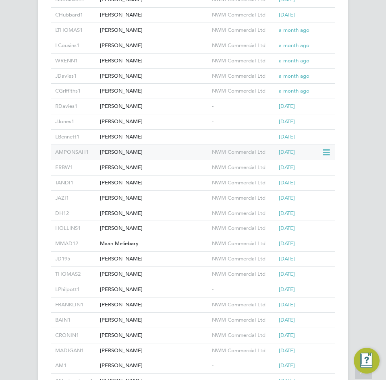
click at [156, 153] on div "[PERSON_NAME]" at bounding box center [154, 152] width 112 height 15
click at [159, 164] on div "[PERSON_NAME]" at bounding box center [154, 167] width 112 height 15
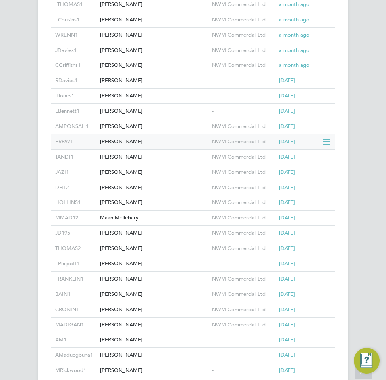
scroll to position [242, 0]
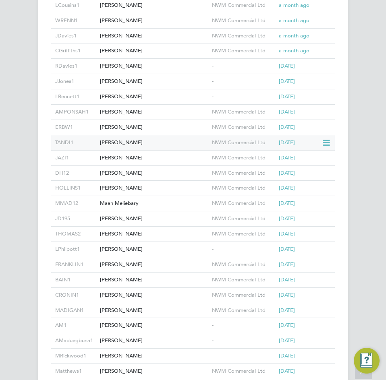
click at [175, 144] on div "[PERSON_NAME]" at bounding box center [154, 142] width 112 height 15
click at [153, 154] on div "[PERSON_NAME]" at bounding box center [154, 158] width 112 height 15
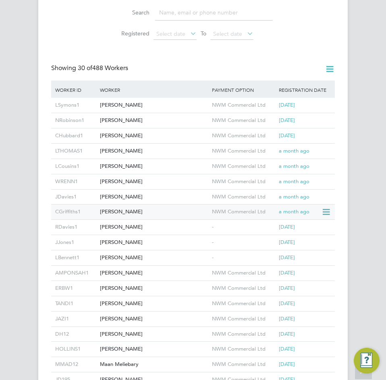
scroll to position [0, 0]
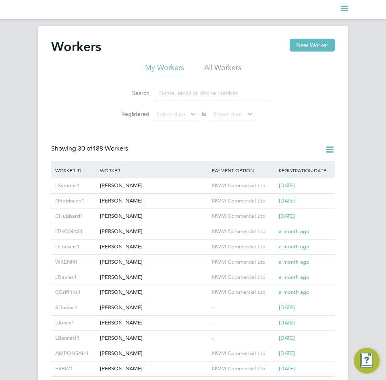
drag, startPoint x: 93, startPoint y: 45, endPoint x: 85, endPoint y: 43, distance: 7.4
click at [89, 44] on h2 "Workers" at bounding box center [76, 47] width 50 height 16
click at [12, 45] on div "Workers New Worker My Workers All Workers Search Registered Select date To Sele…" at bounding box center [193, 351] width 386 height 651
click at [213, 65] on li "All Workers" at bounding box center [222, 70] width 37 height 15
click at [177, 62] on div "Workers New Worker" at bounding box center [193, 51] width 284 height 24
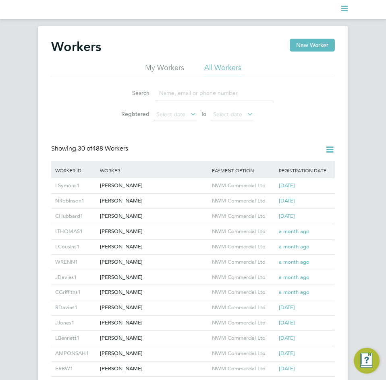
click at [180, 69] on li "My Workers" at bounding box center [164, 70] width 39 height 15
click at [219, 67] on li "All Workers" at bounding box center [222, 70] width 37 height 15
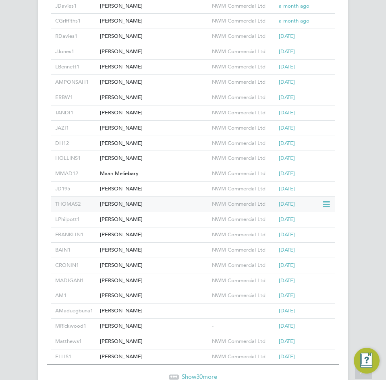
scroll to position [309, 0]
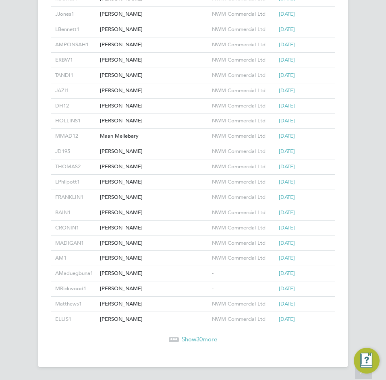
click at [190, 340] on span "Show 30 more" at bounding box center [199, 340] width 35 height 8
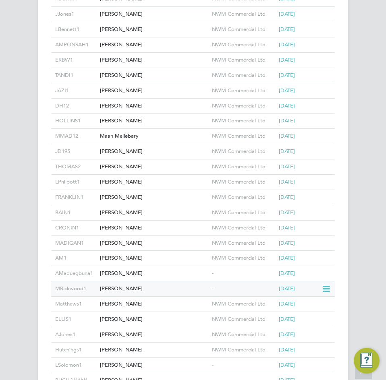
click at [190, 289] on div "[PERSON_NAME]" at bounding box center [154, 289] width 112 height 15
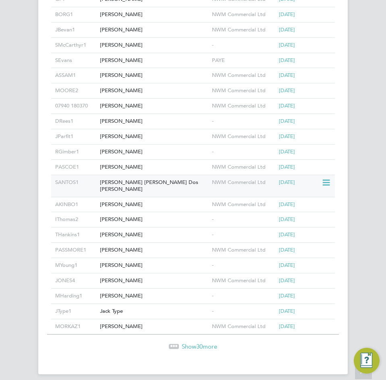
scroll to position [767, 0]
click at [190, 343] on span "Show 30 more" at bounding box center [199, 347] width 35 height 8
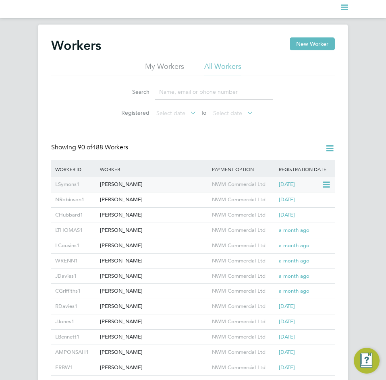
scroll to position [0, 0]
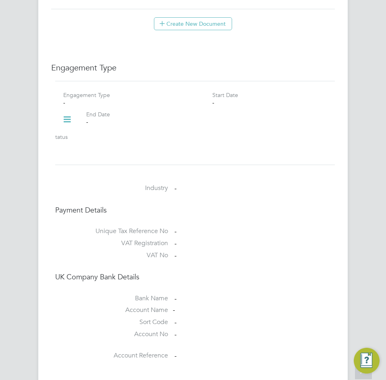
scroll to position [484, 0]
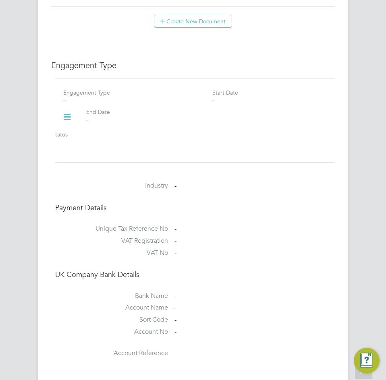
click at [67, 123] on icon at bounding box center [67, 117] width 14 height 19
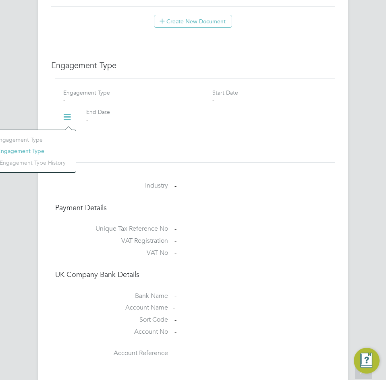
click at [35, 150] on li "Add Engagement Type" at bounding box center [25, 150] width 91 height 11
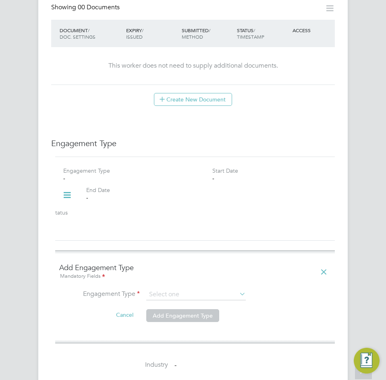
scroll to position [564, 0]
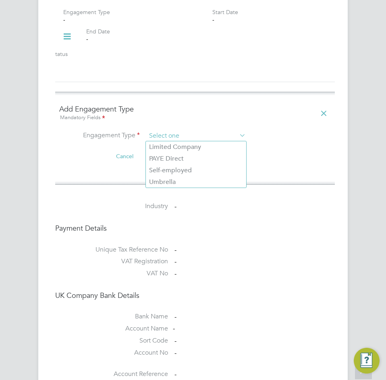
click at [183, 131] on input at bounding box center [196, 136] width 100 height 11
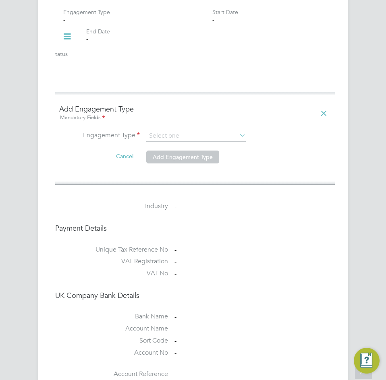
drag, startPoint x: 195, startPoint y: 174, endPoint x: 191, endPoint y: 178, distance: 5.2
click at [191, 178] on div "All Workers Worker Payment History Tasks Activity Logs Worker Payment History T…" at bounding box center [193, 13] width 386 height 1102
click at [178, 140] on input at bounding box center [196, 136] width 100 height 11
click at [179, 177] on li "Umbrella" at bounding box center [196, 183] width 100 height 12
type input "Umbrella"
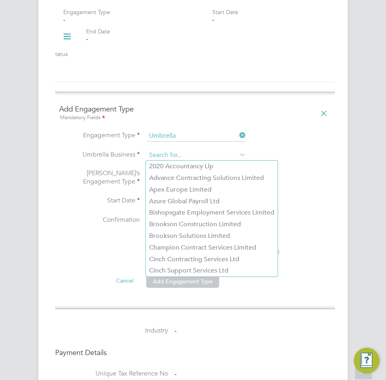
click at [175, 157] on input at bounding box center [196, 155] width 100 height 11
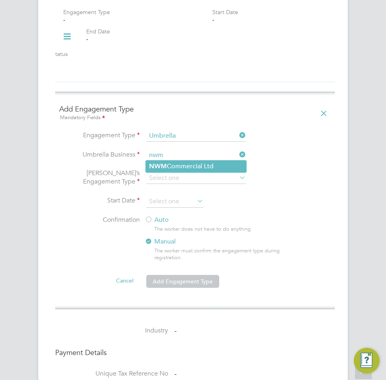
click at [197, 162] on li "NWM Commercial Ltd" at bounding box center [196, 167] width 100 height 12
type input "NWM Commercial Ltd"
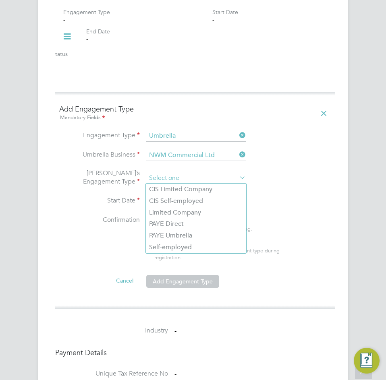
click at [191, 175] on input at bounding box center [196, 178] width 100 height 11
click at [180, 239] on li "PAYE Umbrella" at bounding box center [196, 236] width 100 height 12
type input "PAYE Umbrella"
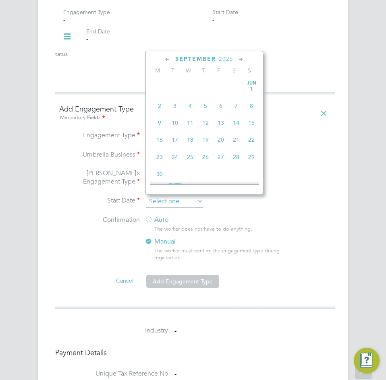
scroll to position [297, 0]
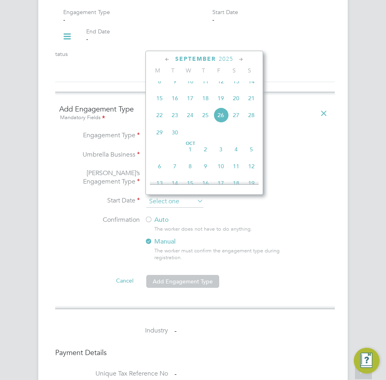
click at [183, 202] on input at bounding box center [174, 202] width 57 height 12
click at [305, 56] on div "Engagement Type - Start Date - End Date - Status -" at bounding box center [195, 40] width 286 height 64
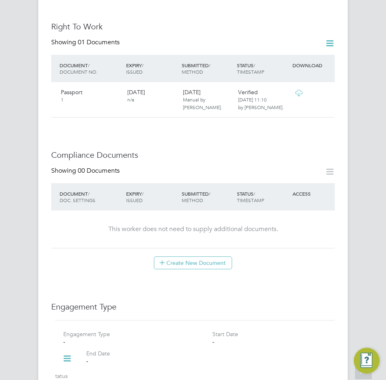
scroll to position [201, 0]
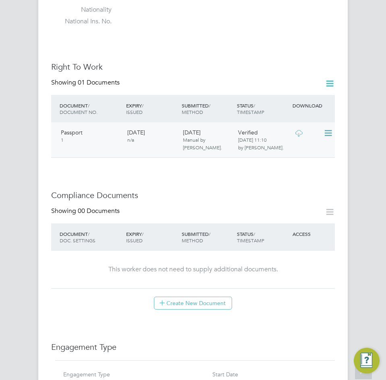
click at [94, 140] on div "Passport 1" at bounding box center [91, 136] width 66 height 21
click at [301, 133] on icon at bounding box center [299, 133] width 10 height 6
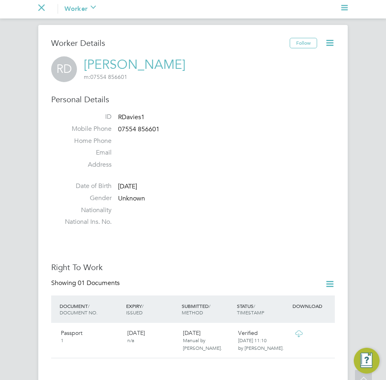
scroll to position [0, 0]
click at [328, 42] on icon at bounding box center [330, 44] width 10 height 10
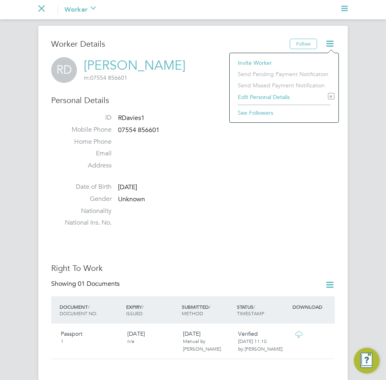
click at [199, 76] on div "[PERSON_NAME] [PERSON_NAME] m: 07554 856601" at bounding box center [193, 70] width 284 height 26
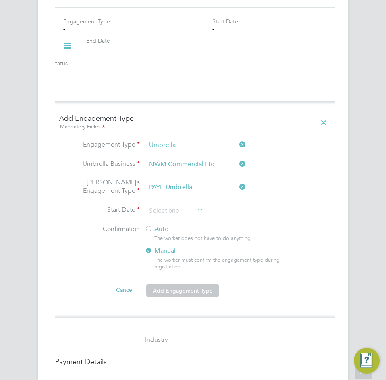
scroll to position [564, 0]
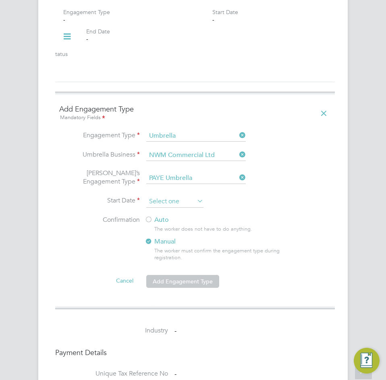
click at [184, 201] on input at bounding box center [174, 202] width 57 height 12
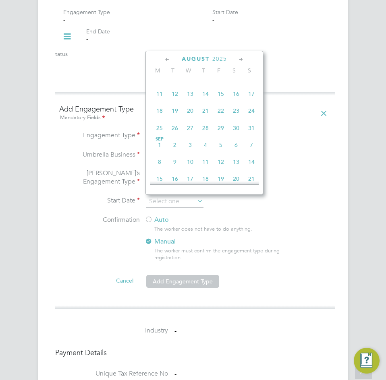
scroll to position [176, 0]
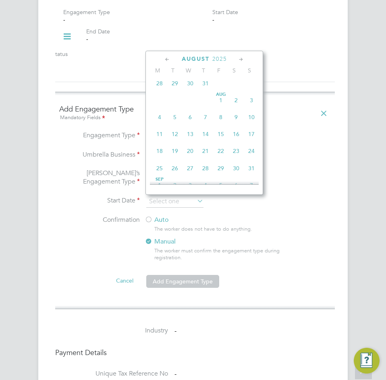
click at [222, 125] on span "8" at bounding box center [220, 117] width 15 height 15
type input "[DATE]"
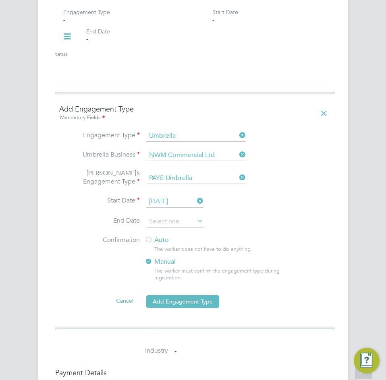
click at [152, 233] on li "End Date" at bounding box center [195, 226] width 272 height 20
click at [152, 237] on div at bounding box center [149, 241] width 8 height 8
click at [199, 297] on button "Add Engagement Type" at bounding box center [182, 301] width 73 height 13
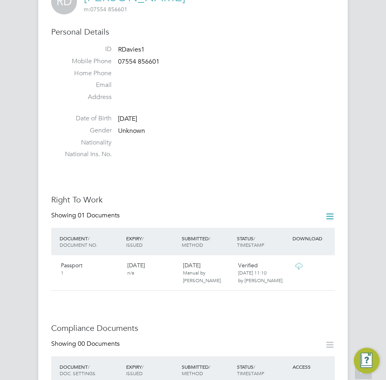
scroll to position [0, 0]
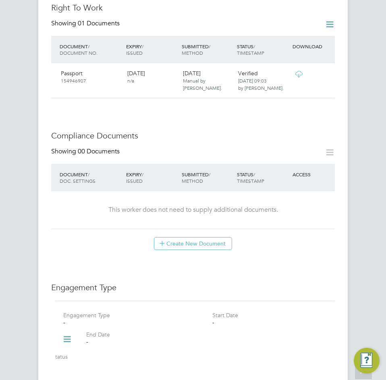
scroll to position [443, 0]
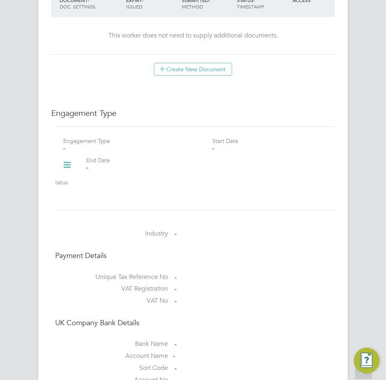
click at [66, 160] on icon at bounding box center [67, 165] width 14 height 19
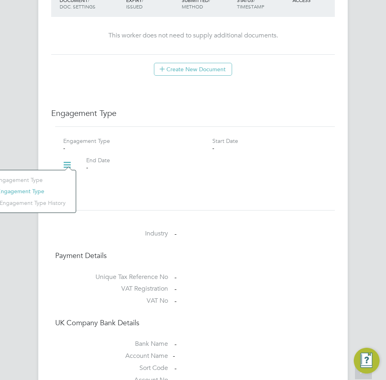
click at [35, 193] on li "Add Engagement Type" at bounding box center [25, 191] width 91 height 11
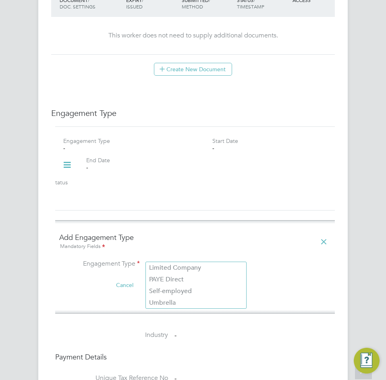
click at [198, 260] on input at bounding box center [196, 265] width 100 height 11
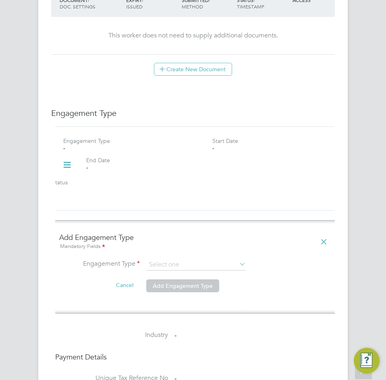
click at [187, 301] on li "Umbrella" at bounding box center [196, 303] width 100 height 12
type input "Umbrella"
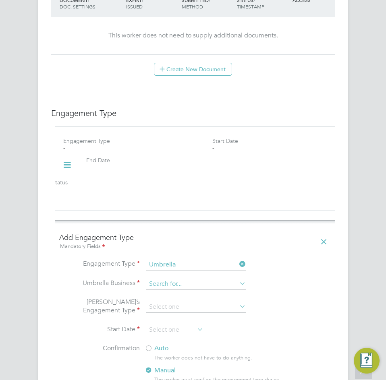
click at [185, 279] on input at bounding box center [196, 284] width 100 height 11
click at [190, 288] on li "NWM Commercial Ltd" at bounding box center [196, 288] width 100 height 12
type input "NWM Commercial Ltd"
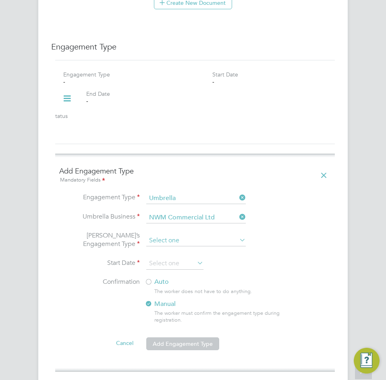
scroll to position [524, 0]
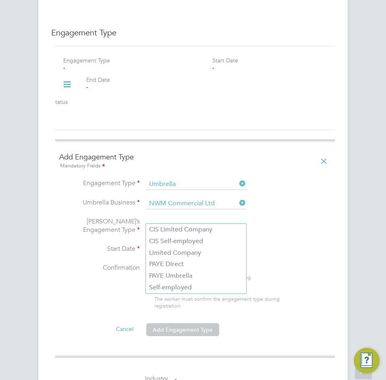
click at [196, 221] on input at bounding box center [196, 226] width 100 height 11
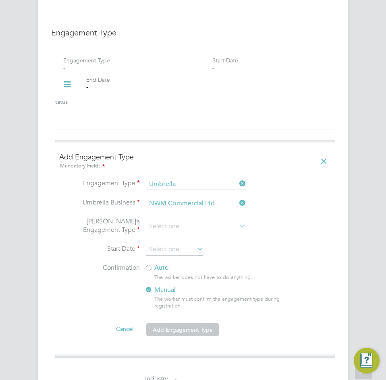
click at [193, 272] on li "PAYE Umbrella" at bounding box center [196, 276] width 100 height 12
type input "PAYE Umbrella"
click at [182, 244] on input at bounding box center [174, 250] width 57 height 12
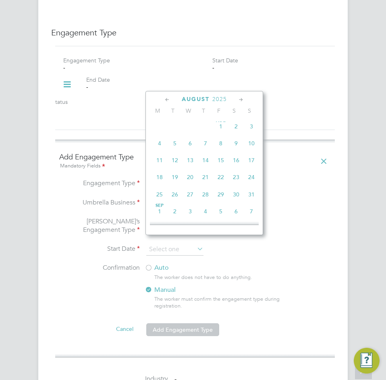
scroll to position [176, 0]
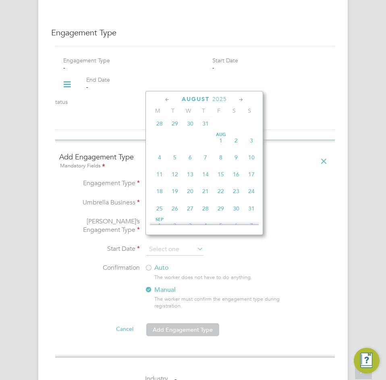
click at [189, 164] on span "6" at bounding box center [190, 157] width 15 height 15
type input "[DATE]"
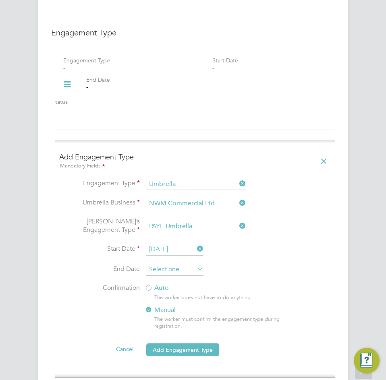
scroll to position [297, 0]
click at [174, 264] on input at bounding box center [174, 270] width 57 height 12
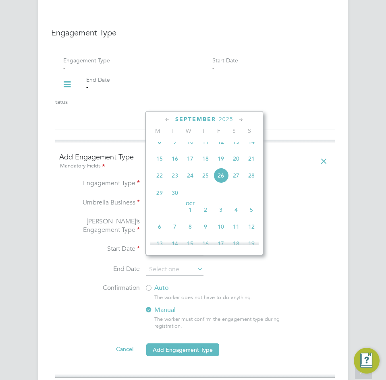
click at [272, 268] on li "End Date" at bounding box center [195, 274] width 272 height 20
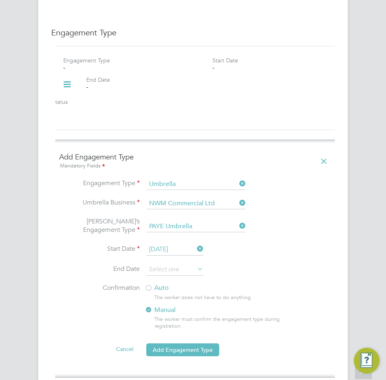
click at [168, 284] on label "Auto" at bounding box center [217, 288] width 145 height 8
click at [179, 344] on button "Add Engagement Type" at bounding box center [182, 350] width 73 height 13
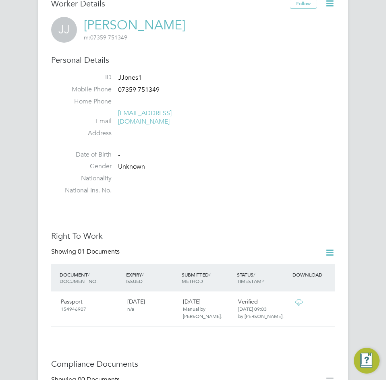
scroll to position [0, 0]
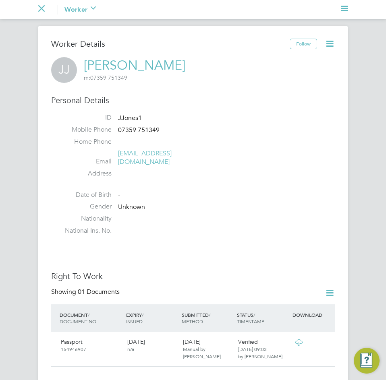
click at [330, 49] on icon at bounding box center [330, 44] width 10 height 10
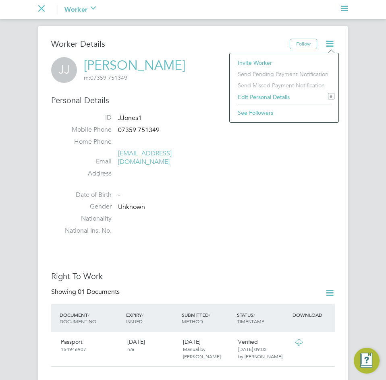
click at [204, 77] on div "[PERSON_NAME] [PERSON_NAME] m: 07359 751349" at bounding box center [193, 70] width 284 height 26
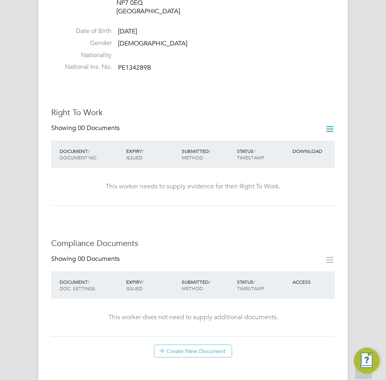
scroll to position [201, 0]
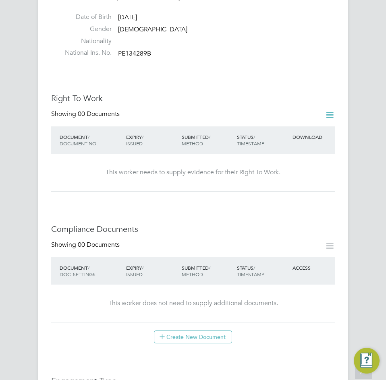
click at [330, 110] on icon at bounding box center [330, 115] width 10 height 10
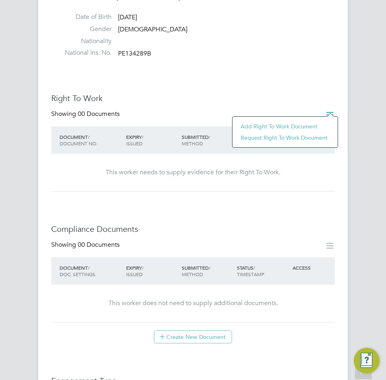
click at [305, 125] on li "Add Right To Work Document" at bounding box center [285, 126] width 97 height 11
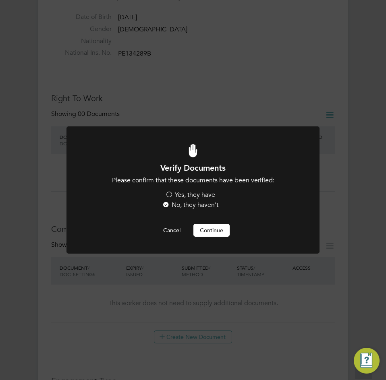
click at [167, 194] on label "Yes, they have" at bounding box center [190, 195] width 50 height 8
click at [0, 0] on input "Yes, they have" at bounding box center [0, 0] width 0 height 0
click at [212, 234] on button "Continue" at bounding box center [211, 230] width 36 height 13
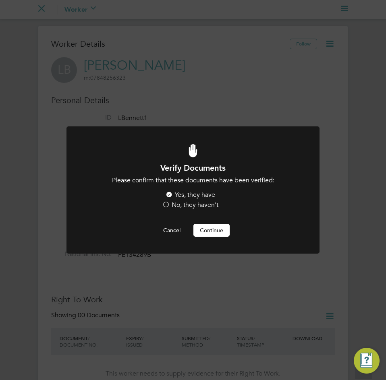
scroll to position [201, 0]
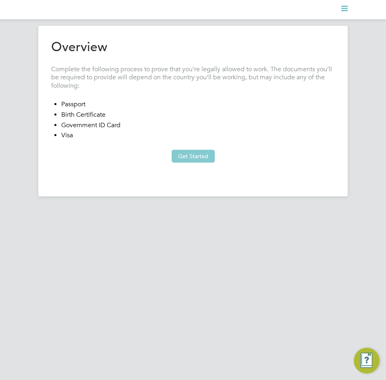
click at [199, 156] on button "Get Started" at bounding box center [193, 156] width 43 height 13
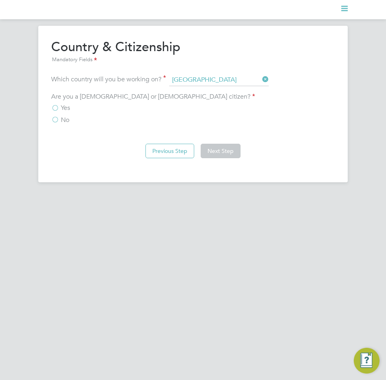
click at [67, 106] on span "Yes" at bounding box center [65, 108] width 9 height 8
click at [0, 0] on input "Yes" at bounding box center [0, 0] width 0 height 0
click at [215, 152] on button "Next Step" at bounding box center [221, 151] width 40 height 15
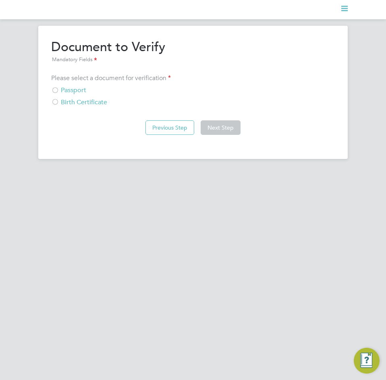
click at [54, 89] on div at bounding box center [55, 91] width 8 height 8
click at [232, 128] on button "Next Step" at bounding box center [221, 127] width 40 height 15
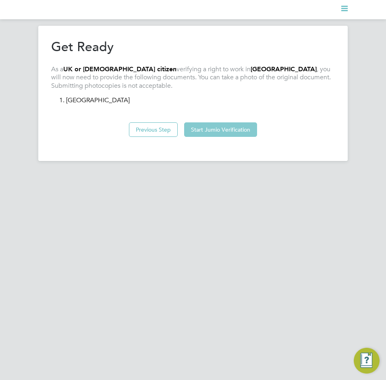
click at [204, 133] on button "Start Jumio Verification" at bounding box center [220, 130] width 73 height 15
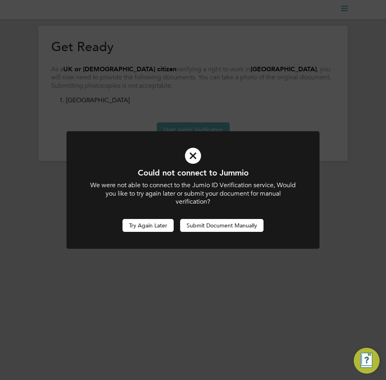
click at [132, 222] on button "Try Again Later" at bounding box center [148, 225] width 51 height 13
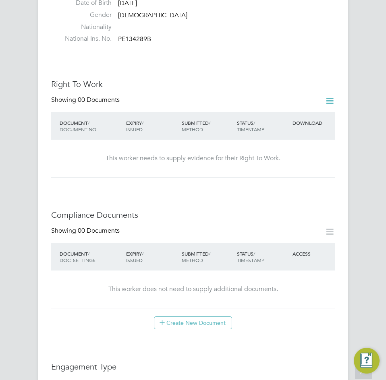
scroll to position [201, 0]
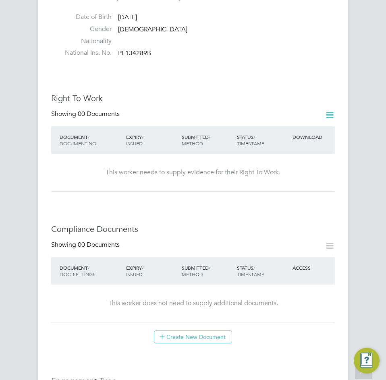
click at [330, 110] on icon at bounding box center [330, 115] width 10 height 10
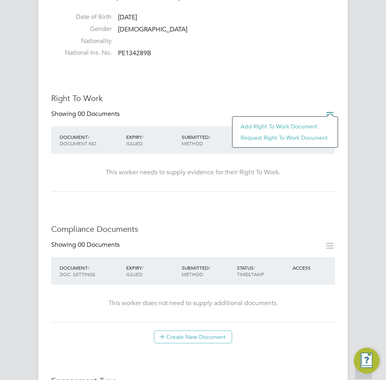
click at [279, 127] on li "Add Right To Work Document" at bounding box center [285, 126] width 97 height 11
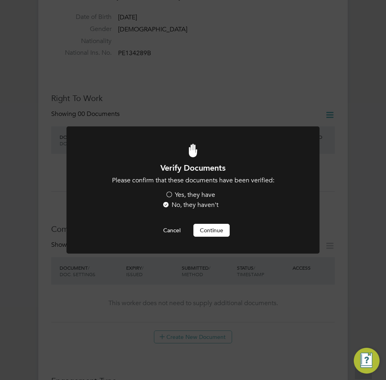
scroll to position [0, 0]
click at [181, 196] on label "Yes, they have" at bounding box center [190, 195] width 50 height 8
click at [0, 0] on input "Yes, they have" at bounding box center [0, 0] width 0 height 0
click at [200, 225] on button "Continue" at bounding box center [211, 230] width 36 height 13
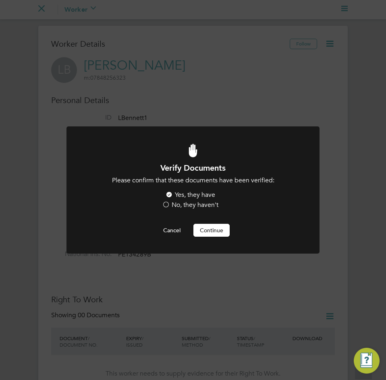
scroll to position [201, 0]
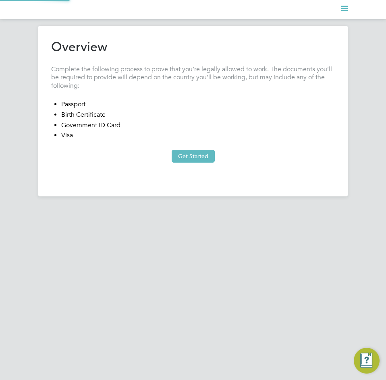
type input "[GEOGRAPHIC_DATA]"
click at [186, 153] on button "Get Started" at bounding box center [193, 156] width 43 height 13
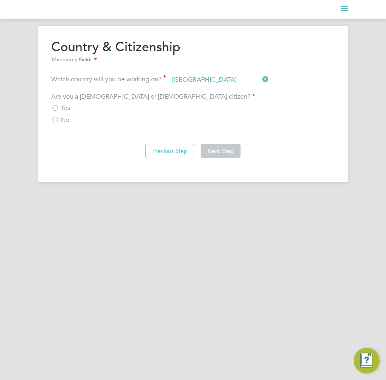
click at [62, 105] on span "Yes" at bounding box center [65, 108] width 9 height 8
click at [0, 0] on input "Yes" at bounding box center [0, 0] width 0 height 0
click at [233, 148] on button "Next Step" at bounding box center [221, 151] width 40 height 15
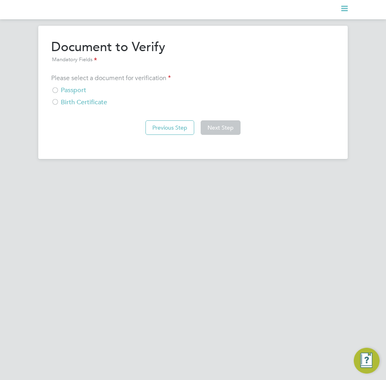
click at [68, 93] on div "Passport" at bounding box center [193, 90] width 284 height 8
click at [216, 125] on button "Next Step" at bounding box center [221, 127] width 40 height 15
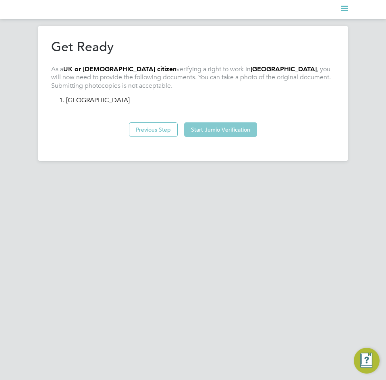
click at [231, 133] on button "Start Jumio Verification" at bounding box center [220, 130] width 73 height 15
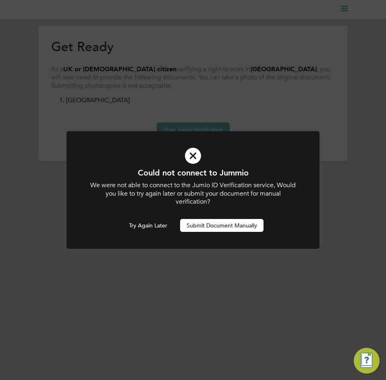
click at [223, 228] on button "Submit Document Manually" at bounding box center [221, 225] width 83 height 13
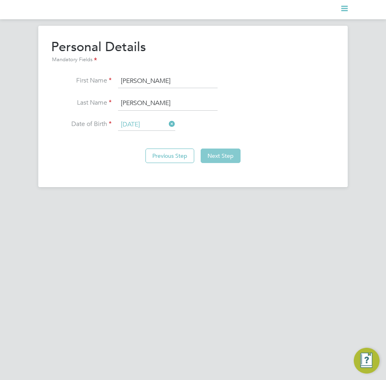
click at [221, 155] on button "Next Step" at bounding box center [221, 156] width 40 height 15
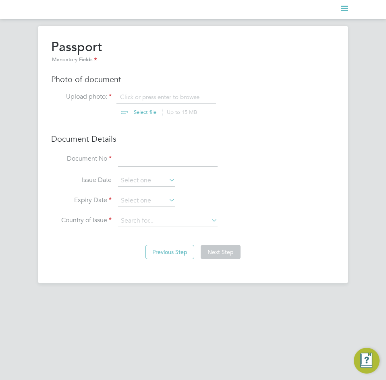
scroll to position [11, 100]
click at [141, 98] on input "file" at bounding box center [152, 105] width 127 height 24
type input "C:\fakepath\[PERSON_NAME] (PE134289B) Passport.jpg"
click at [137, 166] on input at bounding box center [168, 159] width 100 height 15
type input "130923826"
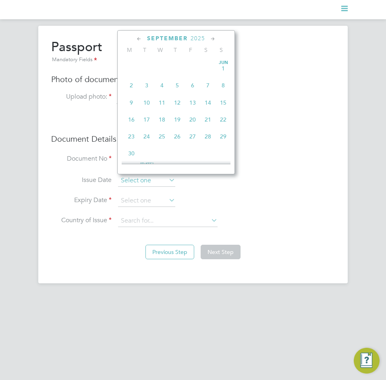
click at [123, 185] on input at bounding box center [146, 181] width 57 height 12
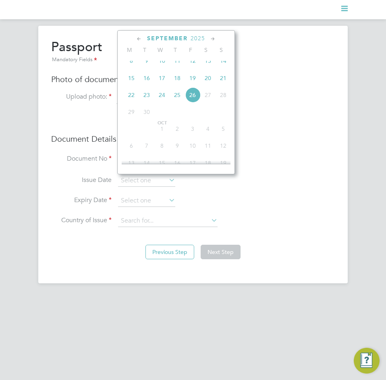
scroll to position [256, 0]
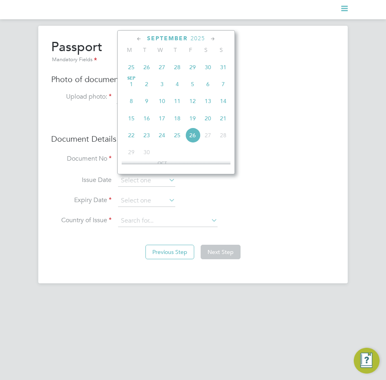
click at [197, 36] on span "2025" at bounding box center [198, 38] width 15 height 7
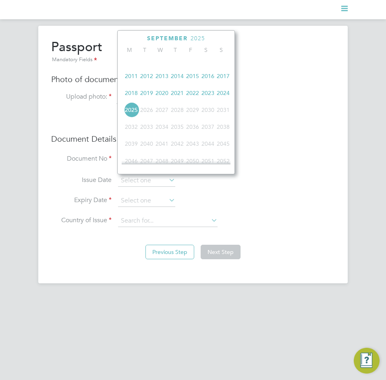
click at [133, 114] on span "2025" at bounding box center [131, 109] width 15 height 15
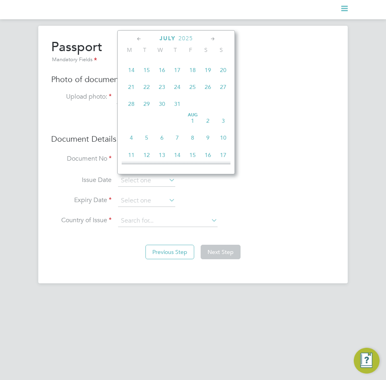
scroll to position [133, 0]
click at [188, 41] on span "2025" at bounding box center [186, 38] width 15 height 7
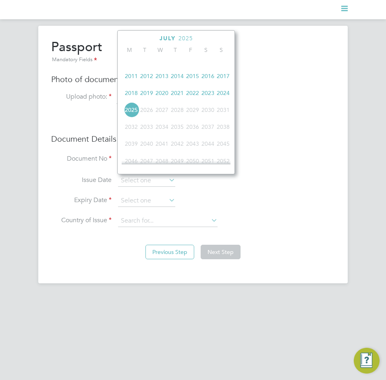
click at [196, 100] on span "2022" at bounding box center [192, 92] width 15 height 15
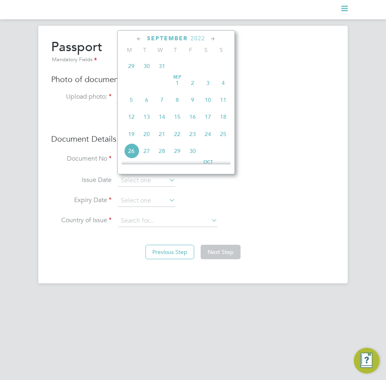
scroll to position [254, 0]
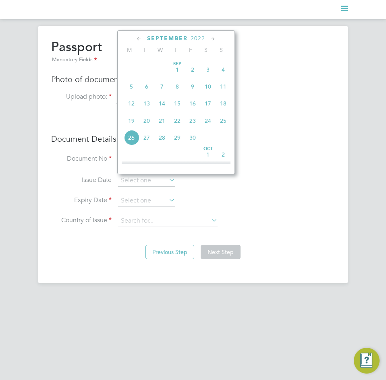
click at [162, 111] on span "14" at bounding box center [161, 103] width 15 height 15
type input "[DATE]"
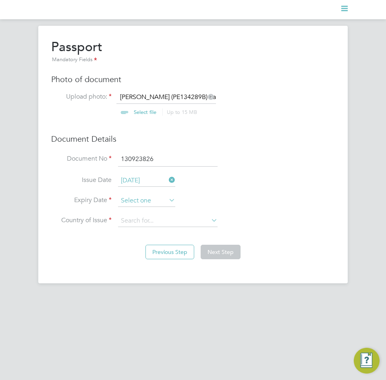
scroll to position [297, 0]
click at [139, 200] on input at bounding box center [146, 201] width 57 height 12
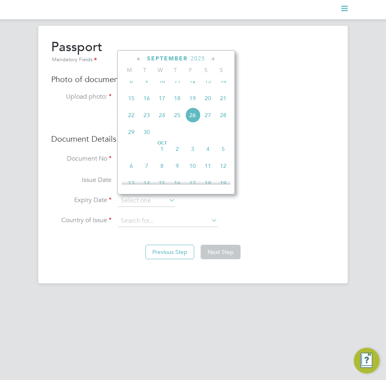
click at [195, 58] on span "2025" at bounding box center [198, 58] width 15 height 7
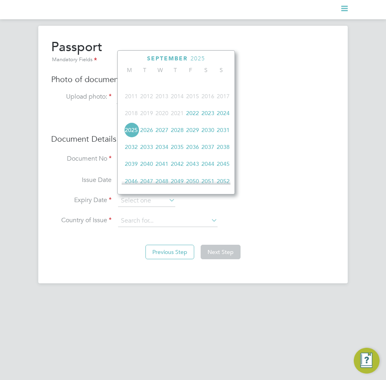
click at [134, 152] on span "2032" at bounding box center [131, 146] width 15 height 15
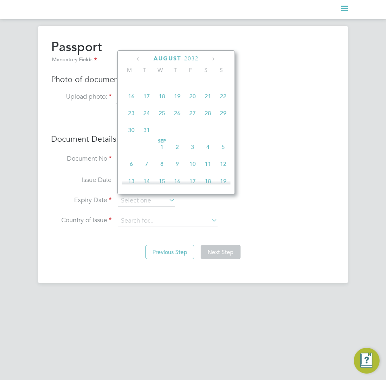
click at [163, 119] on span "25" at bounding box center [161, 113] width 15 height 15
type input "[DATE]"
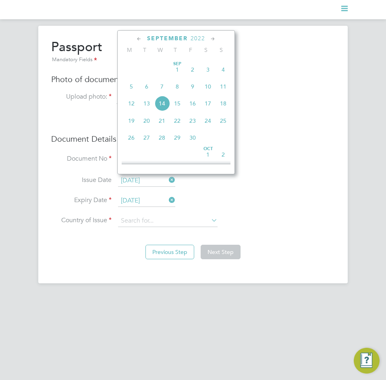
scroll to position [262, 0]
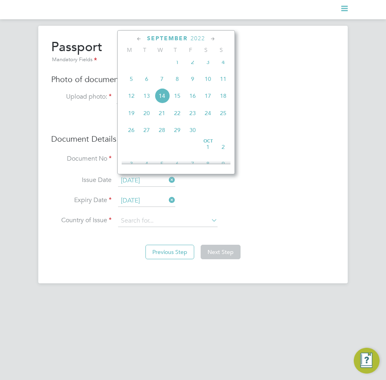
click at [137, 183] on input "[DATE]" at bounding box center [146, 181] width 57 height 12
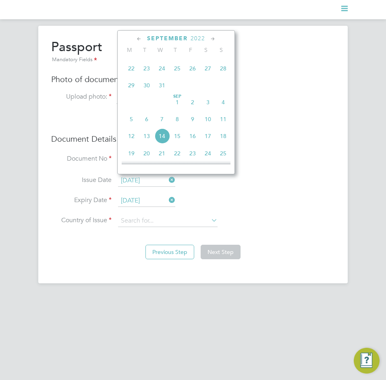
scroll to position [181, 0]
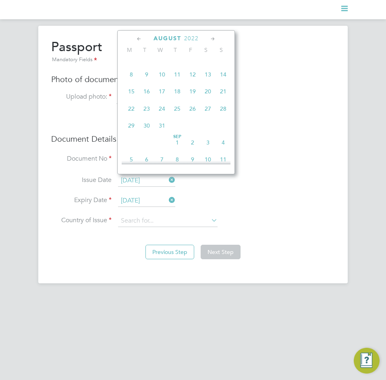
click at [174, 116] on span "25" at bounding box center [177, 108] width 15 height 15
type input "[DATE]"
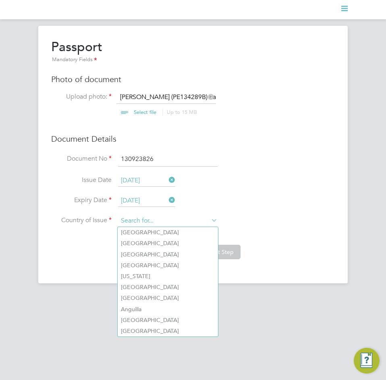
click at [189, 221] on input at bounding box center [168, 221] width 100 height 12
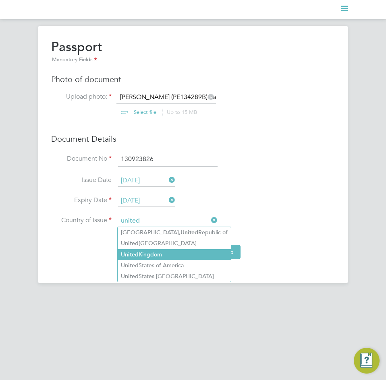
click at [168, 253] on li "[GEOGRAPHIC_DATA]" at bounding box center [174, 254] width 113 height 11
type input "[GEOGRAPHIC_DATA]"
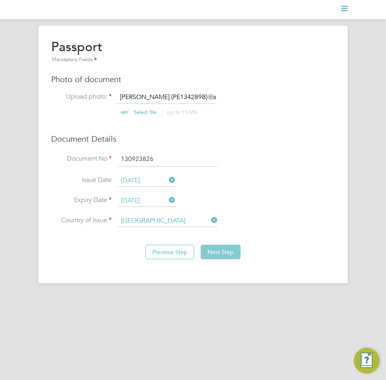
click at [226, 255] on button "Next Step" at bounding box center [221, 252] width 40 height 15
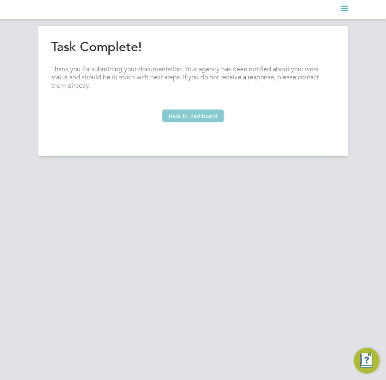
click at [192, 120] on button "Back to Dashboard" at bounding box center [192, 116] width 61 height 13
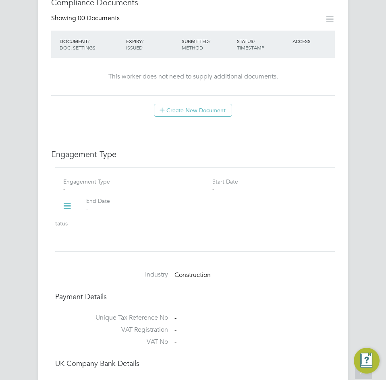
scroll to position [484, 0]
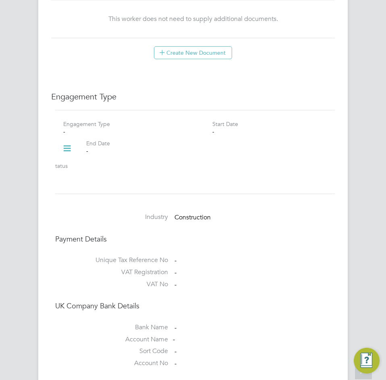
click at [71, 145] on div "Engagement Type - Start Date - End Date - Status -" at bounding box center [195, 152] width 286 height 64
click at [71, 145] on icon at bounding box center [67, 148] width 14 height 19
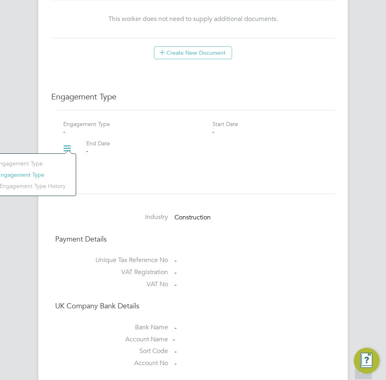
click at [40, 172] on li "Add Engagement Type" at bounding box center [25, 174] width 91 height 11
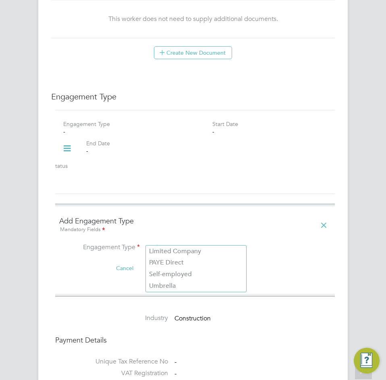
click at [163, 243] on input at bounding box center [196, 248] width 100 height 11
click at [175, 272] on li "Self-employed" at bounding box center [196, 275] width 100 height 12
type input "Self-employed"
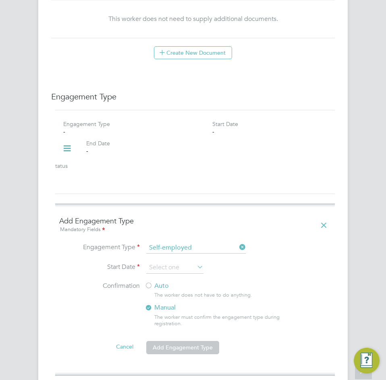
click at [175, 272] on div "All Workers Worker Payment History Tasks Activity Logs Worker Payment History T…" at bounding box center [193, 148] width 386 height 1212
click at [179, 243] on input at bounding box center [196, 248] width 100 height 11
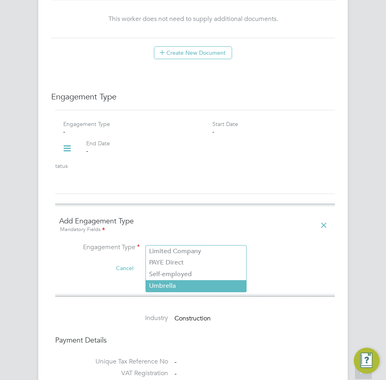
click at [175, 284] on li "Umbrella" at bounding box center [196, 286] width 100 height 12
type input "Umbrella"
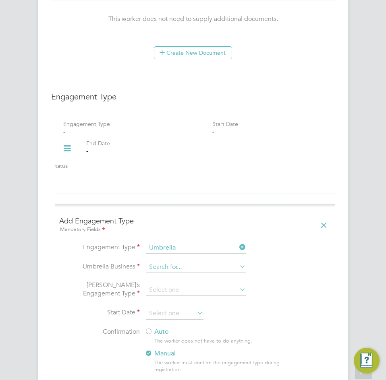
click at [176, 262] on input at bounding box center [196, 267] width 100 height 11
click at [177, 272] on li "NWM Commercial Ltd" at bounding box center [196, 271] width 100 height 12
type input "NWM Commercial Ltd"
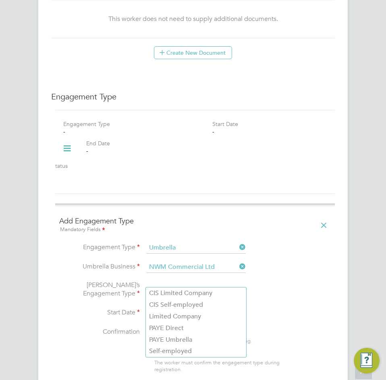
click at [177, 285] on input at bounding box center [196, 290] width 100 height 11
click at [184, 336] on li "PAYE Umbrella" at bounding box center [196, 340] width 100 height 12
type input "PAYE Umbrella"
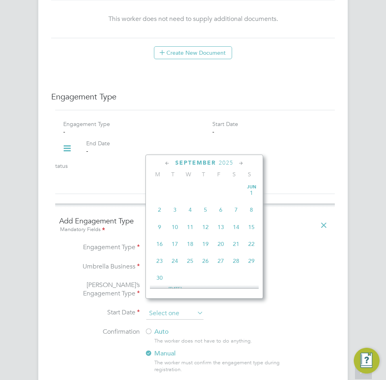
scroll to position [297, 0]
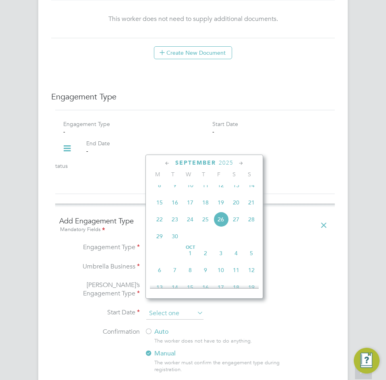
click at [175, 309] on input at bounding box center [174, 314] width 57 height 12
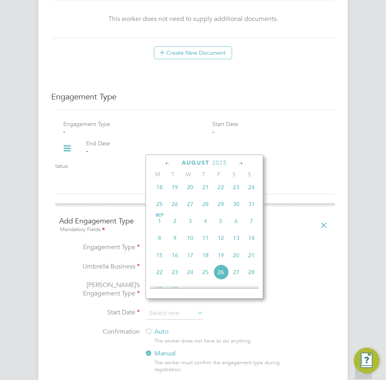
scroll to position [176, 0]
click at [177, 223] on span "5" at bounding box center [174, 221] width 15 height 15
type input "[DATE]"
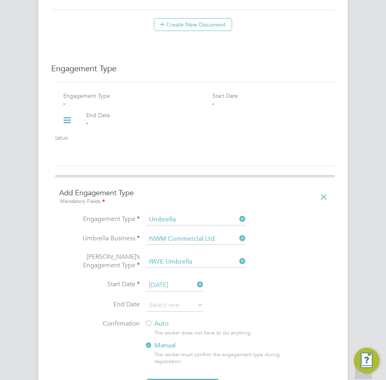
scroll to position [524, 0]
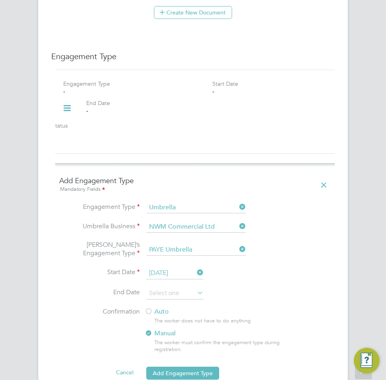
click at [161, 308] on label "Auto" at bounding box center [217, 312] width 145 height 8
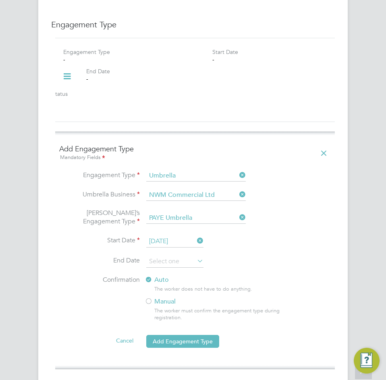
scroll to position [604, 0]
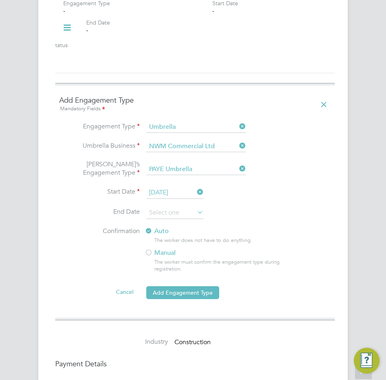
click at [199, 292] on li "Cancel Add Engagement Type" at bounding box center [195, 297] width 272 height 23
click at [199, 287] on button "Add Engagement Type" at bounding box center [182, 293] width 73 height 13
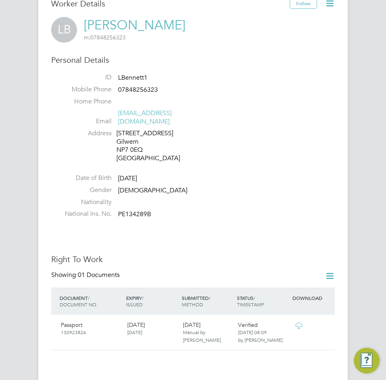
scroll to position [0, 0]
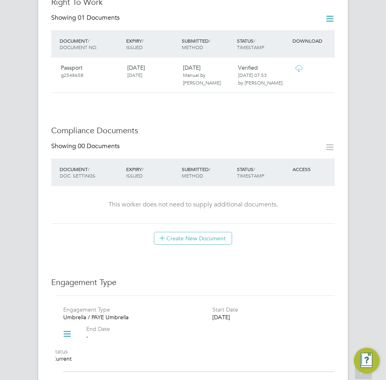
scroll to position [403, 0]
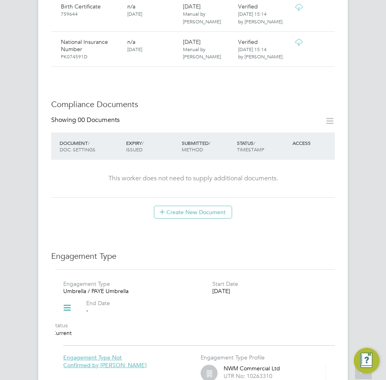
scroll to position [282, 0]
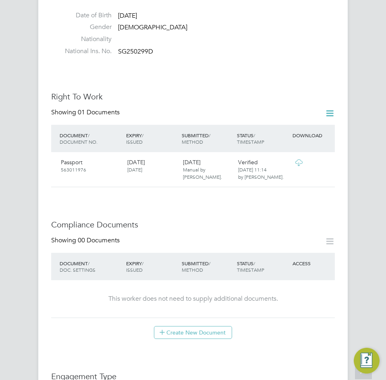
scroll to position [161, 0]
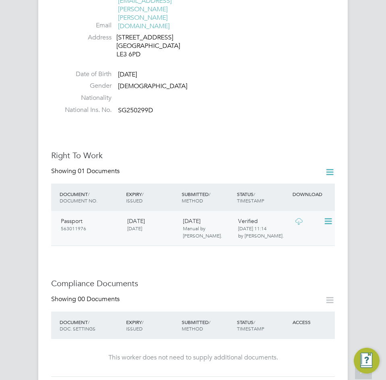
click at [91, 214] on div "Passport [PASSPORT]" at bounding box center [91, 224] width 66 height 21
click at [79, 214] on div "Passport [PASSPORT]" at bounding box center [91, 224] width 66 height 21
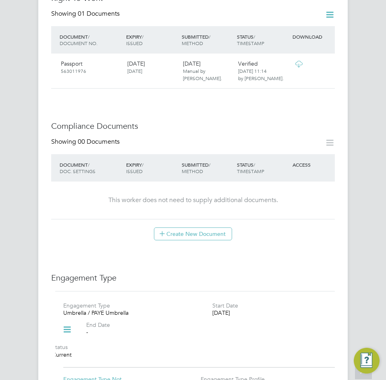
scroll to position [403, 0]
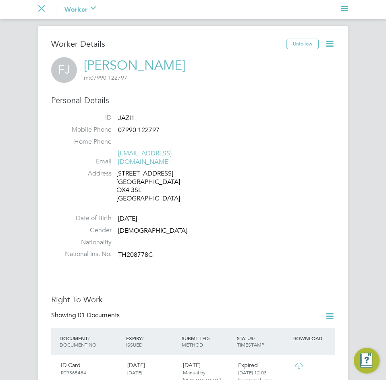
click at [330, 39] on icon at bounding box center [330, 44] width 10 height 10
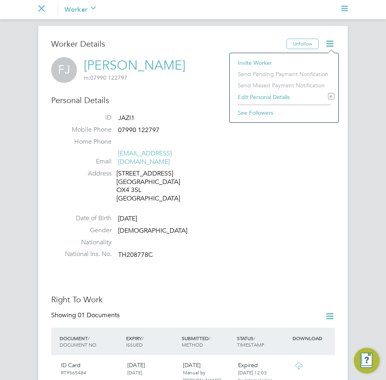
drag, startPoint x: 256, startPoint y: 97, endPoint x: 262, endPoint y: 115, distance: 19.1
click at [255, 97] on li "Edit Personal Details e" at bounding box center [284, 96] width 101 height 11
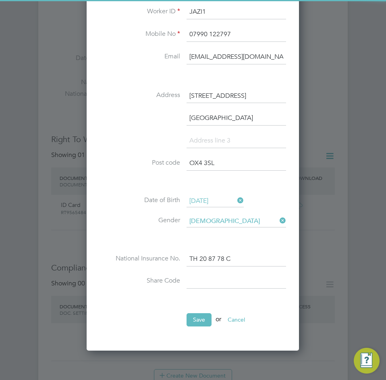
scroll to position [161, 0]
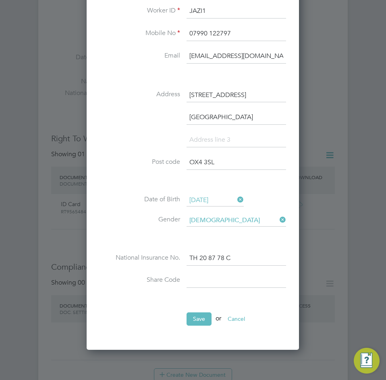
click at [228, 275] on input at bounding box center [237, 281] width 100 height 15
type input "WMK E7M 47G"
click at [204, 316] on button "Save" at bounding box center [199, 319] width 25 height 13
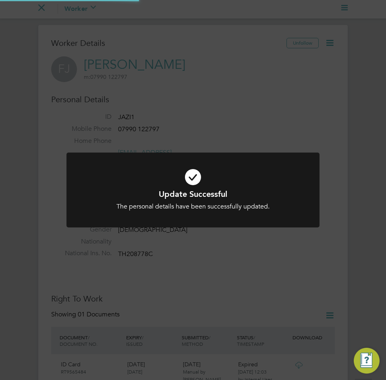
scroll to position [0, 0]
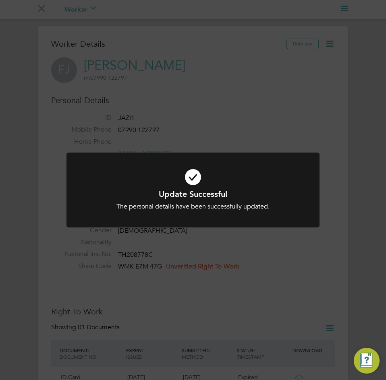
click at [226, 193] on h1 "Update Successful" at bounding box center [193, 194] width 210 height 10
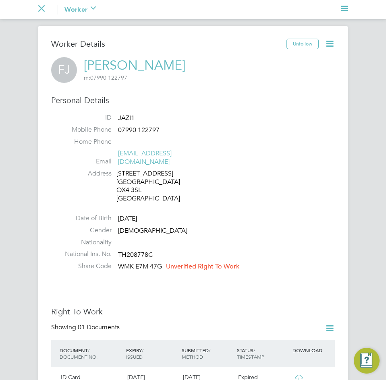
click at [217, 263] on span "Unverified Right To Work" at bounding box center [202, 267] width 73 height 8
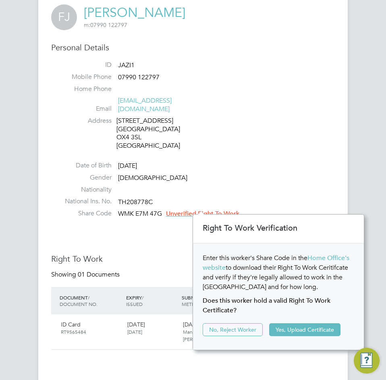
scroll to position [161, 0]
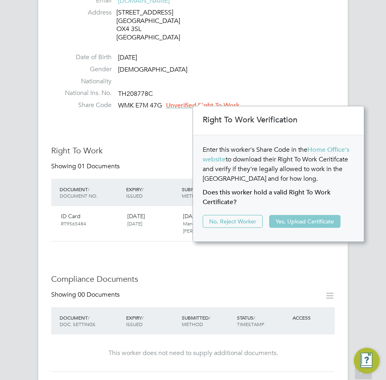
click at [293, 221] on button "Yes, Upload Certificate" at bounding box center [304, 221] width 71 height 13
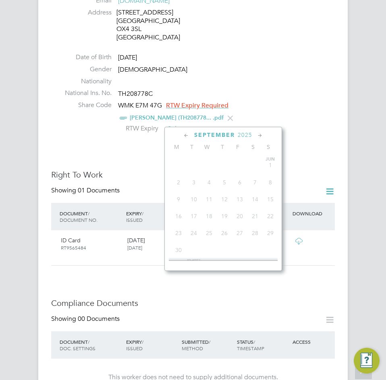
scroll to position [297, 0]
click at [204, 125] on input at bounding box center [193, 129] width 57 height 12
click at [237, 134] on span "2025" at bounding box center [241, 135] width 15 height 7
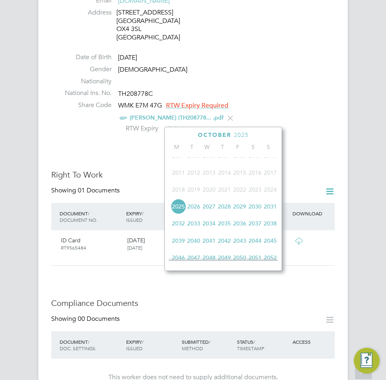
scroll to position [254, 0]
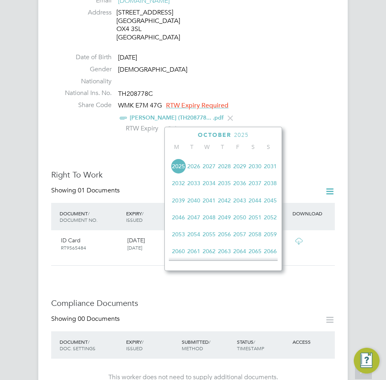
click at [197, 172] on span "2026" at bounding box center [193, 166] width 15 height 15
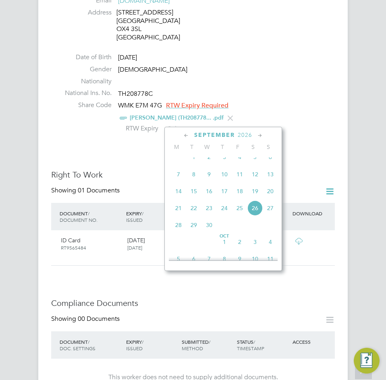
scroll to position [294, 0]
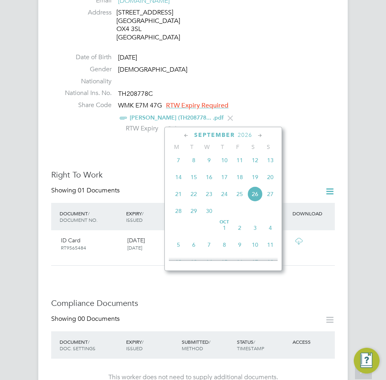
click at [266, 202] on span "27" at bounding box center [270, 194] width 15 height 15
type input "27 Sep 2026"
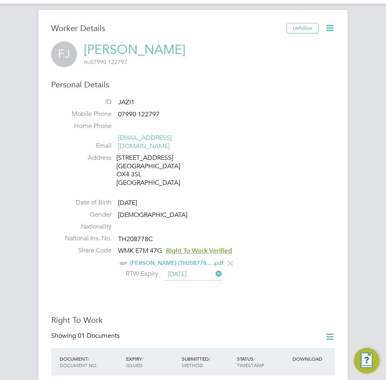
scroll to position [0, 0]
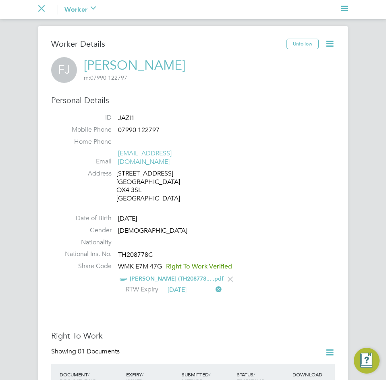
click at [43, 10] on icon "Main navigation" at bounding box center [41, 8] width 6 height 6
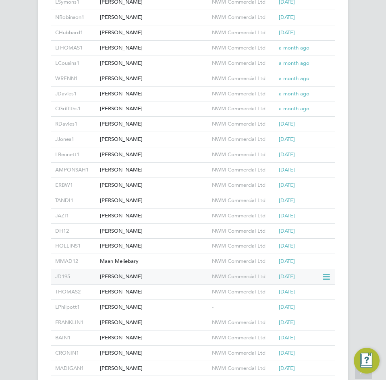
scroll to position [201, 0]
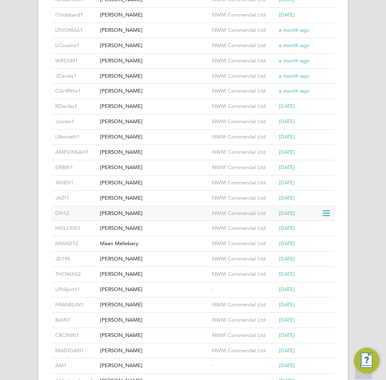
click at [150, 210] on div "Daniel Harrod" at bounding box center [154, 213] width 112 height 15
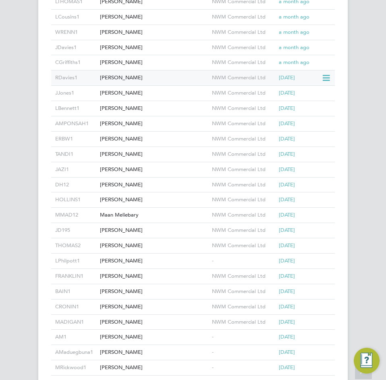
scroll to position [242, 0]
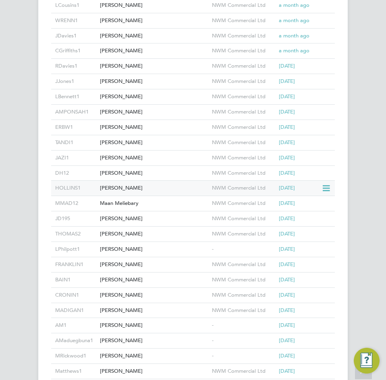
click at [131, 191] on div "Michael Hollins" at bounding box center [154, 188] width 112 height 15
click at [136, 204] on div "Maan Meliebary" at bounding box center [154, 203] width 112 height 15
click at [170, 220] on div "Joshua Denty" at bounding box center [154, 219] width 112 height 15
click at [141, 236] on div "Kristian Thomas" at bounding box center [154, 234] width 112 height 15
click at [145, 247] on div "Lee Philpott" at bounding box center [154, 249] width 112 height 15
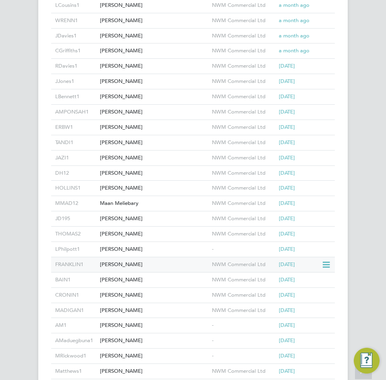
click at [180, 264] on div "[PERSON_NAME]" at bounding box center [154, 265] width 112 height 15
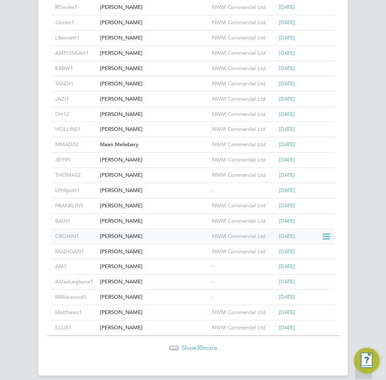
scroll to position [309, 0]
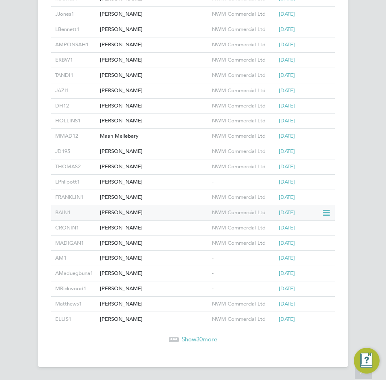
click at [151, 213] on div "Michael Bain" at bounding box center [154, 213] width 112 height 15
click at [180, 214] on div "Michael Bain" at bounding box center [154, 213] width 112 height 15
click at [148, 228] on div "Mark Cronin" at bounding box center [154, 228] width 112 height 15
click at [152, 244] on div "Gary Madigan" at bounding box center [154, 243] width 112 height 15
click at [174, 255] on div "Ateeq Masood" at bounding box center [154, 258] width 112 height 15
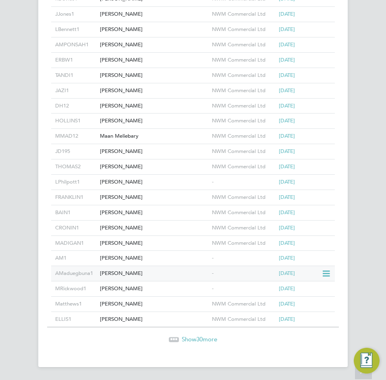
click at [181, 276] on div "Andy Maduegbuna" at bounding box center [154, 273] width 112 height 15
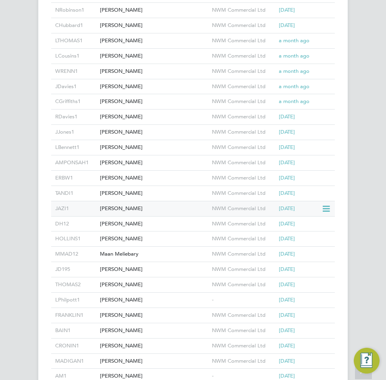
scroll to position [188, 0]
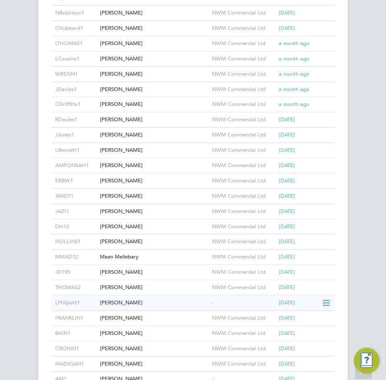
click at [156, 306] on div "Lee Philpott" at bounding box center [154, 303] width 112 height 15
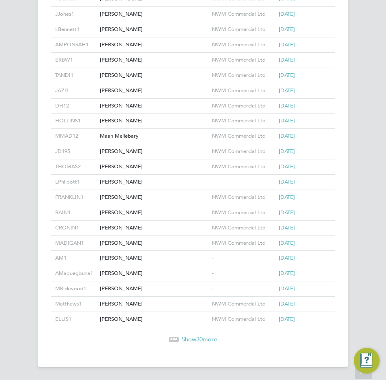
scroll to position [0, 0]
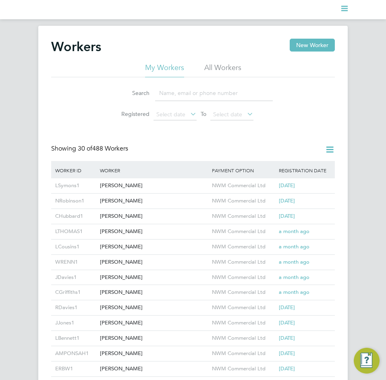
click at [33, 31] on div "Workers New Worker My Workers All Workers Search Registered Select date To Sele…" at bounding box center [193, 351] width 386 height 651
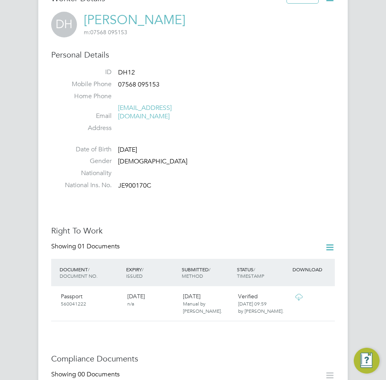
scroll to position [81, 0]
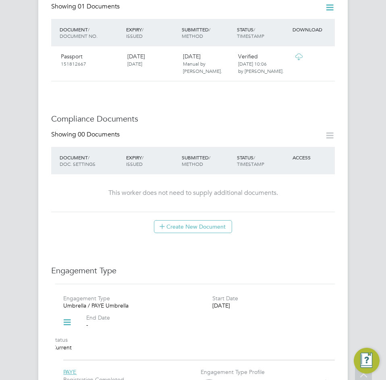
scroll to position [564, 0]
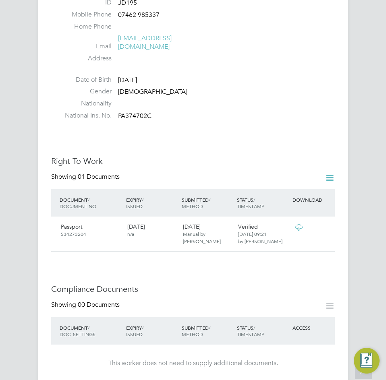
scroll to position [40, 0]
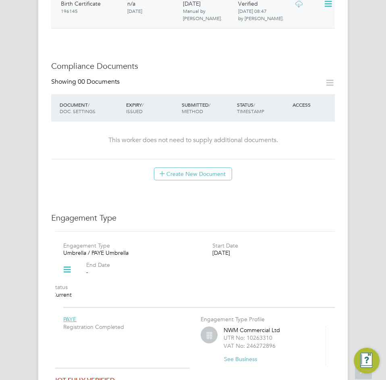
scroll to position [363, 0]
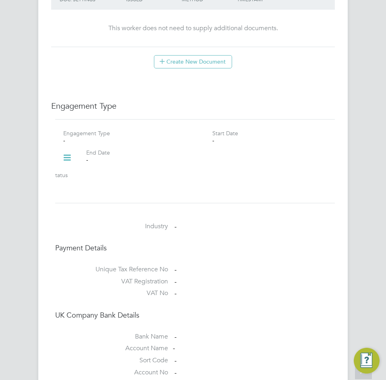
scroll to position [484, 0]
click at [65, 148] on icon at bounding box center [67, 157] width 14 height 19
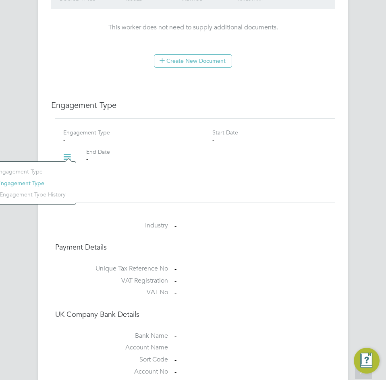
click at [33, 185] on li "Add Engagement Type" at bounding box center [25, 183] width 91 height 11
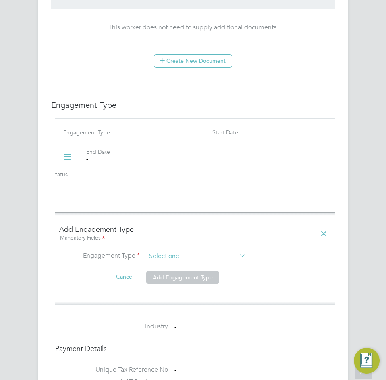
click at [166, 251] on input at bounding box center [196, 256] width 100 height 11
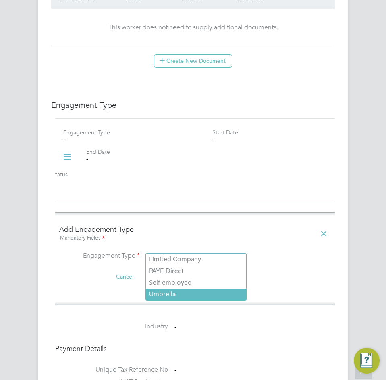
click at [166, 293] on li "Umbrella" at bounding box center [196, 295] width 100 height 12
type input "Umbrella"
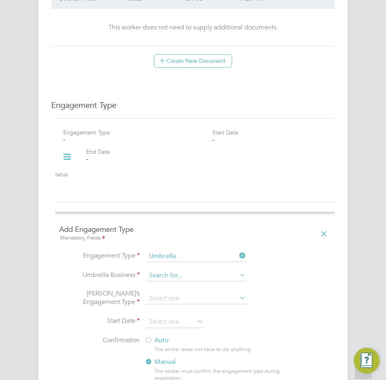
click at [193, 270] on input at bounding box center [196, 275] width 100 height 11
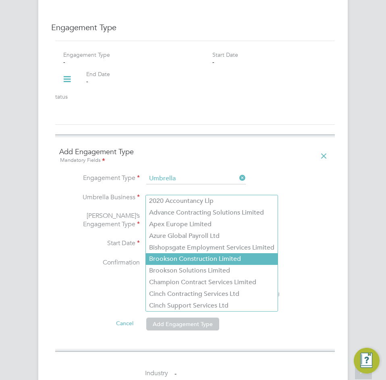
scroll to position [564, 0]
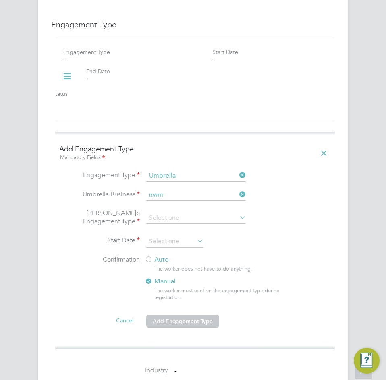
click at [181, 194] on li "NWM Commercial Ltd" at bounding box center [196, 199] width 100 height 12
type input "NWM Commercial Ltd"
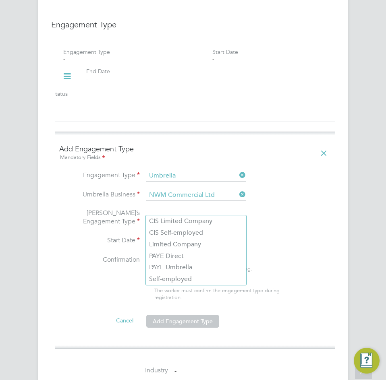
click at [174, 213] on input at bounding box center [196, 218] width 100 height 11
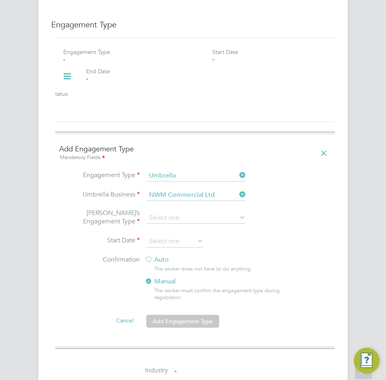
click at [165, 269] on li "PAYE Umbrella" at bounding box center [196, 268] width 100 height 12
type input "PAYE Umbrella"
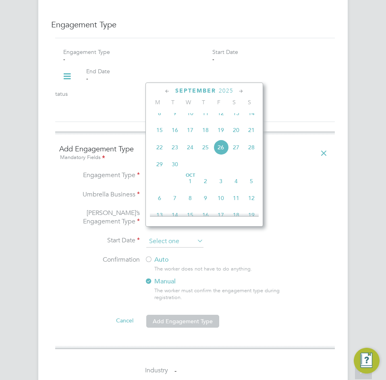
click at [182, 237] on input at bounding box center [174, 242] width 57 height 12
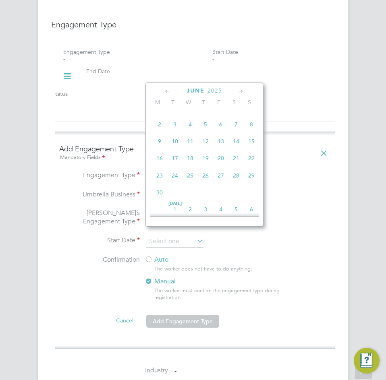
scroll to position [189, 0]
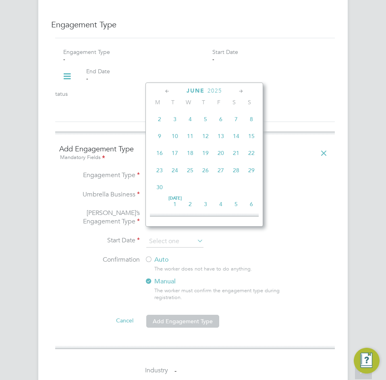
click at [188, 177] on span "25" at bounding box center [190, 170] width 15 height 15
type input "[DATE]"
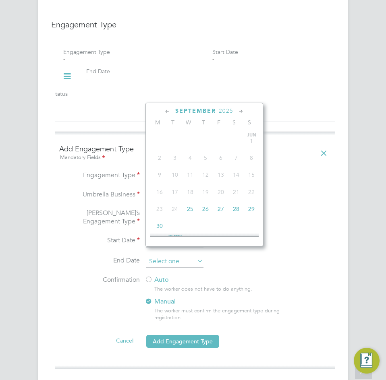
scroll to position [297, 0]
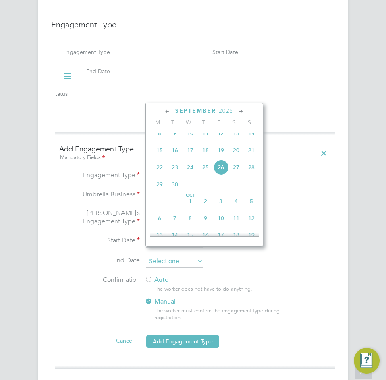
click at [168, 256] on input at bounding box center [174, 262] width 57 height 12
click at [270, 256] on li "End Date" at bounding box center [195, 266] width 272 height 20
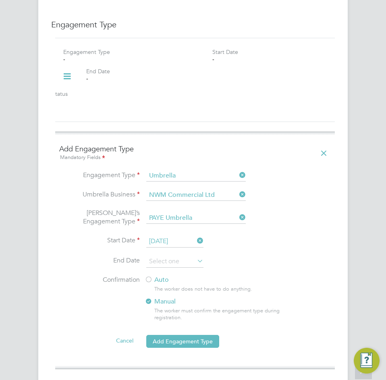
click at [151, 276] on div at bounding box center [149, 280] width 8 height 8
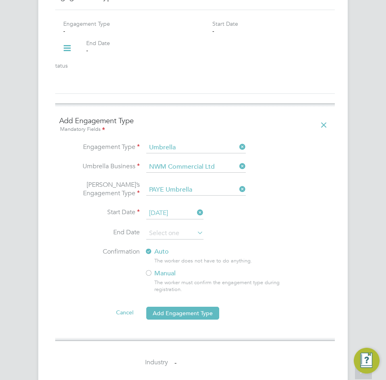
scroll to position [645, 0]
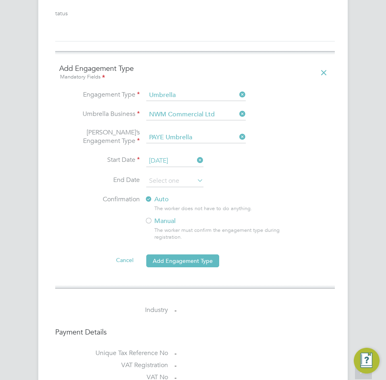
click at [179, 262] on li "Cancel Add Engagement Type" at bounding box center [195, 265] width 272 height 23
click at [177, 255] on button "Add Engagement Type" at bounding box center [182, 261] width 73 height 13
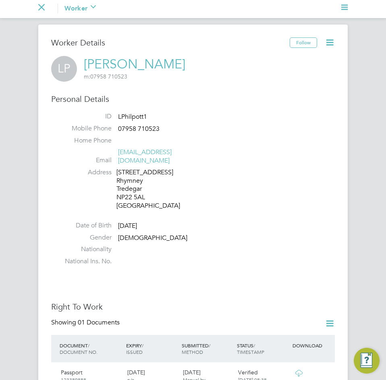
scroll to position [0, 0]
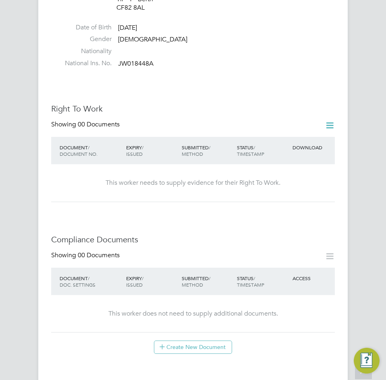
scroll to position [161, 0]
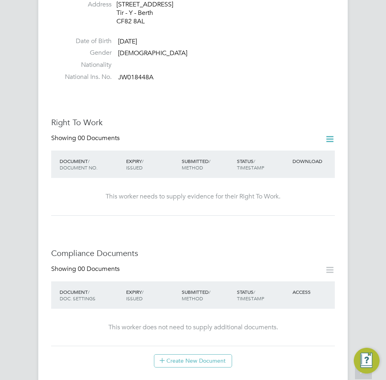
click at [325, 138] on icon at bounding box center [330, 139] width 10 height 10
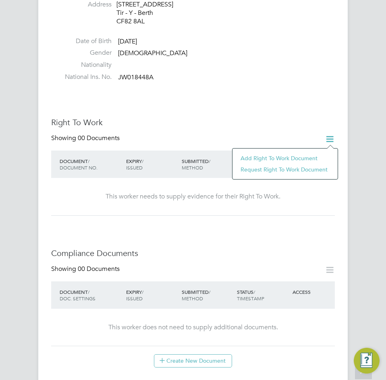
click at [272, 156] on li "Add Right To Work Document" at bounding box center [285, 158] width 97 height 11
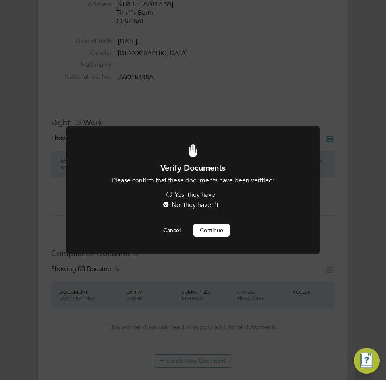
click at [171, 194] on label "Yes, they have" at bounding box center [190, 195] width 50 height 8
click at [0, 0] on input "Yes, they have" at bounding box center [0, 0] width 0 height 0
click at [199, 227] on button "Continue" at bounding box center [211, 230] width 36 height 13
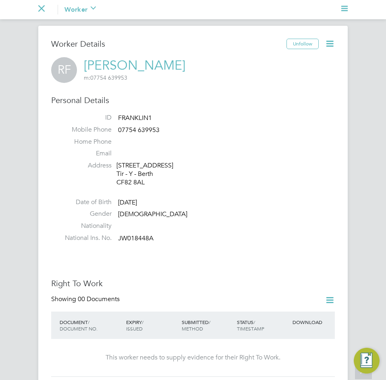
scroll to position [161, 0]
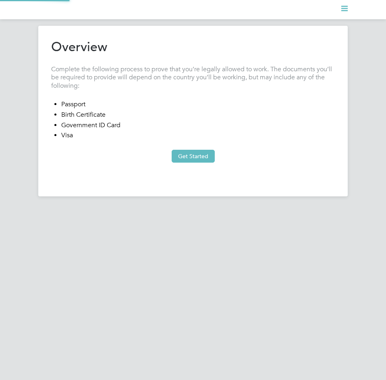
type input "[GEOGRAPHIC_DATA]"
click at [186, 154] on button "Get Started" at bounding box center [193, 156] width 43 height 13
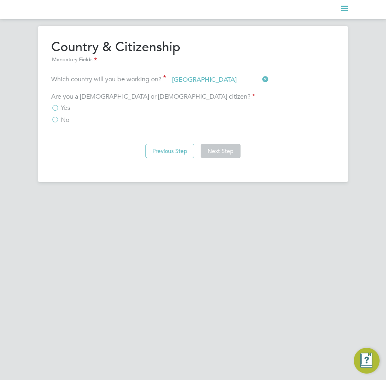
click at [66, 108] on span "Yes" at bounding box center [65, 108] width 9 height 8
click at [0, 0] on input "Yes" at bounding box center [0, 0] width 0 height 0
click at [222, 158] on button "Next Step" at bounding box center [221, 151] width 40 height 15
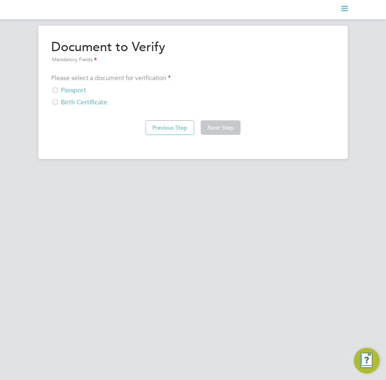
click at [66, 104] on div "Birth Certificate" at bounding box center [193, 102] width 284 height 8
click at [81, 89] on div "Passport" at bounding box center [193, 90] width 284 height 8
click at [220, 132] on button "Next Step" at bounding box center [221, 127] width 40 height 15
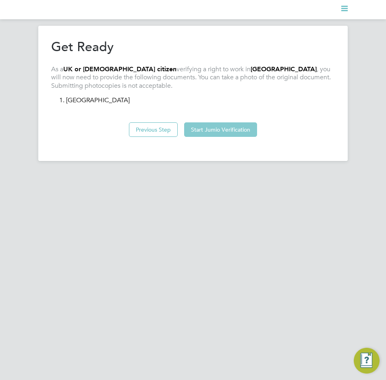
click at [222, 132] on button "Start Jumio Verification" at bounding box center [220, 130] width 73 height 15
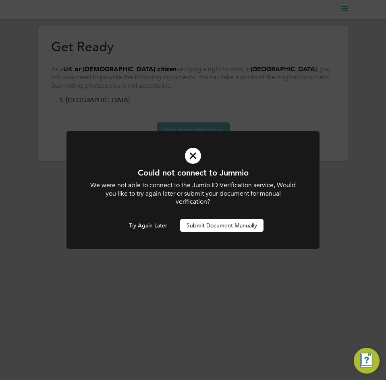
click at [202, 222] on button "Submit Document Manually" at bounding box center [221, 225] width 83 height 13
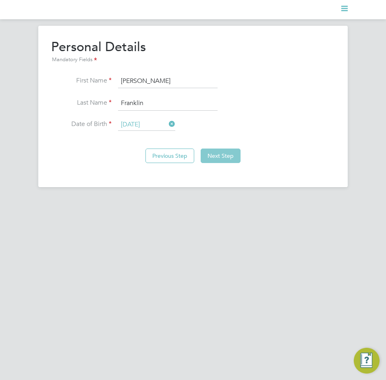
click at [220, 153] on button "Next Step" at bounding box center [221, 156] width 40 height 15
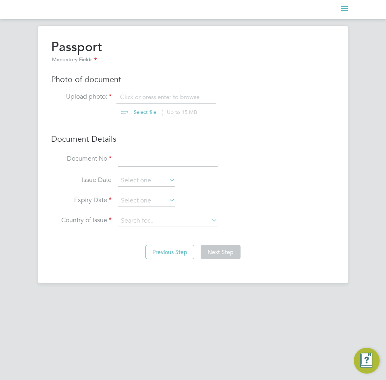
scroll to position [11, 100]
click at [140, 94] on input "file" at bounding box center [152, 105] width 127 height 24
type input "C:\fakepath\[PERSON_NAME] (JW018448A) Passport.jpeg"
click at [172, 162] on input at bounding box center [168, 159] width 100 height 15
click at [152, 161] on input at bounding box center [168, 159] width 100 height 15
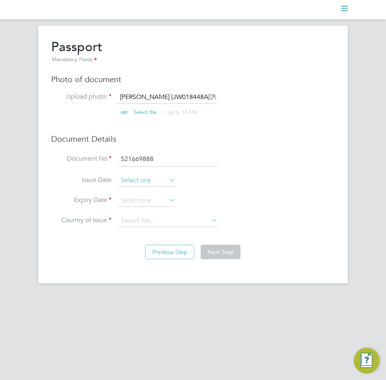
type input "521669888"
click at [151, 176] on input at bounding box center [146, 181] width 57 height 12
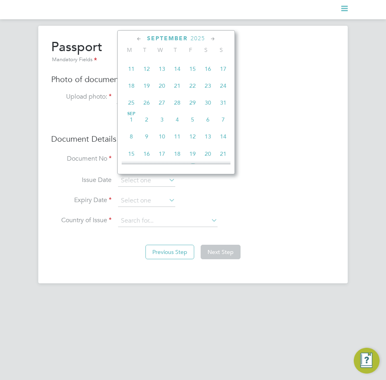
scroll to position [216, 0]
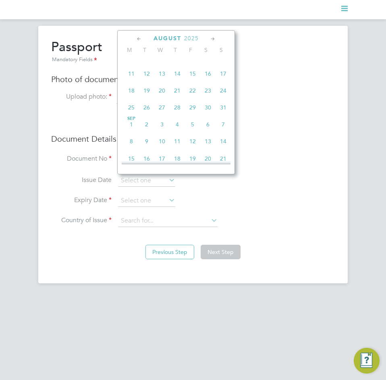
click at [190, 39] on span "2025" at bounding box center [191, 38] width 15 height 7
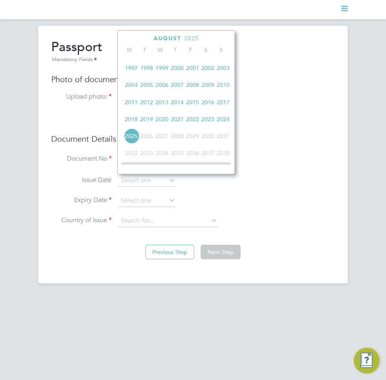
scroll to position [173, 0]
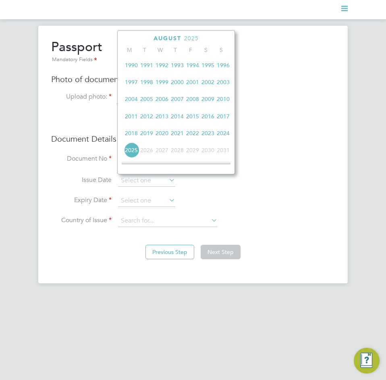
click at [180, 121] on span "2014" at bounding box center [177, 116] width 15 height 15
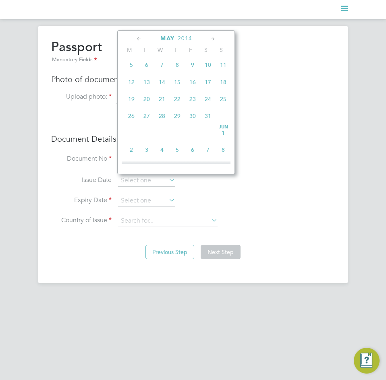
scroll to position [170, 0]
click at [175, 90] on span "[DATE]" at bounding box center [177, 85] width 15 height 15
type input "[DATE]"
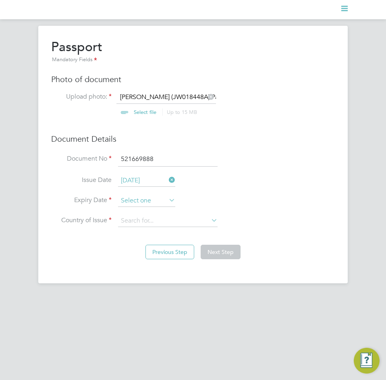
scroll to position [297, 0]
click at [144, 201] on input at bounding box center [146, 201] width 57 height 12
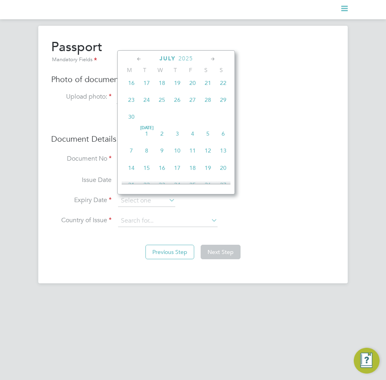
click at [191, 58] on span "2025" at bounding box center [186, 58] width 15 height 7
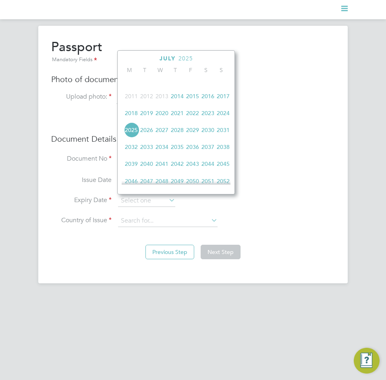
click at [220, 121] on span "2024" at bounding box center [223, 113] width 15 height 15
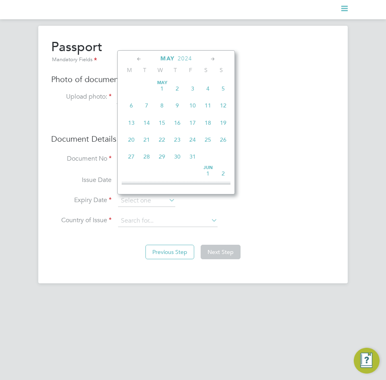
scroll to position [152, 0]
click at [162, 112] on span "May 1" at bounding box center [161, 106] width 15 height 15
type input "01 May 2024"
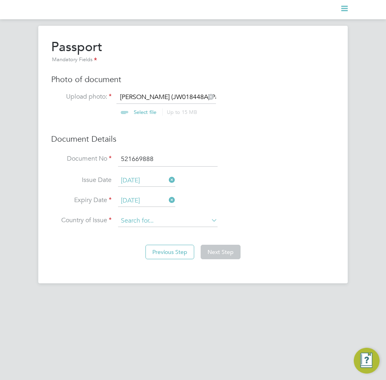
click at [147, 223] on input at bounding box center [168, 221] width 100 height 12
type input "n"
click at [150, 255] on li "United Kingdom" at bounding box center [174, 254] width 113 height 11
type input "[GEOGRAPHIC_DATA]"
click at [223, 260] on div "Previous Step Next Step" at bounding box center [193, 251] width 284 height 32
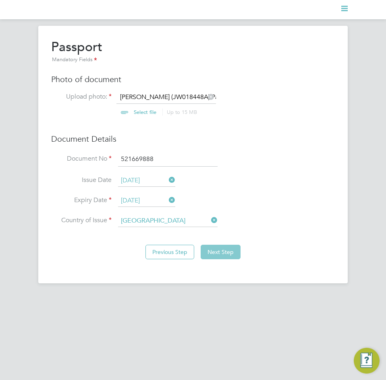
click at [224, 255] on button "Next Step" at bounding box center [221, 252] width 40 height 15
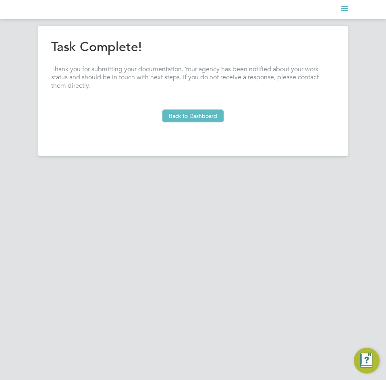
click at [186, 123] on div "Previous Step Next Step" at bounding box center [193, 132] width 284 height 18
drag, startPoint x: 187, startPoint y: 123, endPoint x: 193, endPoint y: 110, distance: 13.9
click at [189, 120] on at-sequence "Overview Complete the following process to prove that you’re legally allowed to…" at bounding box center [193, 90] width 284 height 102
click at [193, 110] on button "Back to Dashboard" at bounding box center [192, 116] width 61 height 13
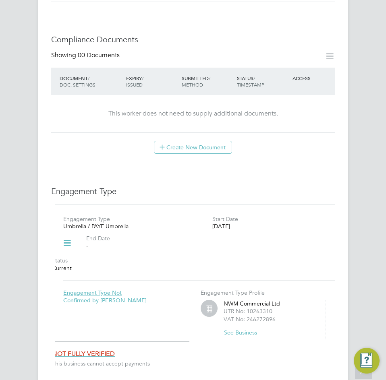
scroll to position [161, 0]
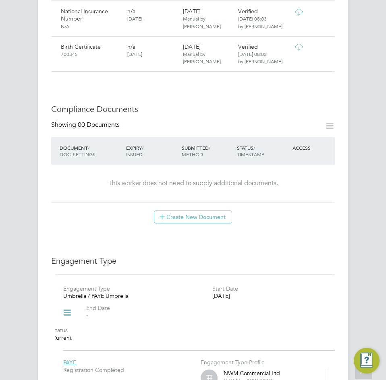
scroll to position [201, 0]
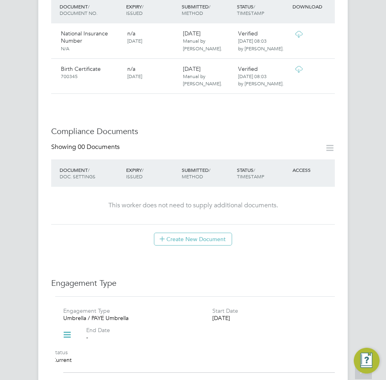
scroll to position [484, 0]
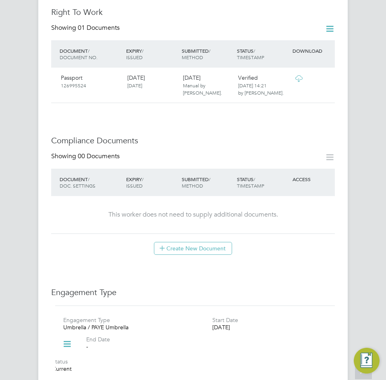
scroll to position [242, 0]
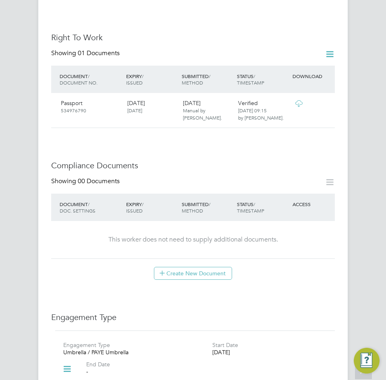
scroll to position [242, 0]
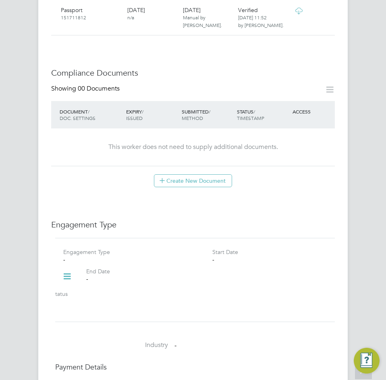
scroll to position [443, 0]
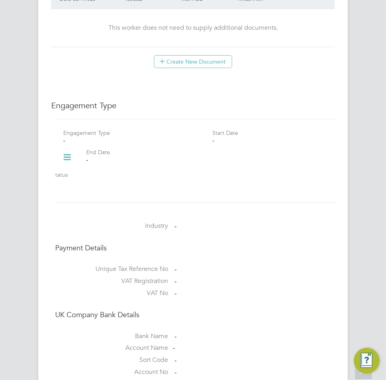
click at [62, 160] on icon at bounding box center [67, 157] width 14 height 19
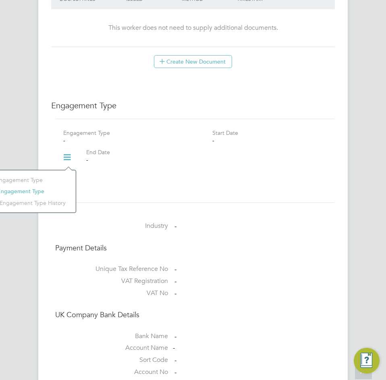
click at [9, 194] on li "Add Engagement Type" at bounding box center [25, 191] width 91 height 11
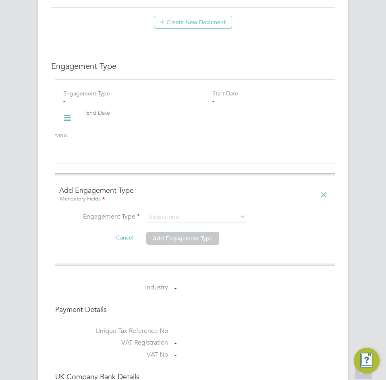
scroll to position [484, 0]
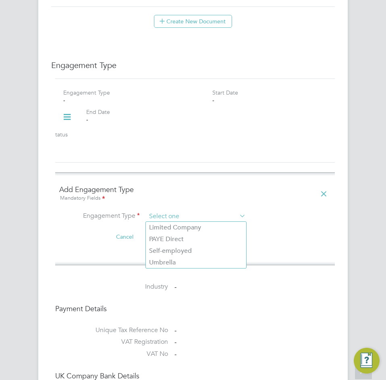
click at [202, 216] on input at bounding box center [196, 216] width 100 height 11
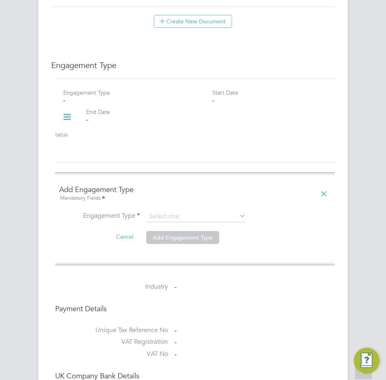
click at [179, 258] on li "Umbrella" at bounding box center [196, 263] width 100 height 12
type input "Umbrella"
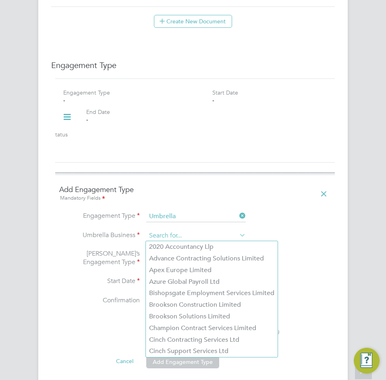
click at [181, 235] on input at bounding box center [196, 236] width 100 height 11
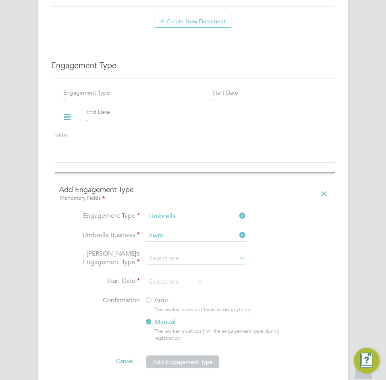
click at [189, 247] on li "NWM Commercial Ltd" at bounding box center [196, 247] width 100 height 12
type input "NWM Commercial Ltd"
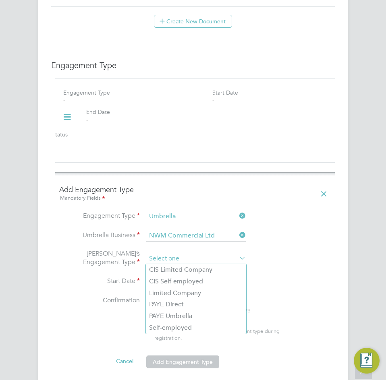
click at [181, 259] on input at bounding box center [196, 258] width 100 height 11
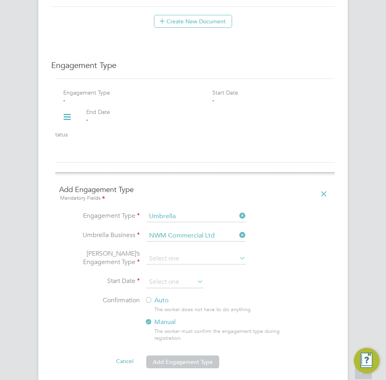
click at [174, 318] on li "PAYE Umbrella" at bounding box center [196, 317] width 100 height 12
type input "PAYE Umbrella"
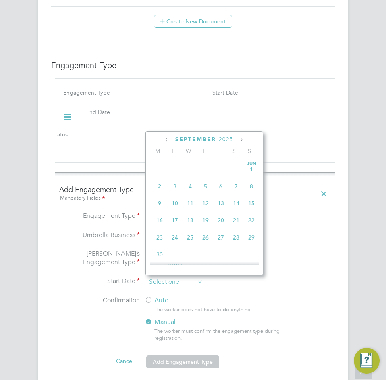
scroll to position [297, 0]
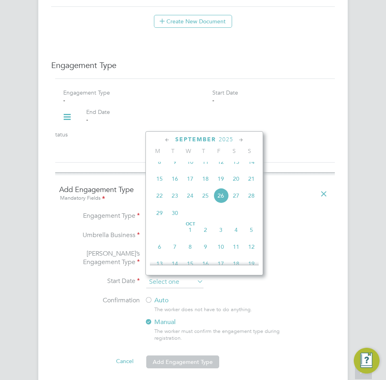
click at [176, 280] on input at bounding box center [174, 282] width 57 height 12
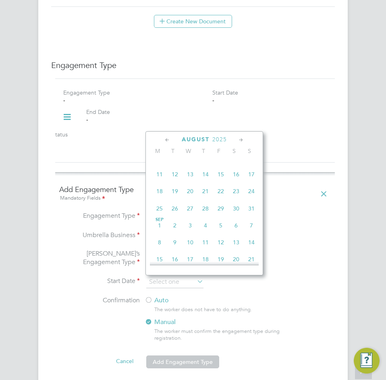
scroll to position [95, 0]
click at [216, 139] on span "2025" at bounding box center [214, 139] width 15 height 7
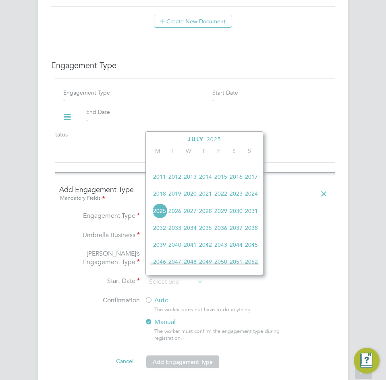
click at [161, 216] on span "2025" at bounding box center [159, 211] width 15 height 15
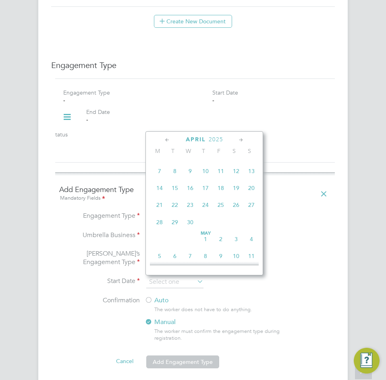
scroll to position [158, 0]
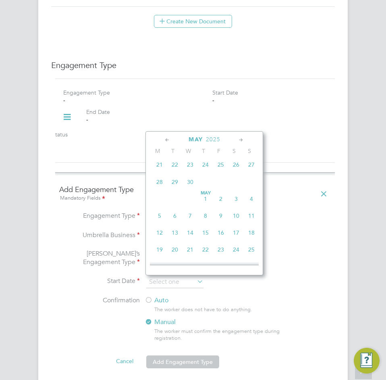
click at [188, 254] on span "21" at bounding box center [190, 249] width 15 height 15
type input "21 May 2025"
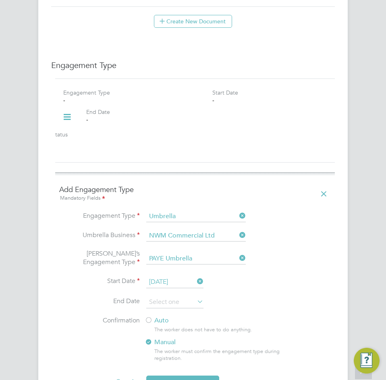
click at [158, 319] on label "Auto" at bounding box center [217, 321] width 145 height 8
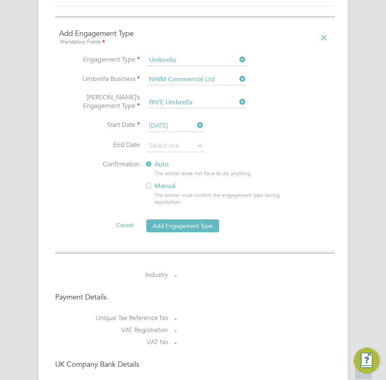
scroll to position [645, 0]
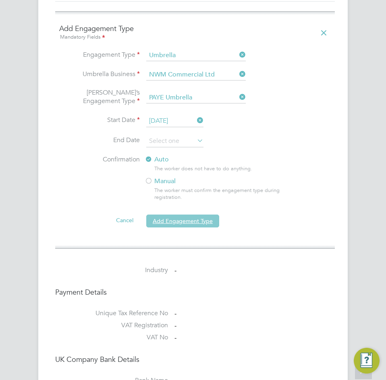
click at [180, 226] on button "Add Engagement Type" at bounding box center [182, 221] width 73 height 13
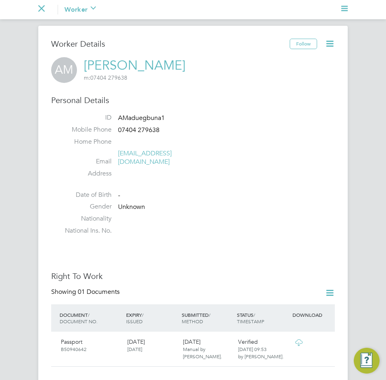
click at [329, 40] on icon at bounding box center [330, 44] width 10 height 10
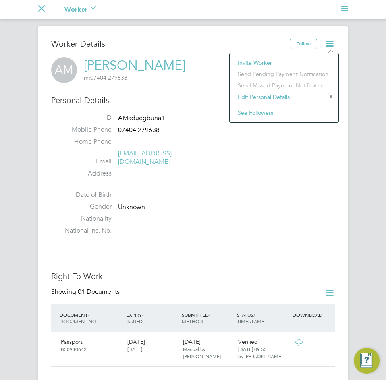
click at [204, 139] on li "Home Phone" at bounding box center [195, 144] width 280 height 12
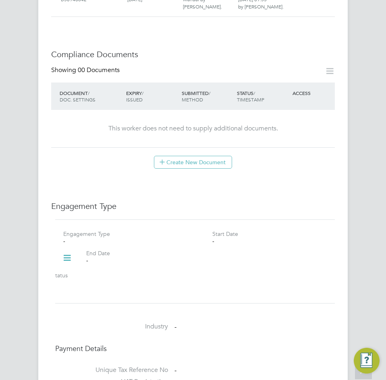
scroll to position [363, 0]
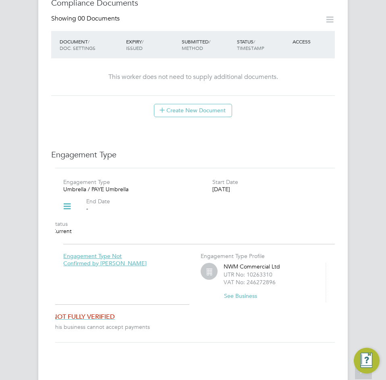
scroll to position [322, 0]
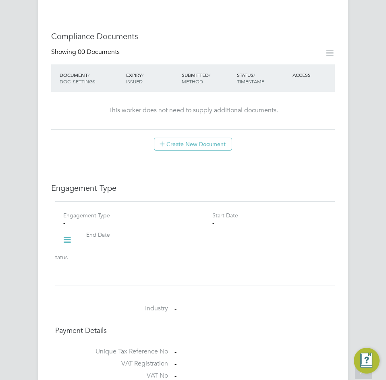
scroll to position [484, 0]
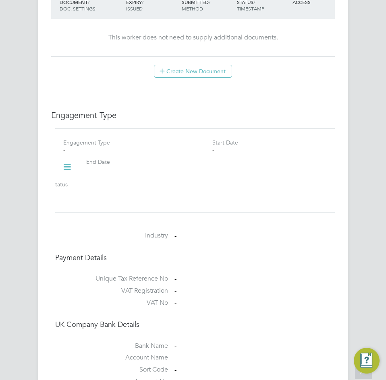
click at [66, 158] on icon at bounding box center [67, 167] width 14 height 19
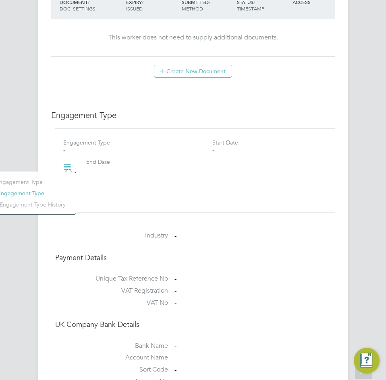
click at [35, 191] on li "Add Engagement Type" at bounding box center [25, 193] width 91 height 11
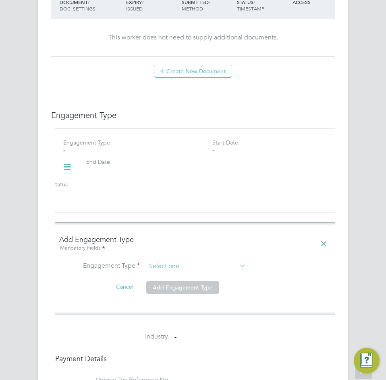
click at [202, 261] on input at bounding box center [196, 266] width 100 height 11
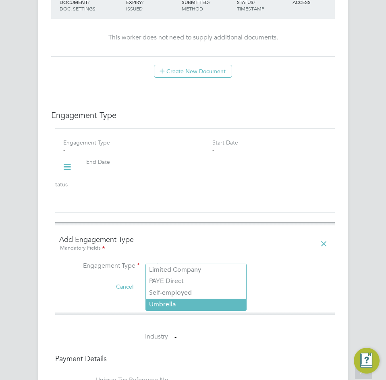
click at [193, 303] on li "Umbrella" at bounding box center [196, 305] width 100 height 12
type input "Umbrella"
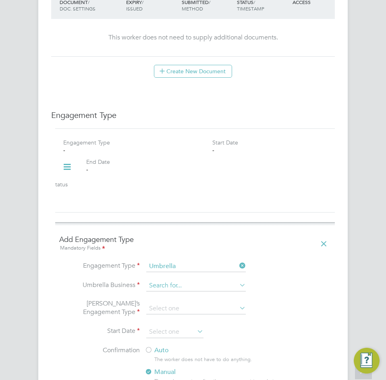
click at [179, 280] on input at bounding box center [196, 285] width 100 height 11
type input "NWM"
click at [181, 287] on div "All Workers Worker Payment History Tasks Activity Logs Worker Payment History T…" at bounding box center [193, 180] width 386 height 1276
click at [185, 282] on input at bounding box center [196, 285] width 100 height 11
click at [185, 287] on li "NWM Commercial Ltd" at bounding box center [196, 290] width 100 height 12
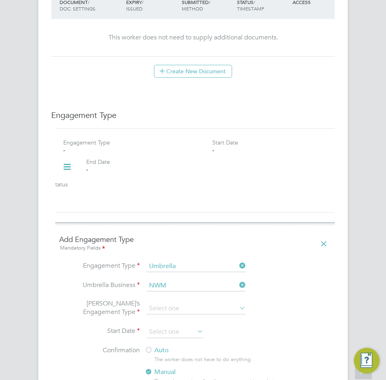
type input "NWM Commercial Ltd"
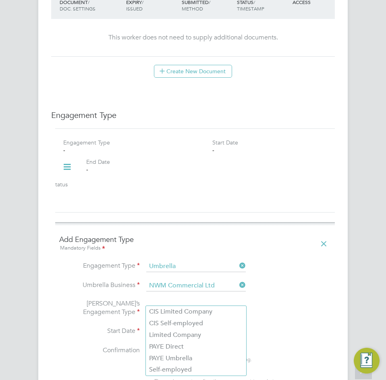
click at [177, 303] on input at bounding box center [196, 308] width 100 height 11
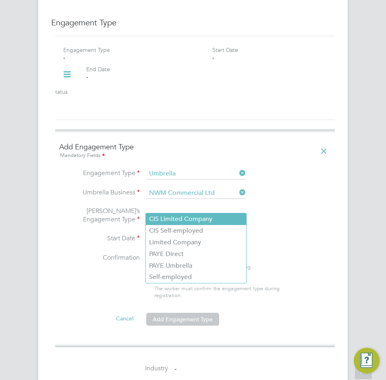
scroll to position [604, 0]
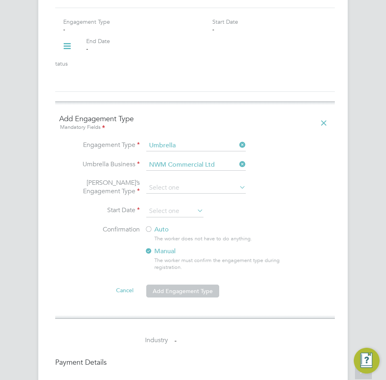
click at [177, 233] on li "PAYE Umbrella" at bounding box center [196, 238] width 100 height 12
type input "PAYE Umbrella"
click at [168, 206] on input at bounding box center [174, 212] width 57 height 12
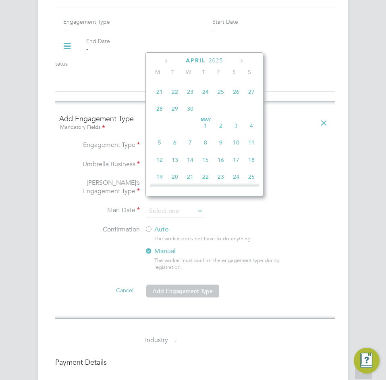
scroll to position [272, 0]
click at [162, 150] on span "19" at bounding box center [159, 141] width 15 height 15
type input "[DATE]"
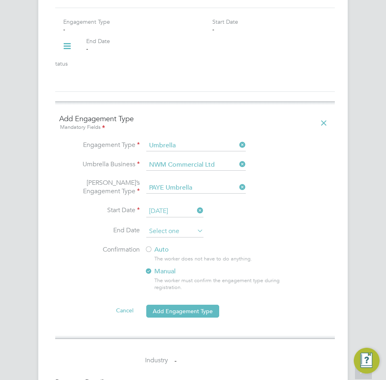
scroll to position [297, 0]
click at [170, 226] on input at bounding box center [174, 232] width 57 height 12
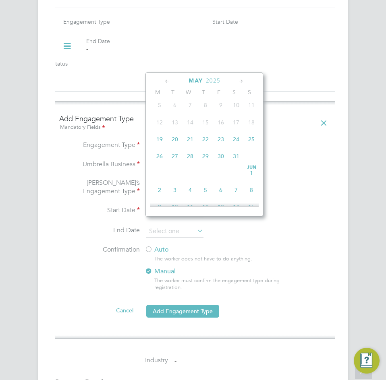
scroll to position [0, 0]
click at [176, 165] on span "20" at bounding box center [174, 161] width 15 height 15
type input "[DATE]"
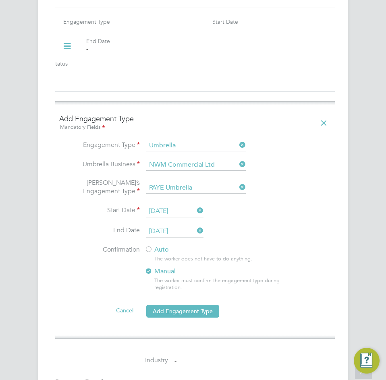
click at [195, 225] on icon at bounding box center [195, 230] width 0 height 11
click at [147, 246] on div at bounding box center [149, 250] width 8 height 8
click at [162, 305] on button "Add Engagement Type" at bounding box center [182, 311] width 73 height 13
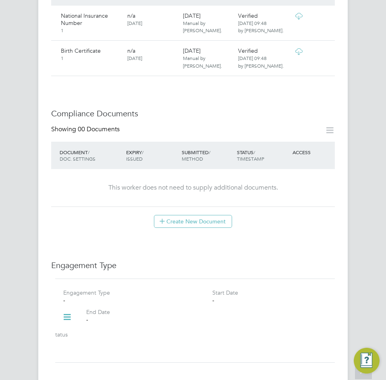
scroll to position [484, 0]
